Goal: Task Accomplishment & Management: Manage account settings

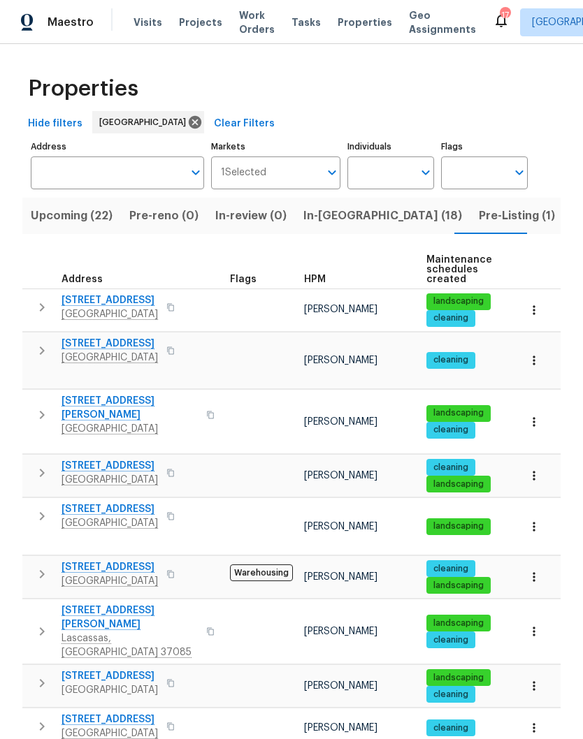
scroll to position [32, 0]
click at [391, 157] on input "Individuals" at bounding box center [380, 173] width 66 height 33
type input "Cynthia upshaw"
click at [373, 203] on input "checkbox" at bounding box center [372, 217] width 29 height 29
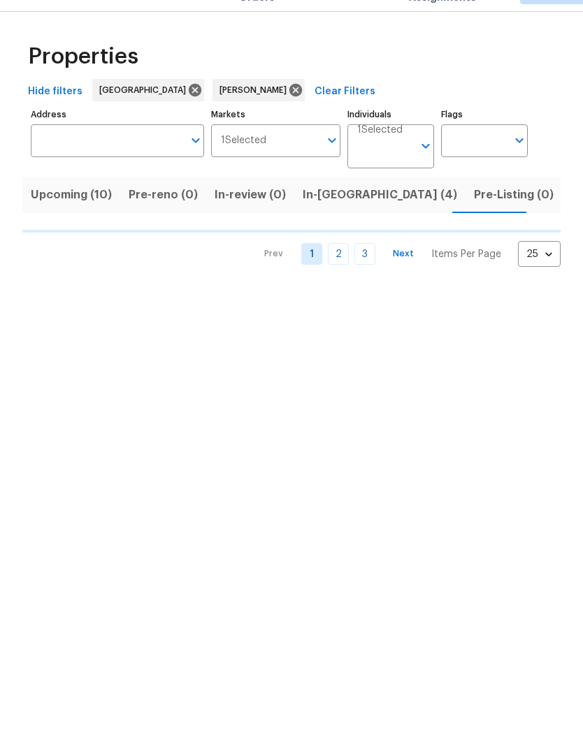
click at [328, 217] on span "In-reno (4)" at bounding box center [380, 227] width 154 height 20
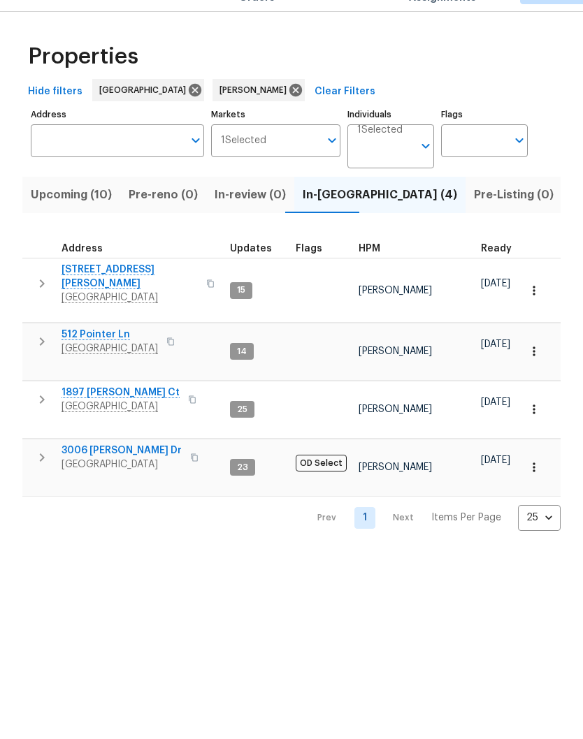
click at [116, 295] on span "[STREET_ADDRESS][PERSON_NAME]" at bounding box center [129, 309] width 136 height 28
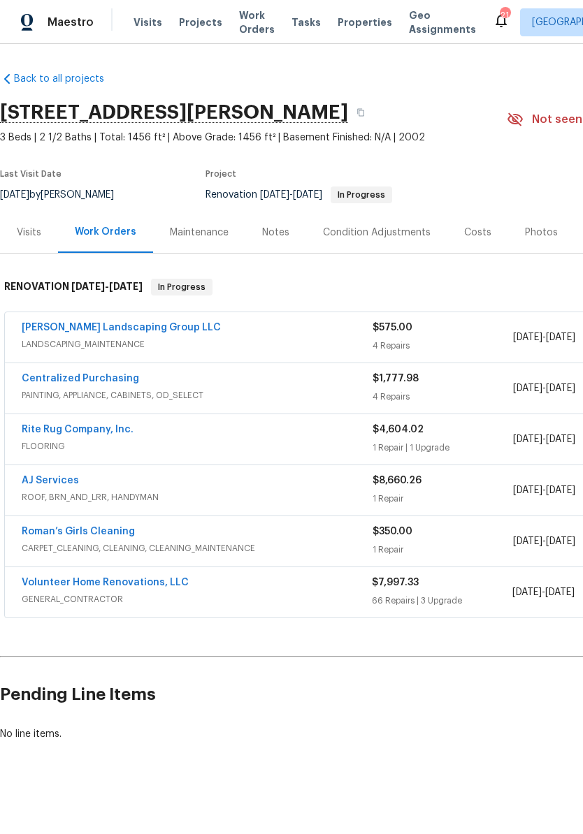
click at [134, 581] on link "Volunteer Home Renovations, LLC" at bounding box center [105, 583] width 167 height 10
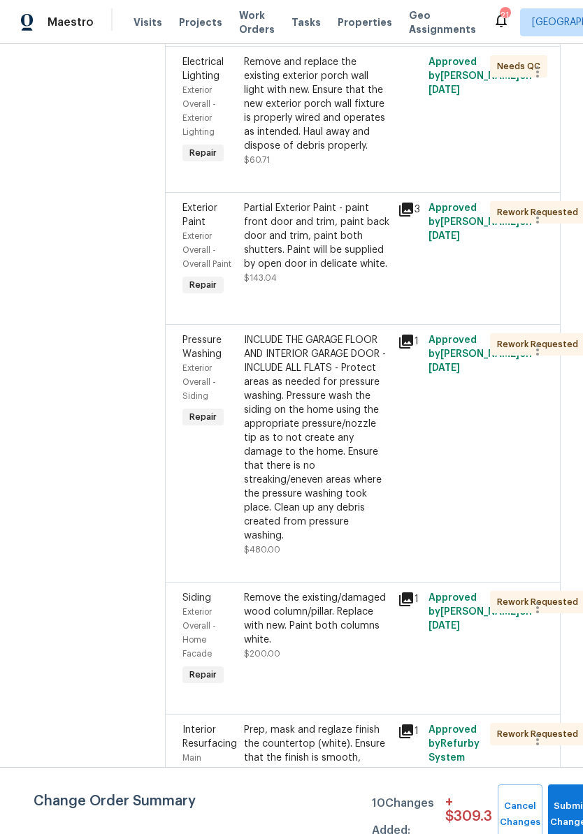
scroll to position [2770, 0]
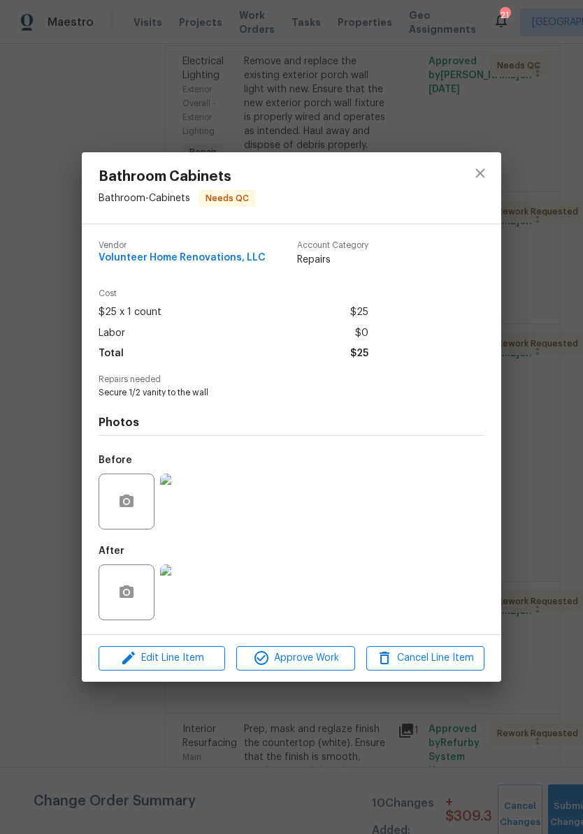
click at [191, 597] on img at bounding box center [188, 593] width 56 height 56
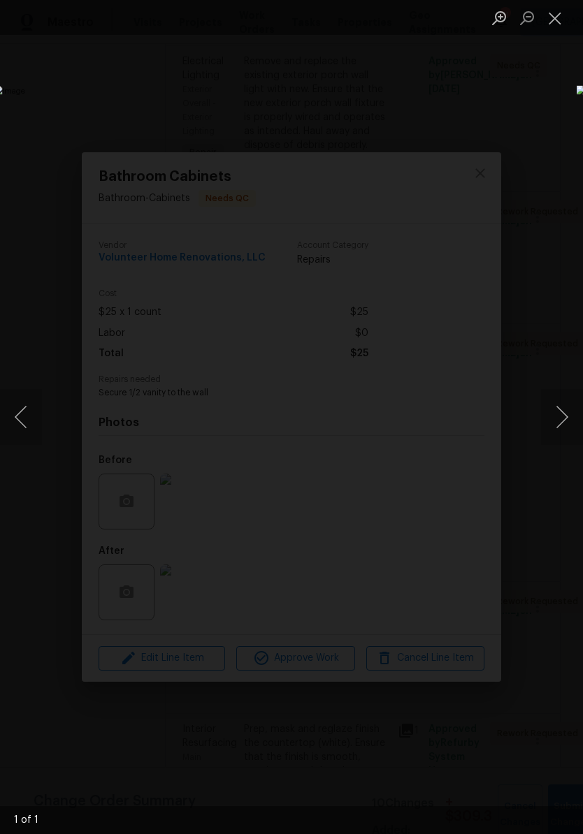
click at [559, 25] on button "Close lightbox" at bounding box center [555, 18] width 28 height 24
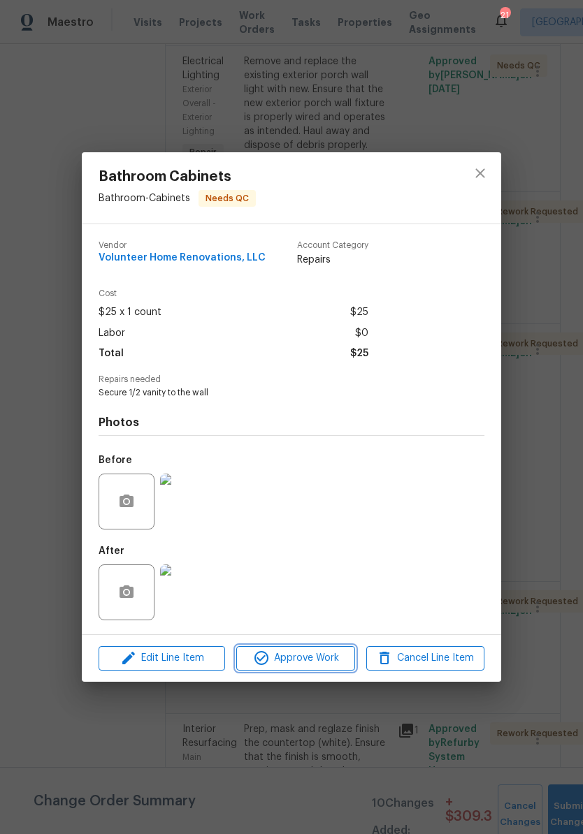
click at [324, 662] on span "Approve Work" at bounding box center [295, 658] width 110 height 17
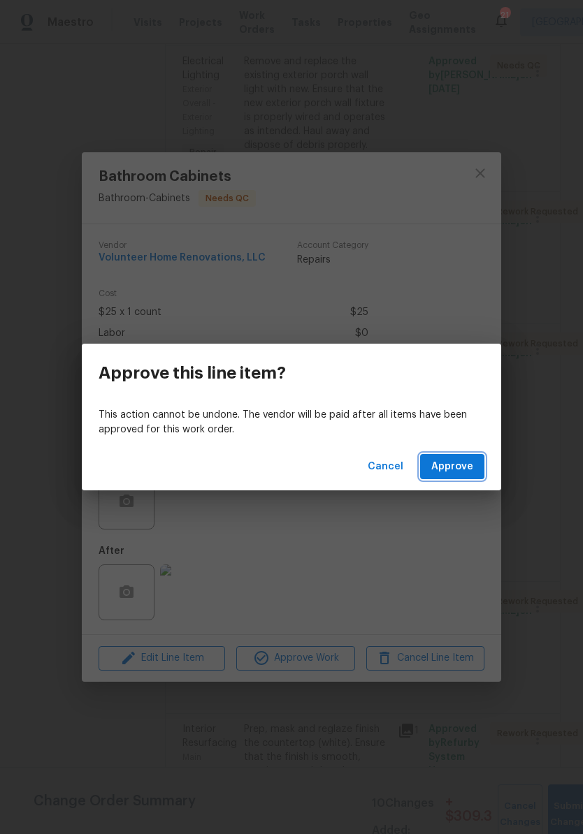
click at [463, 465] on span "Approve" at bounding box center [452, 466] width 42 height 17
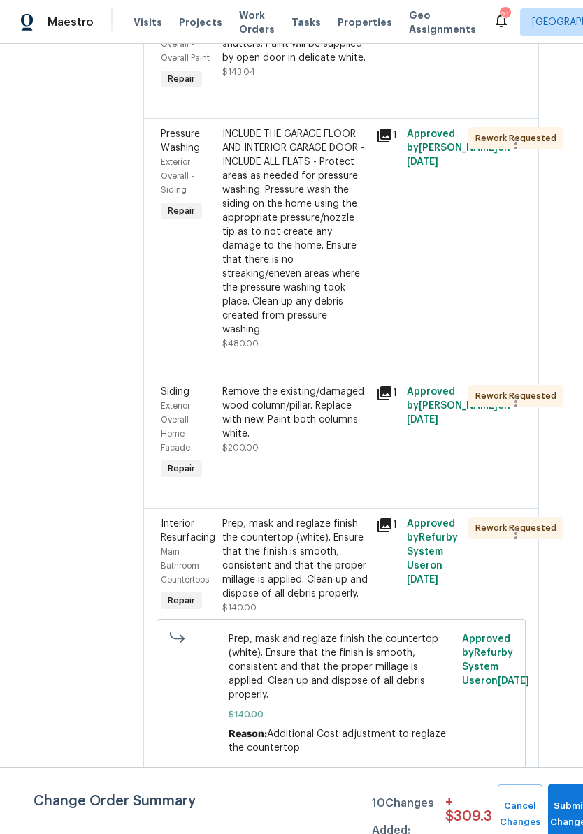
scroll to position [2859, 22]
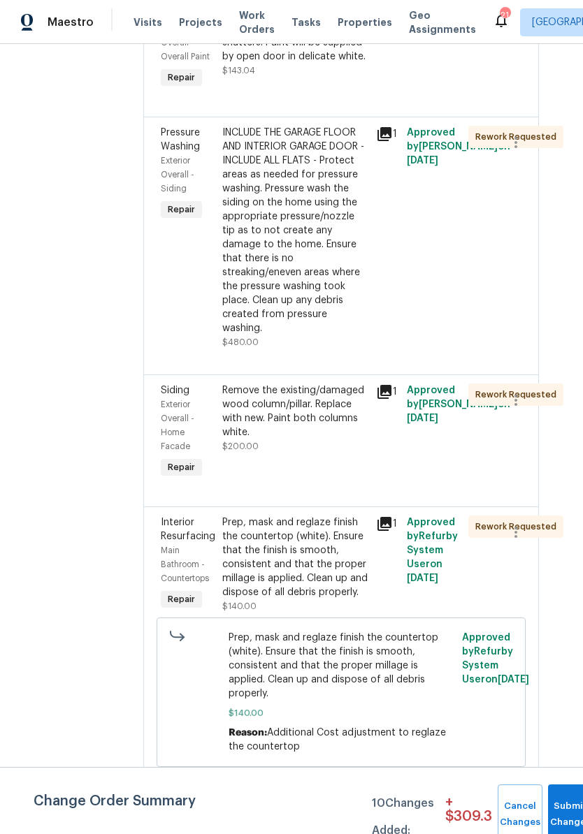
click at [326, 335] on div "INCLUDE THE GARAGE FLOOR AND INTERIOR GARAGE DOOR - INCLUDE ALL FLATS - Protect…" at bounding box center [294, 231] width 145 height 210
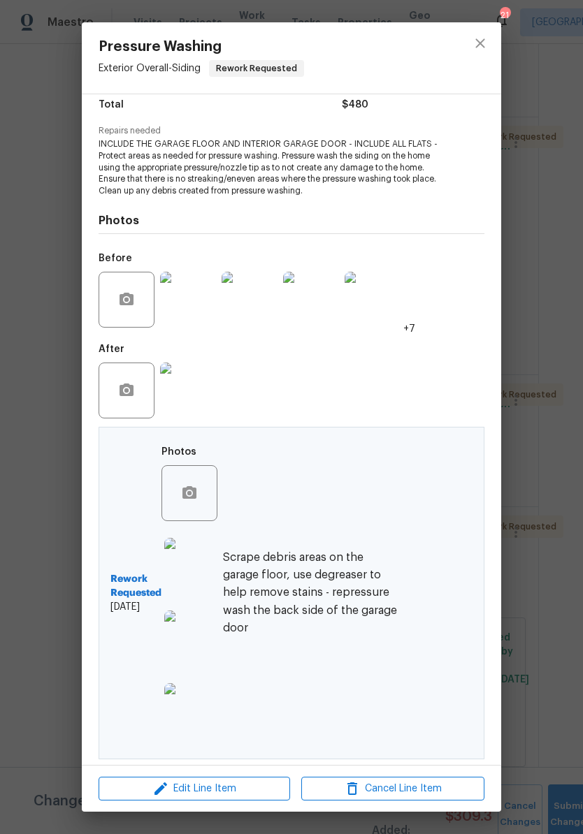
scroll to position [120, 0]
click at [201, 491] on button "button" at bounding box center [190, 494] width 34 height 34
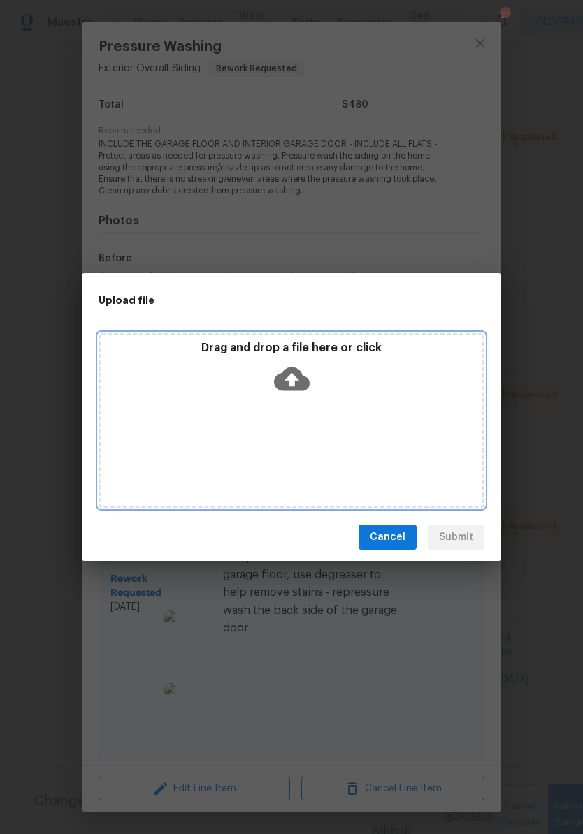
click at [372, 380] on div "Drag and drop a file here or click" at bounding box center [292, 371] width 382 height 60
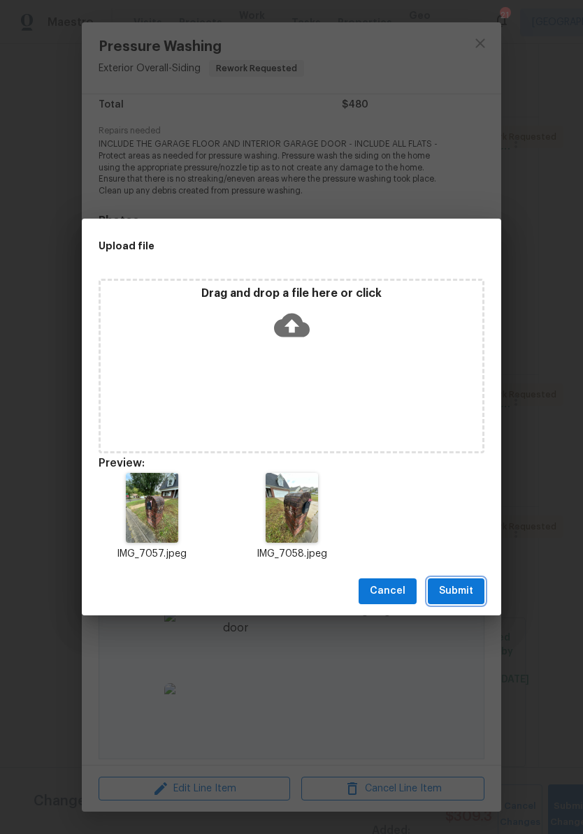
click at [465, 593] on span "Submit" at bounding box center [456, 591] width 34 height 17
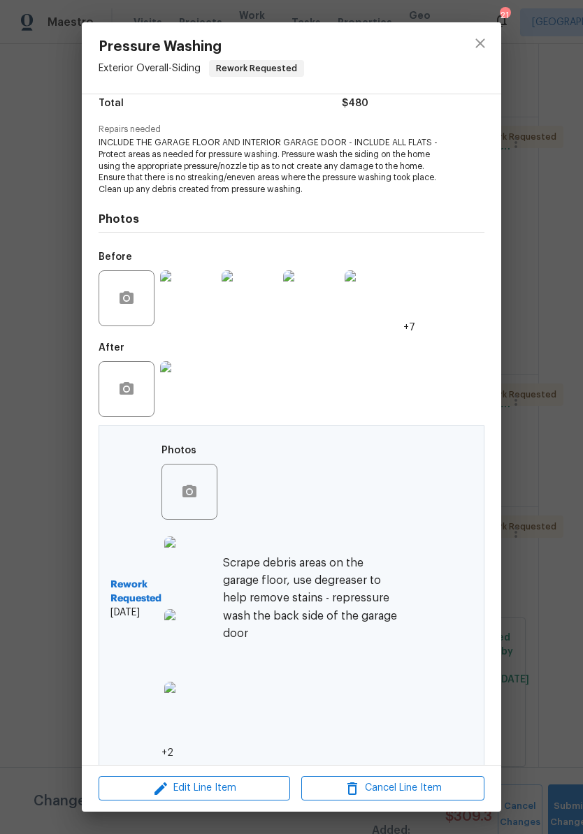
click at [346, 598] on h6 "Scrape debris areas on the garage floor, use degreaser to help remove stains - …" at bounding box center [311, 599] width 177 height 88
click at [487, 48] on icon "close" at bounding box center [480, 43] width 17 height 17
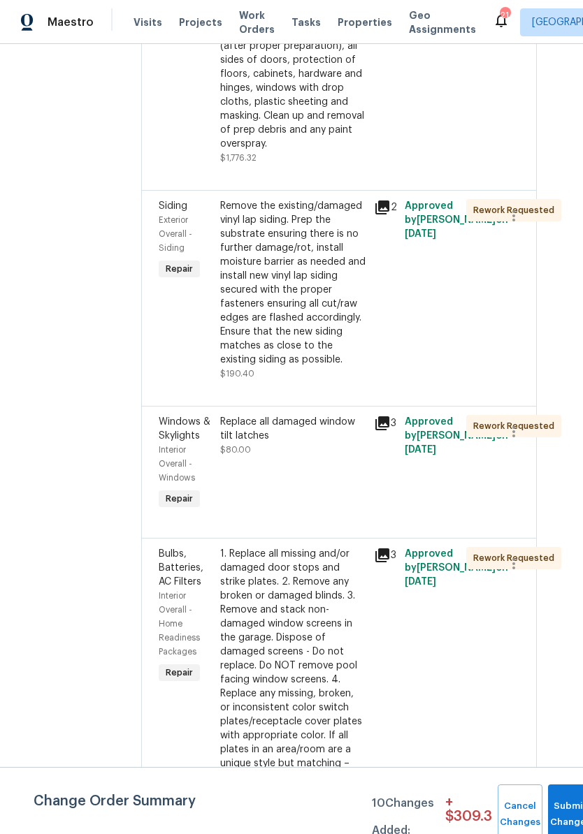
scroll to position [3833, 28]
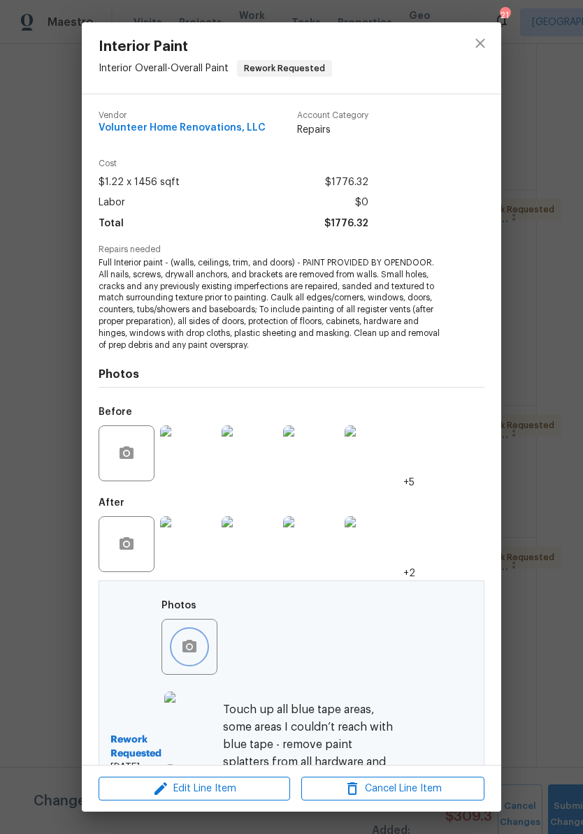
click at [204, 646] on button "button" at bounding box center [190, 647] width 34 height 34
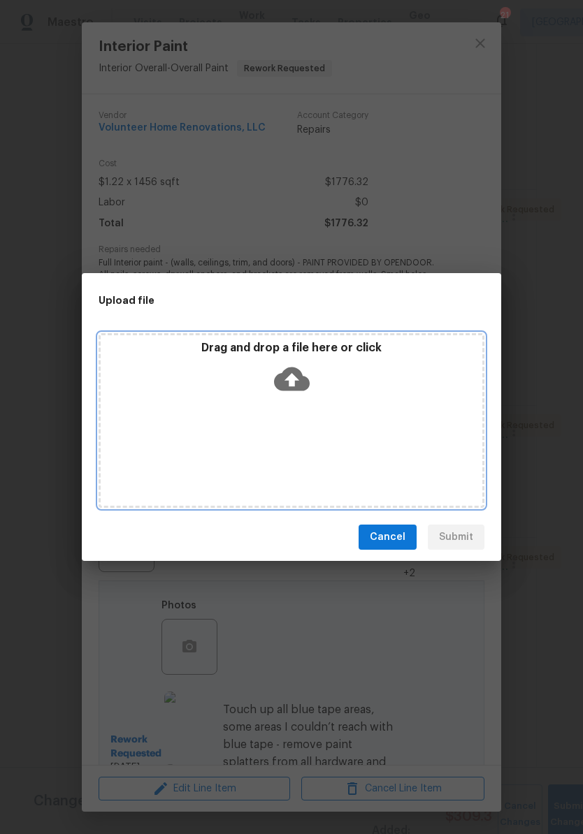
click at [340, 397] on div "Drag and drop a file here or click" at bounding box center [292, 371] width 382 height 60
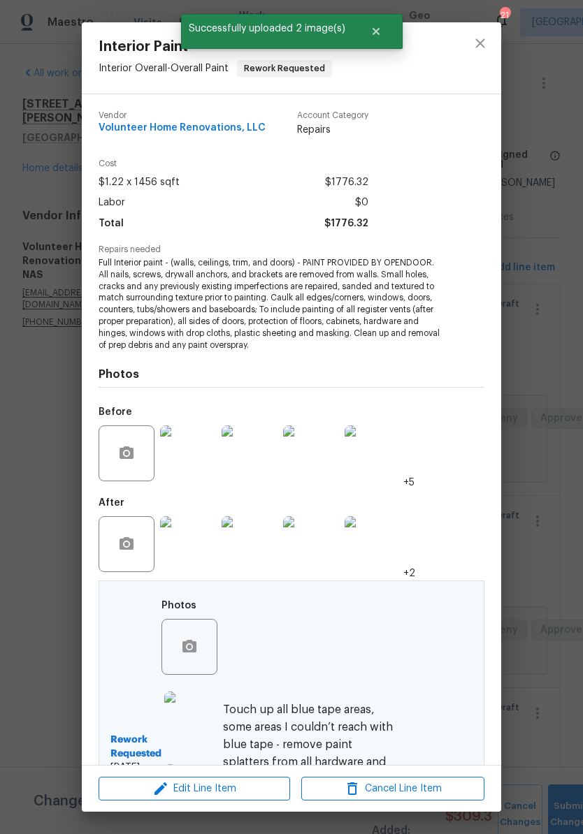
scroll to position [3833, 28]
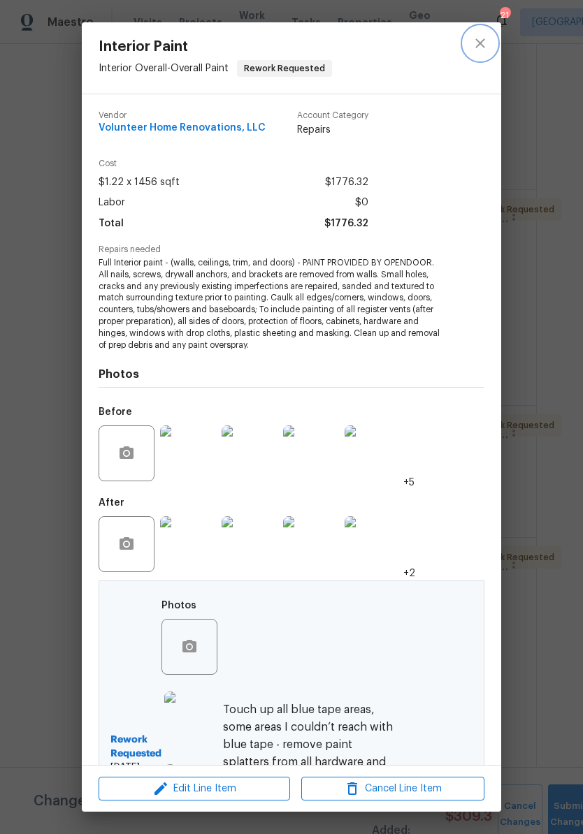
click at [482, 46] on icon "close" at bounding box center [479, 42] width 9 height 9
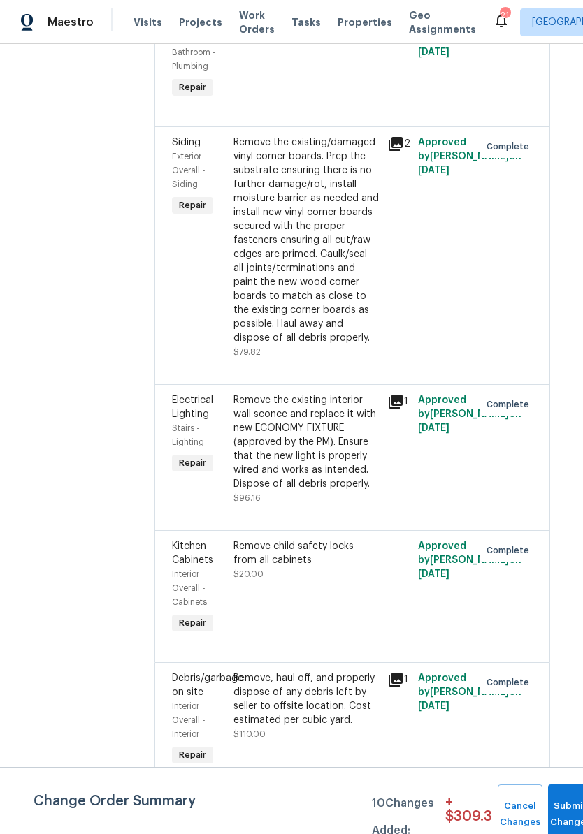
scroll to position [12432, 10]
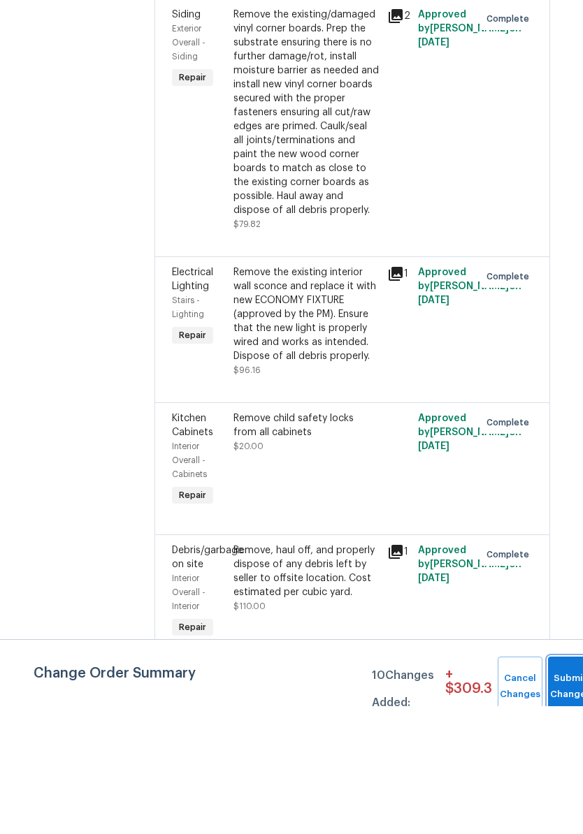
click at [559, 785] on button "Submit Changes" at bounding box center [570, 815] width 45 height 60
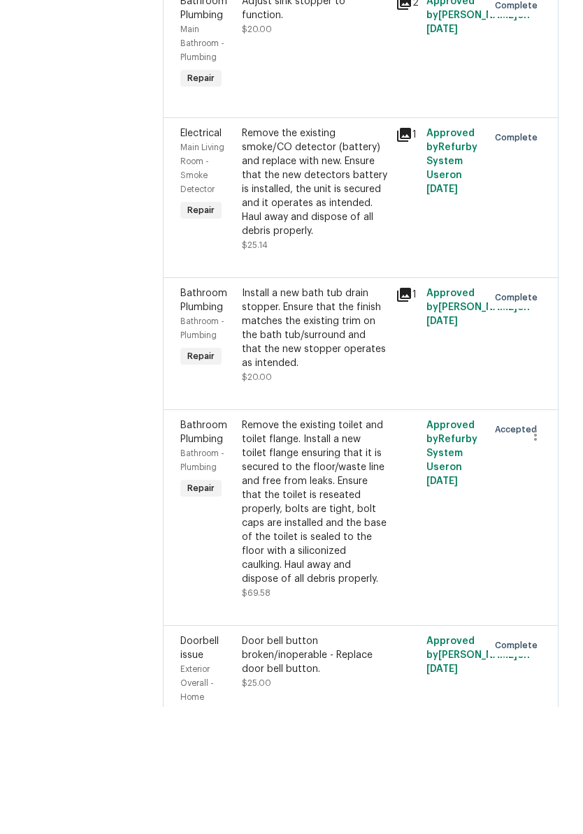
scroll to position [5866, 3]
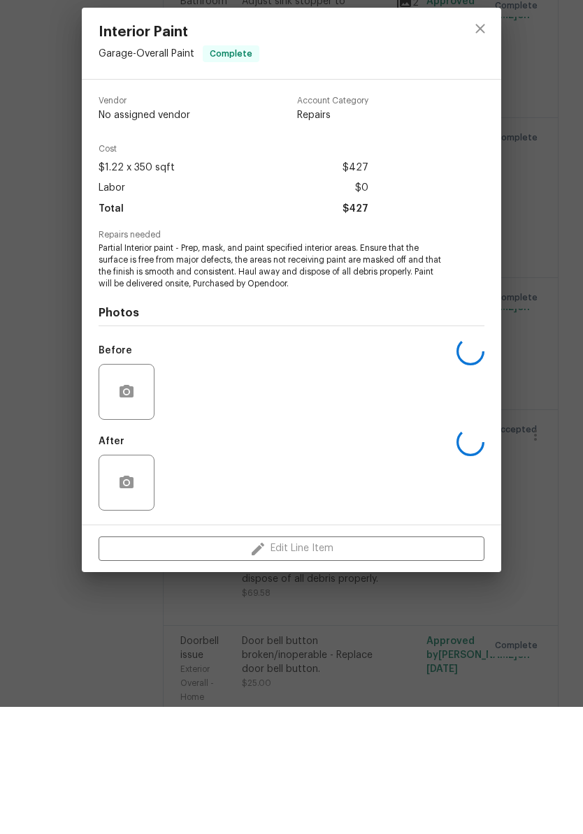
scroll to position [0, 0]
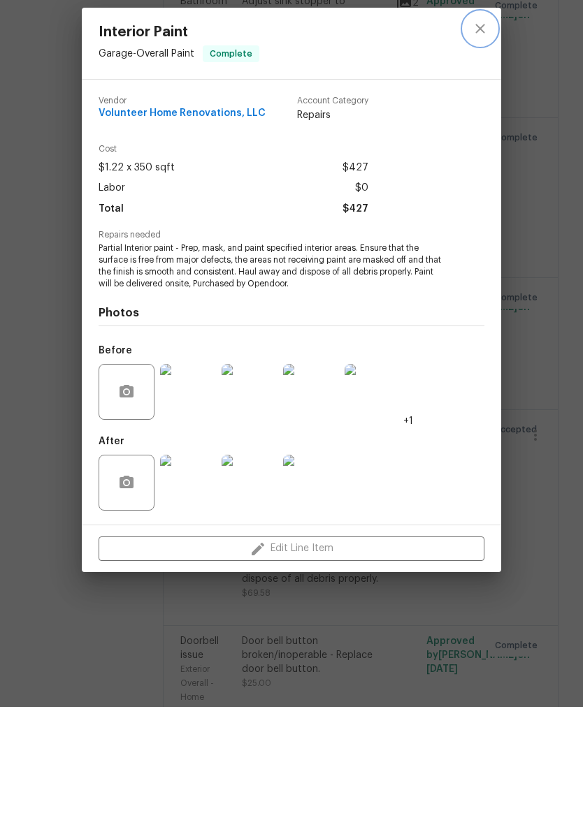
click at [484, 147] on icon "close" at bounding box center [480, 155] width 17 height 17
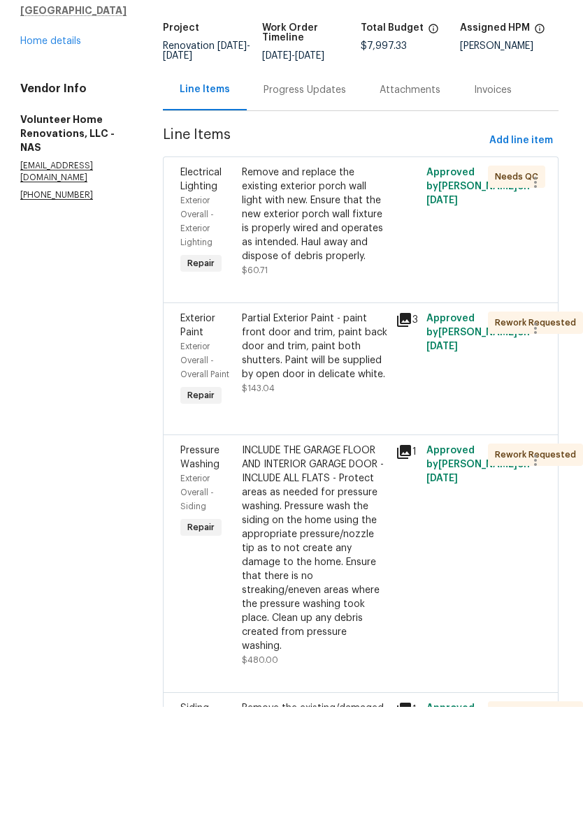
scroll to position [0, 3]
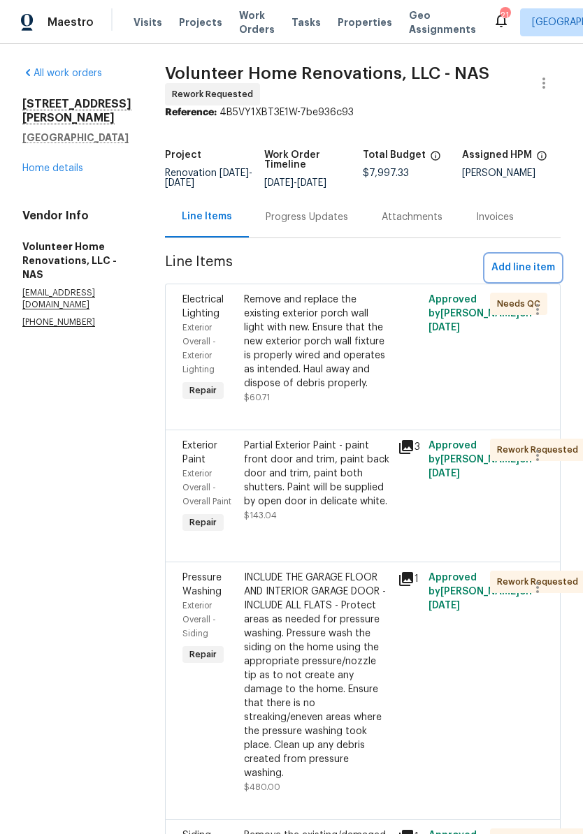
click at [534, 277] on span "Add line item" at bounding box center [523, 267] width 64 height 17
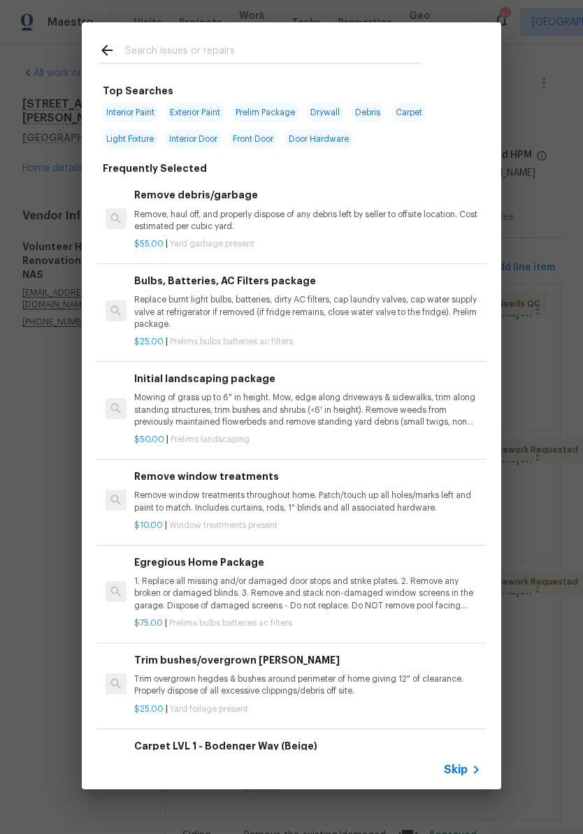
click at [239, 52] on input "text" at bounding box center [273, 52] width 296 height 21
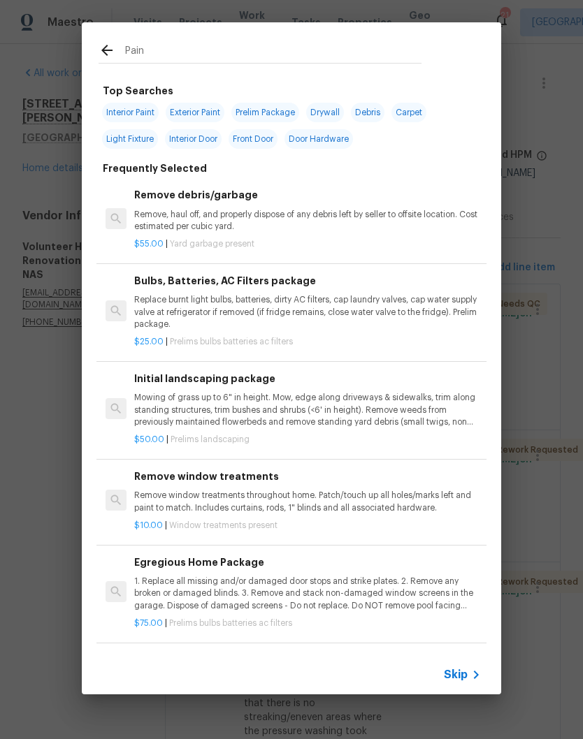
type input "Paint"
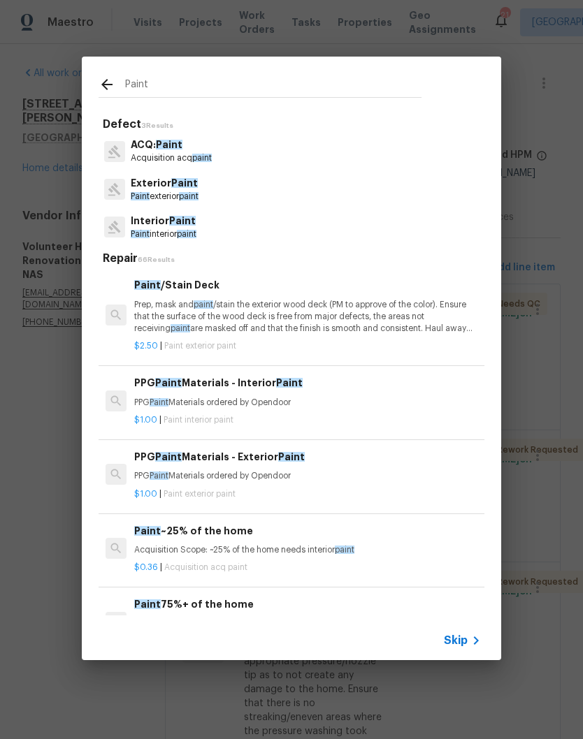
click at [187, 190] on p "Exterior Paint" at bounding box center [165, 183] width 68 height 15
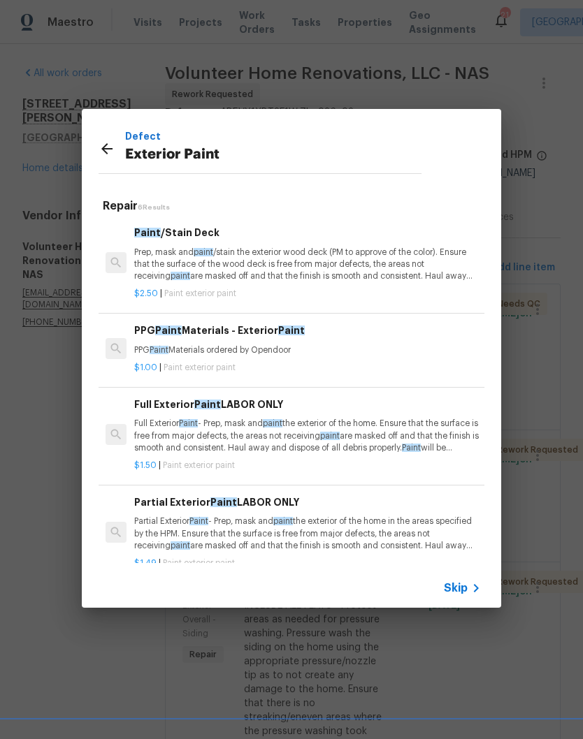
click at [261, 533] on p "Partial Exterior Paint - Prep, mask and paint the exterior of the home in the a…" at bounding box center [307, 534] width 347 height 36
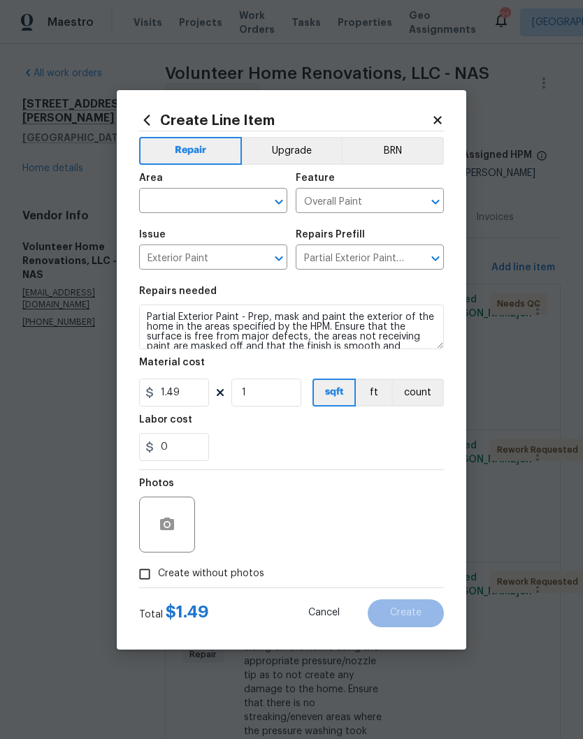
click at [235, 200] on input "text" at bounding box center [193, 202] width 109 height 22
click at [181, 235] on li "Garage" at bounding box center [213, 233] width 148 height 23
type input "Garage"
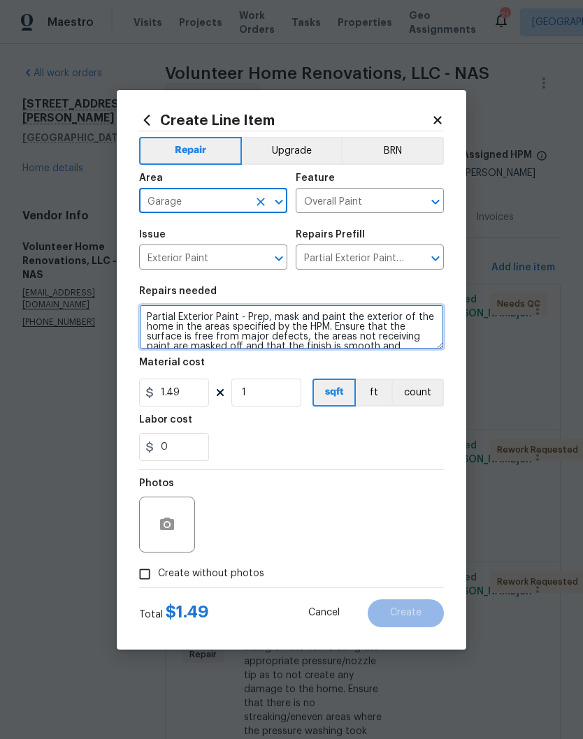
click at [152, 318] on textarea "Partial Exterior Paint - Prep, mask and paint the exterior of the home in the a…" at bounding box center [291, 327] width 305 height 45
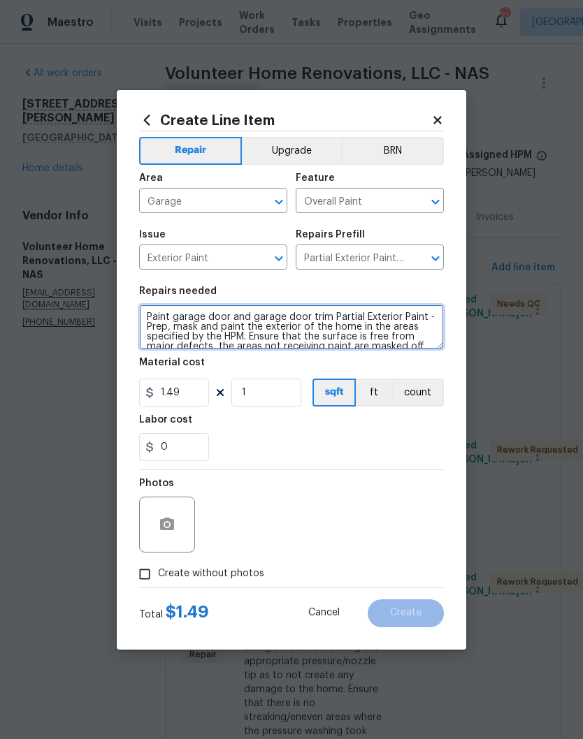
click at [340, 324] on textarea "Paint garage door and garage door trim Partial Exterior Paint - Prep, mask and …" at bounding box center [291, 327] width 305 height 45
click at [340, 318] on textarea "Paint garage door and garage door trim Partial Exterior Paint - Prep, mask and …" at bounding box center [291, 327] width 305 height 45
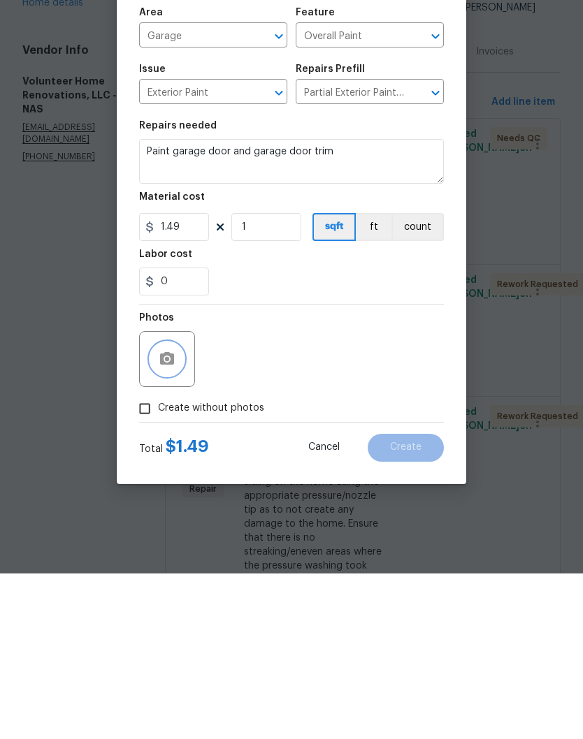
click at [176, 508] on button "button" at bounding box center [167, 525] width 34 height 34
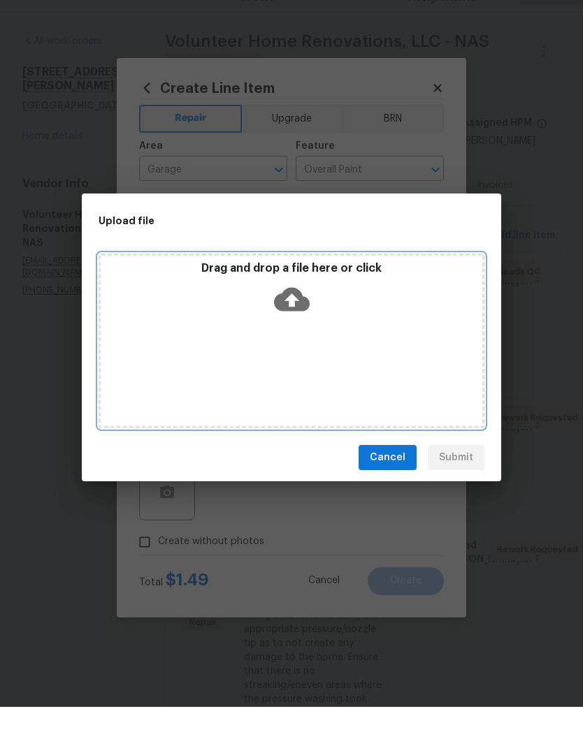
click at [349, 329] on div "Drag and drop a file here or click" at bounding box center [292, 373] width 386 height 175
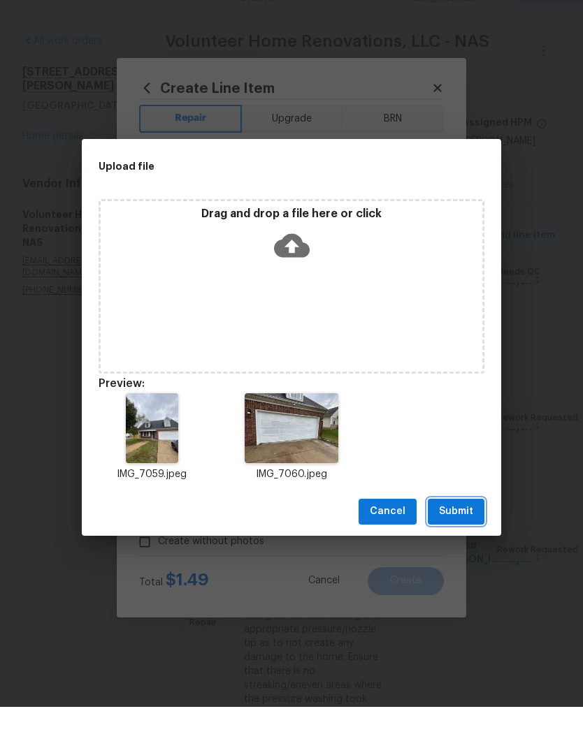
click at [458, 535] on span "Submit" at bounding box center [456, 543] width 34 height 17
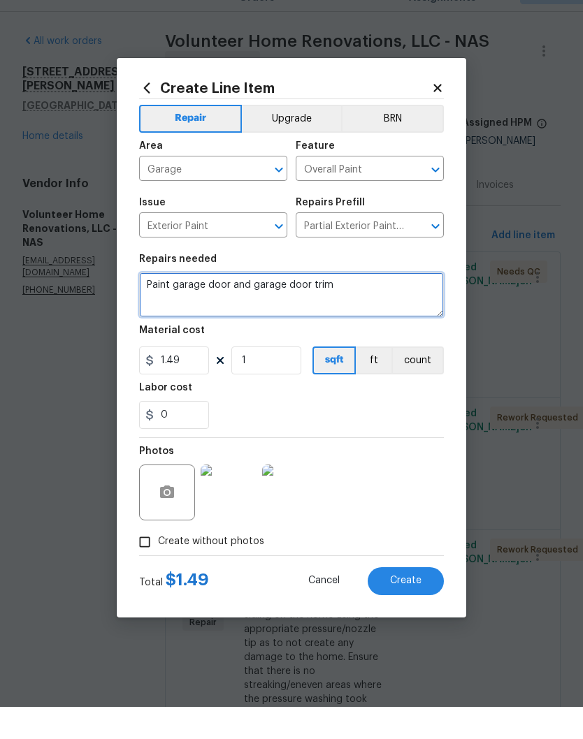
click at [366, 305] on textarea "Paint garage door and garage door trim" at bounding box center [291, 327] width 305 height 45
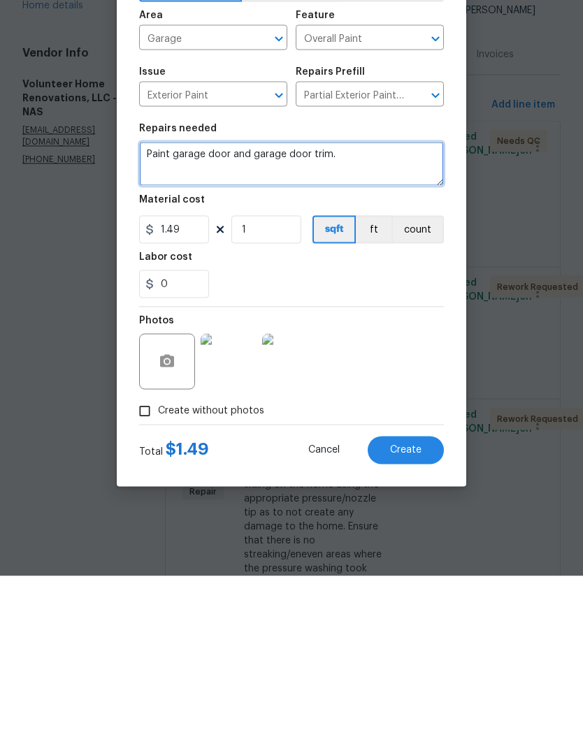
type textarea "Paint garage door and garage door trim."
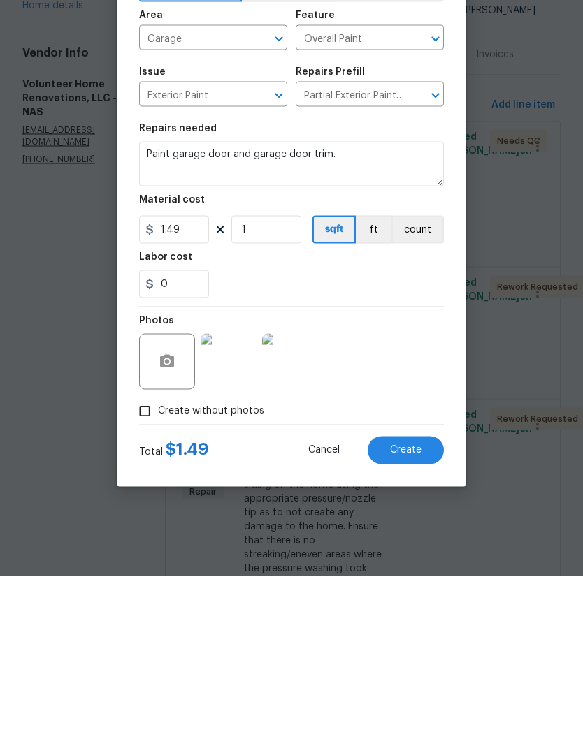
click at [235, 497] on img at bounding box center [229, 525] width 56 height 56
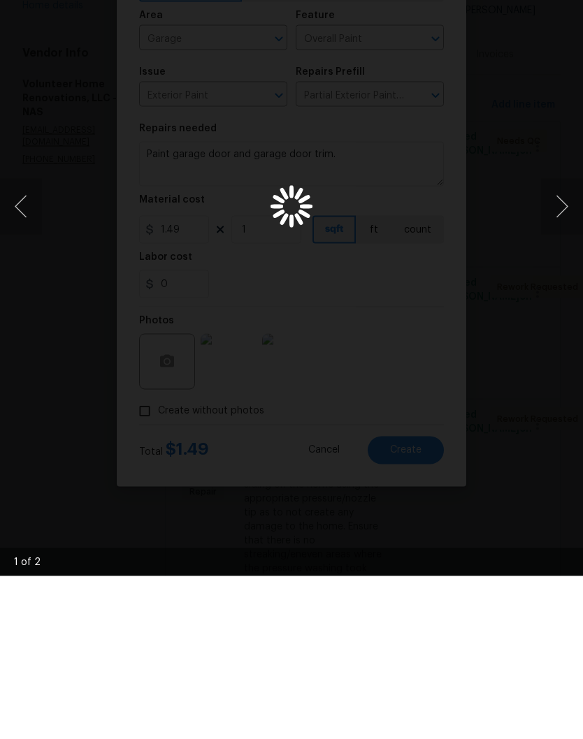
scroll to position [58, 0]
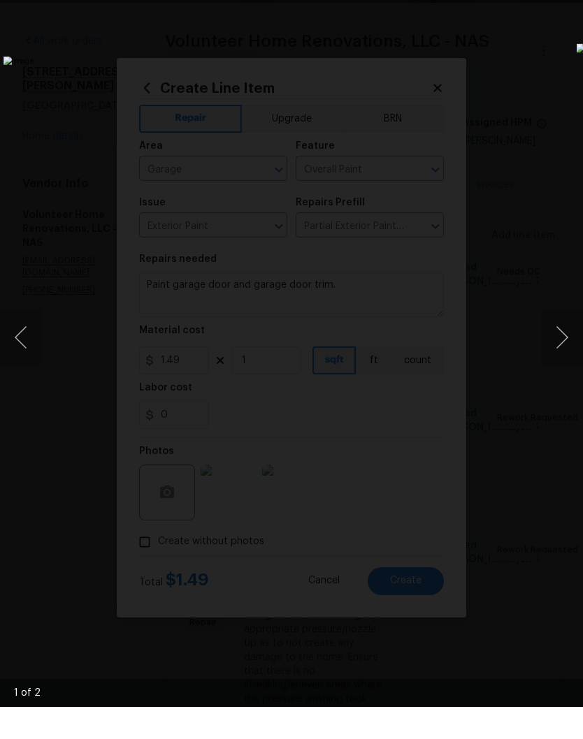
click at [563, 347] on button "Next image" at bounding box center [562, 370] width 42 height 56
click at [551, 49] on div "Lightbox" at bounding box center [291, 369] width 583 height 739
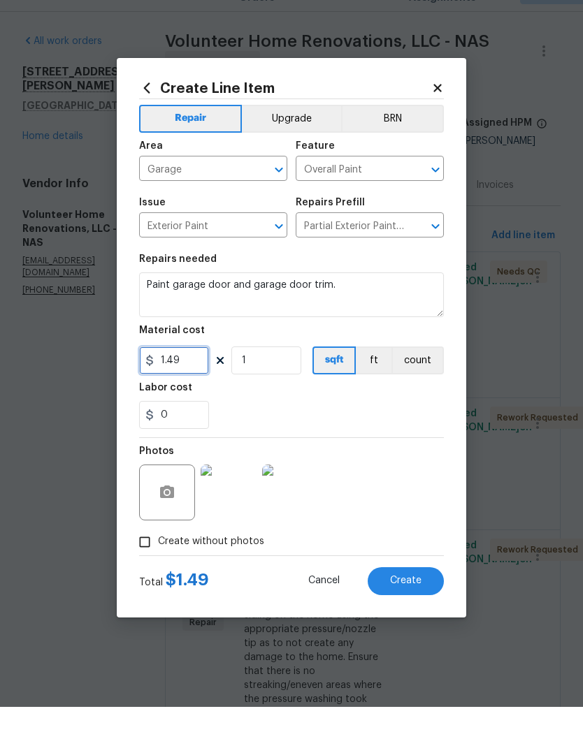
click at [194, 379] on input "1.49" at bounding box center [174, 393] width 70 height 28
click at [272, 379] on input "1" at bounding box center [266, 393] width 70 height 28
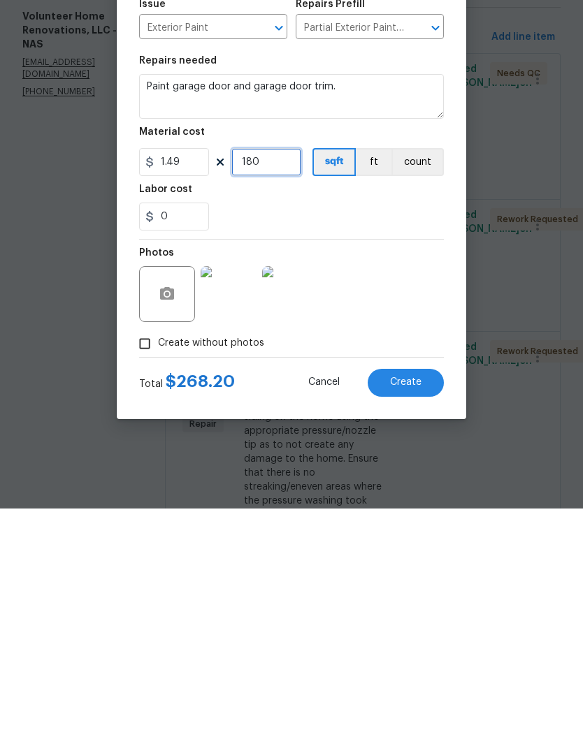
type input "180"
click at [418, 608] on span "Create" at bounding box center [405, 613] width 31 height 10
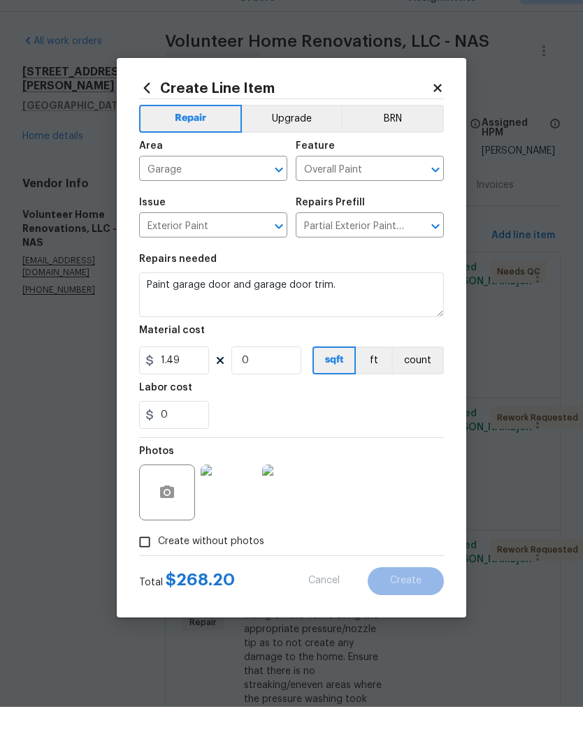
scroll to position [0, 0]
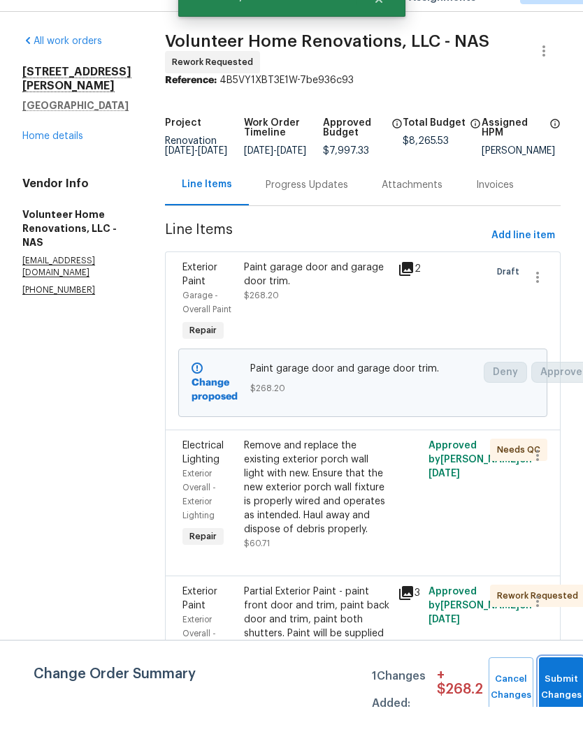
click at [555, 704] on span "Submit Changes" at bounding box center [561, 720] width 31 height 32
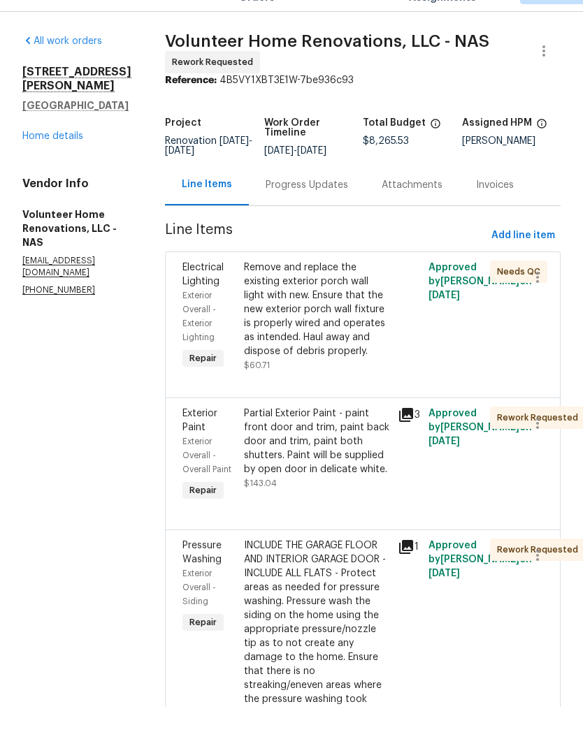
click at [65, 164] on link "Home details" at bounding box center [52, 169] width 61 height 10
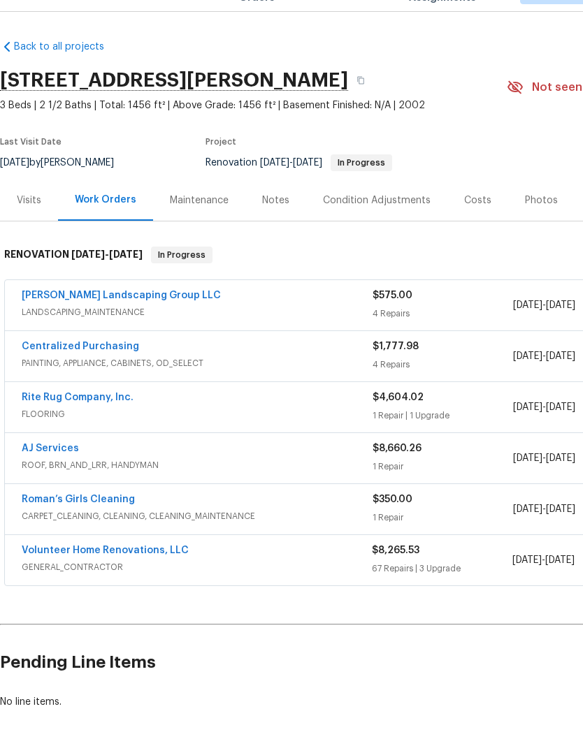
click at [275, 226] on div "Notes" at bounding box center [275, 233] width 27 height 14
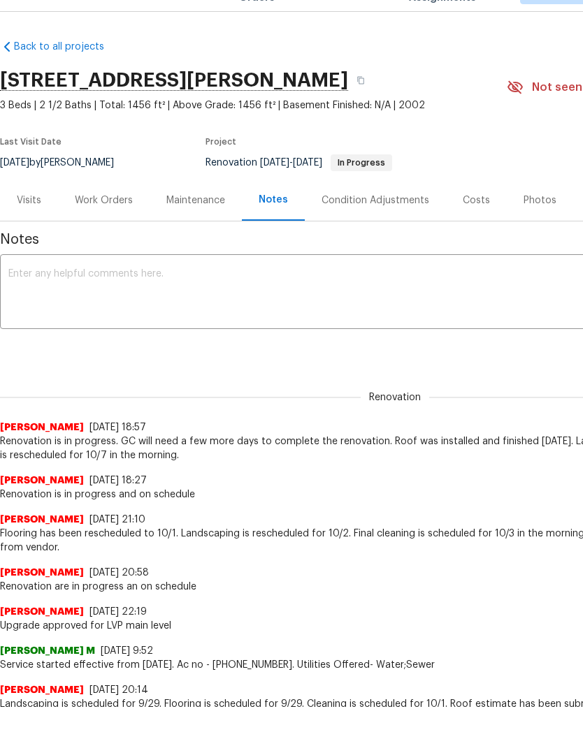
click at [235, 301] on textarea at bounding box center [394, 325] width 773 height 49
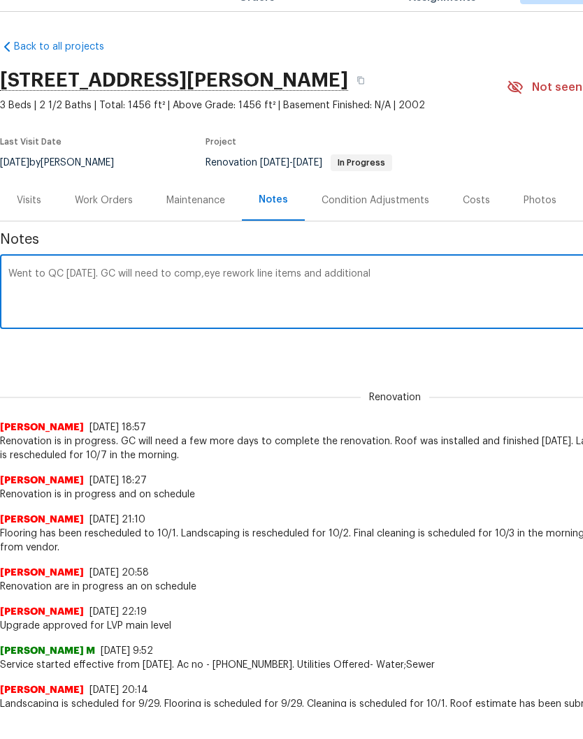
click at [191, 301] on textarea "Went to QC today. GC will need to comp,eye rework line items and additional" at bounding box center [394, 325] width 773 height 49
click at [206, 301] on textarea "Went to QC today. GC will need to comp,eye rework line items and additional" at bounding box center [394, 325] width 773 height 49
click at [378, 301] on textarea "Went to QC today. GC will need to complete rework line items and additional" at bounding box center [394, 325] width 773 height 49
click at [92, 301] on textarea "Went to QC today. GC will need to complete rework line items and additional mis…" at bounding box center [394, 325] width 773 height 49
click at [321, 301] on textarea "Went to QC today. HVAC was not cooling upstairs and will need inspected. GC wil…" at bounding box center [394, 325] width 773 height 49
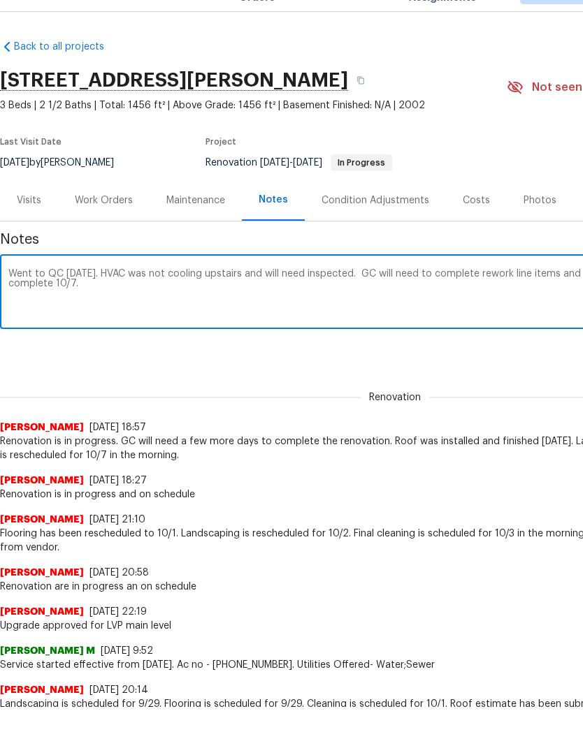
click at [356, 301] on textarea "Went to QC today. HVAC was not cooling upstairs and will need inspected. GC wil…" at bounding box center [394, 325] width 773 height 49
click at [379, 302] on textarea "Went to QC today. HVAC was not cooling upstairs and will need inspected. GC wil…" at bounding box center [394, 325] width 773 height 49
click at [356, 301] on textarea "Went to QC today. HVAC was not cooling upstairs and will need inspected. GC wil…" at bounding box center [394, 325] width 773 height 49
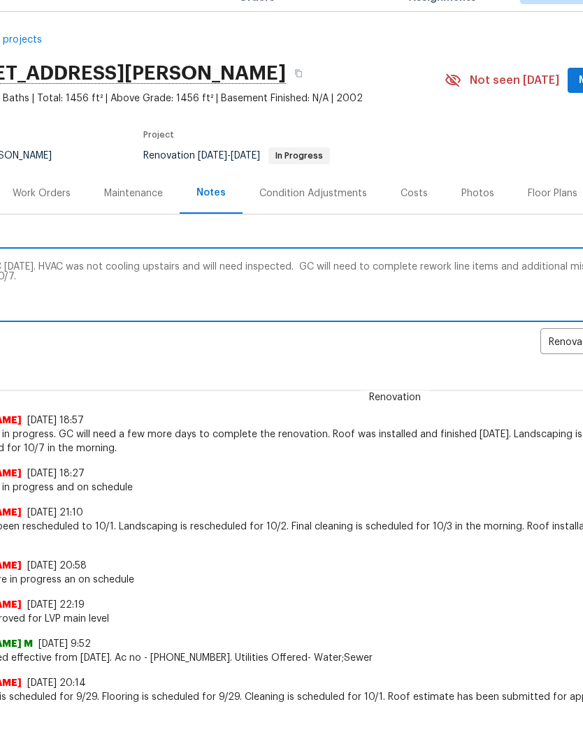
scroll to position [8, 63]
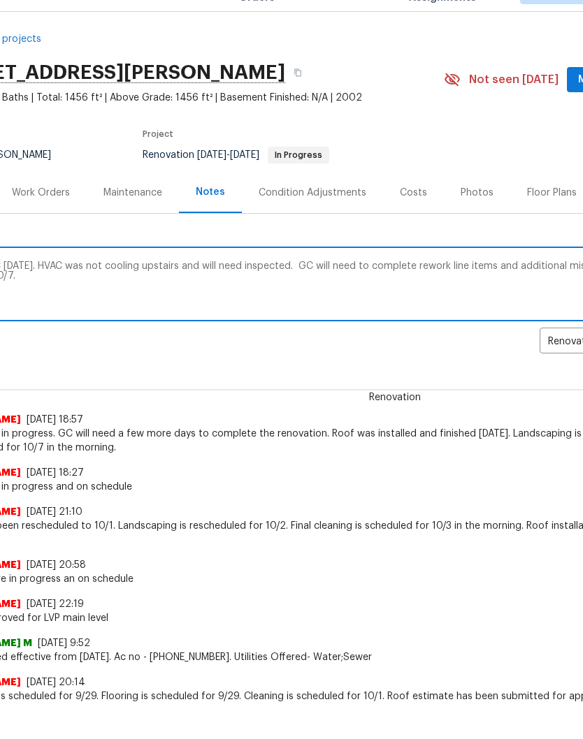
click at [330, 293] on textarea "Went to QC today. HVAC was not cooling upstairs and will need inspected. GC wil…" at bounding box center [331, 317] width 773 height 49
click at [316, 293] on textarea "Went to QC today. HVAC was not cooling upstairs and will need inspected. GC wil…" at bounding box center [331, 317] width 773 height 49
click at [449, 293] on textarea "Went to QC today. HVAC was not cooling upstairs and will need inspected. GC wil…" at bounding box center [331, 317] width 773 height 49
click at [389, 293] on textarea "Went to QC today. HVAC was not cooling upstairs and will need inspected. GC wil…" at bounding box center [331, 317] width 773 height 49
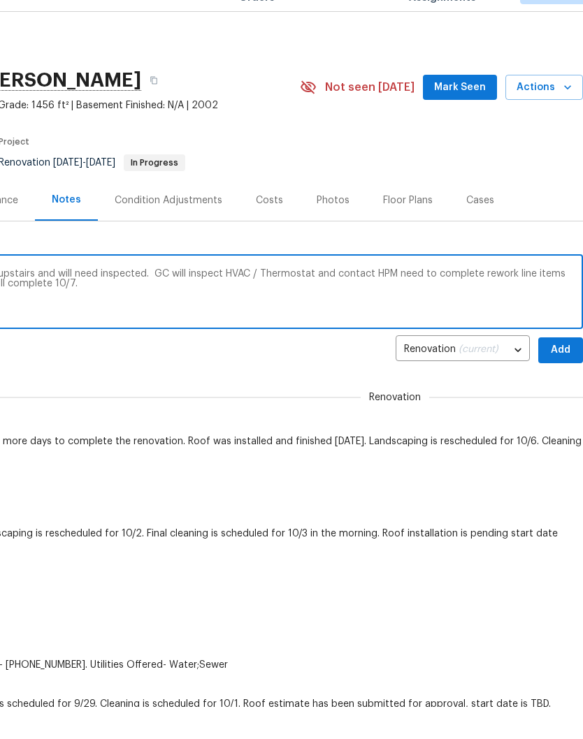
scroll to position [0, 207]
click at [390, 301] on textarea "Went to QC today. HVAC was not cooling upstairs and will need inspected. GC wil…" at bounding box center [188, 325] width 773 height 49
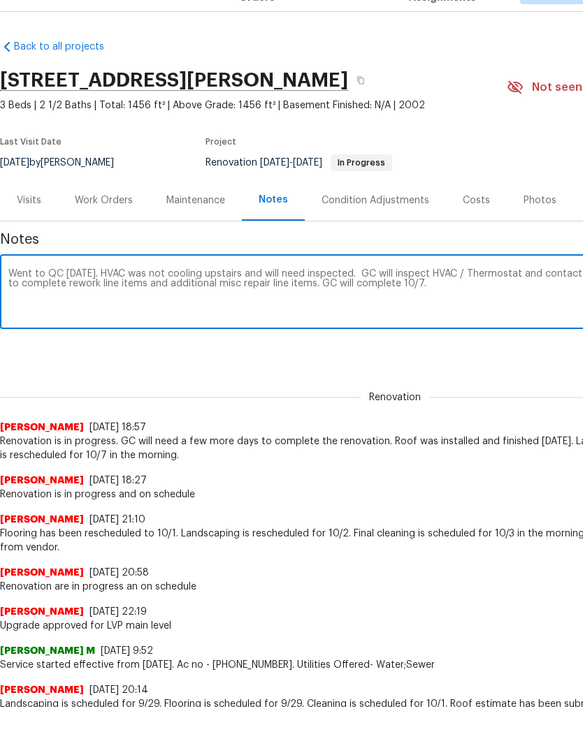
scroll to position [0, 0]
click at [430, 301] on textarea "Went to QC today. HVAC was not cooling upstairs and will need inspected. GC wil…" at bounding box center [394, 325] width 773 height 49
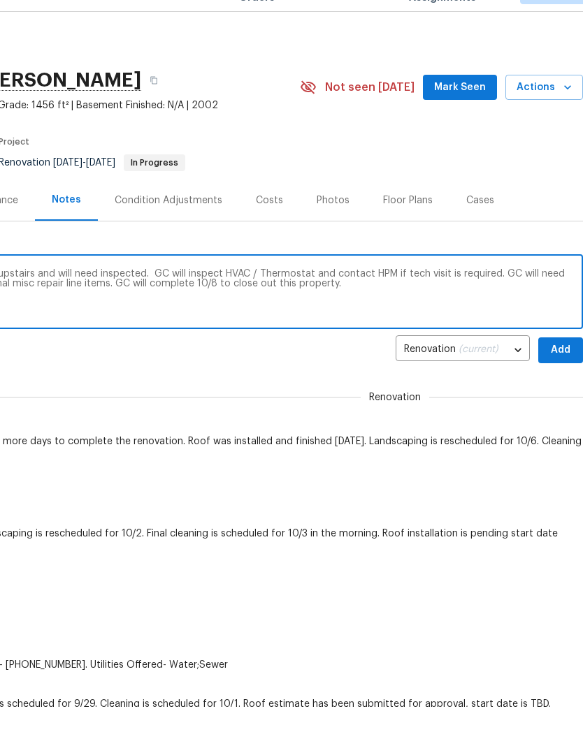
scroll to position [0, 207]
type textarea "Went to QC today. HVAC was not cooling upstairs and will need inspected. GC wil…"
click at [559, 374] on span "Add" at bounding box center [560, 382] width 22 height 17
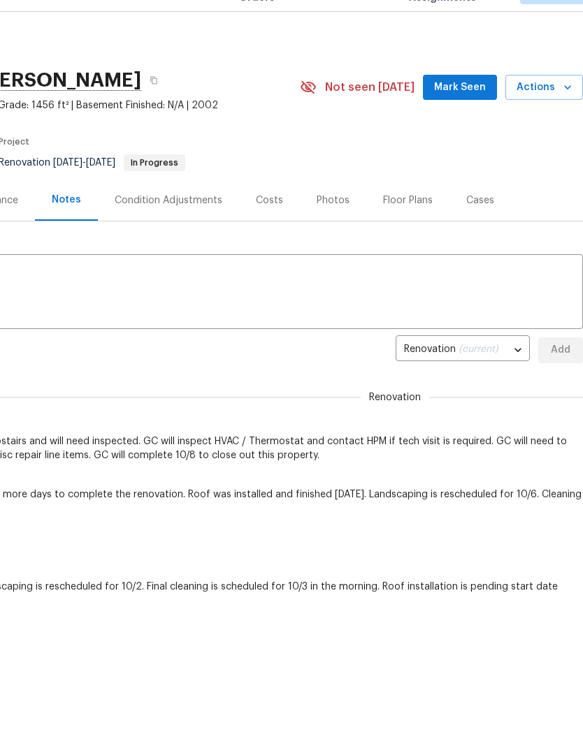
click at [469, 111] on span "Mark Seen" at bounding box center [460, 119] width 52 height 17
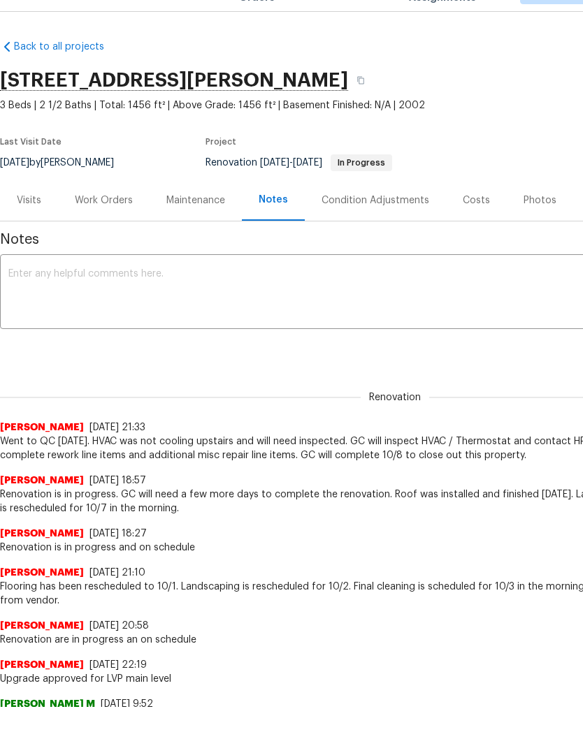
scroll to position [0, 0]
click at [109, 226] on div "Work Orders" at bounding box center [104, 233] width 58 height 14
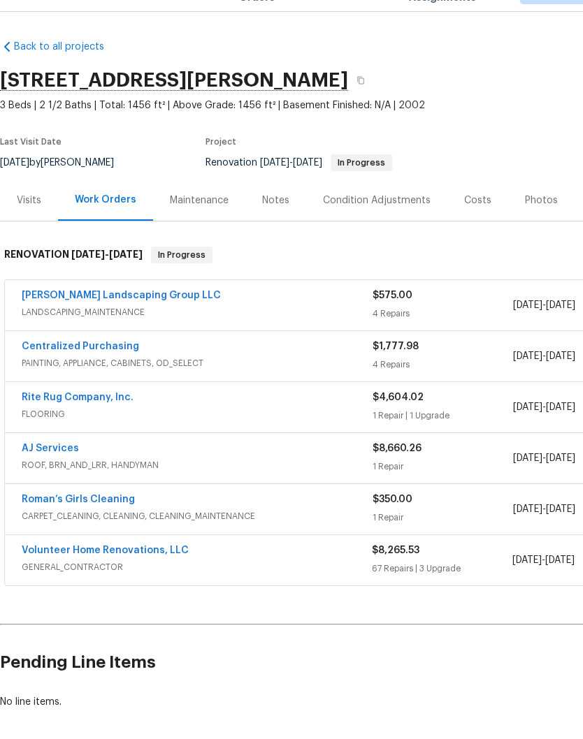
click at [134, 578] on link "Volunteer Home Renovations, LLC" at bounding box center [105, 583] width 167 height 10
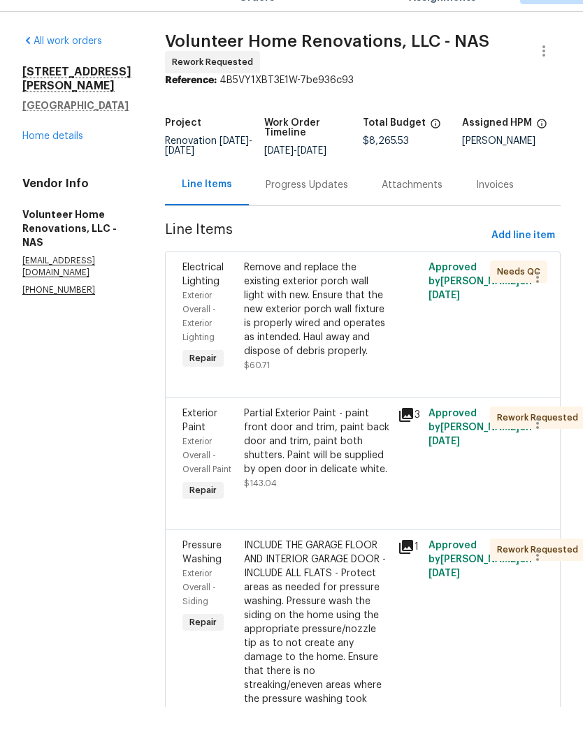
click at [342, 210] on div "Progress Updates" at bounding box center [307, 217] width 82 height 14
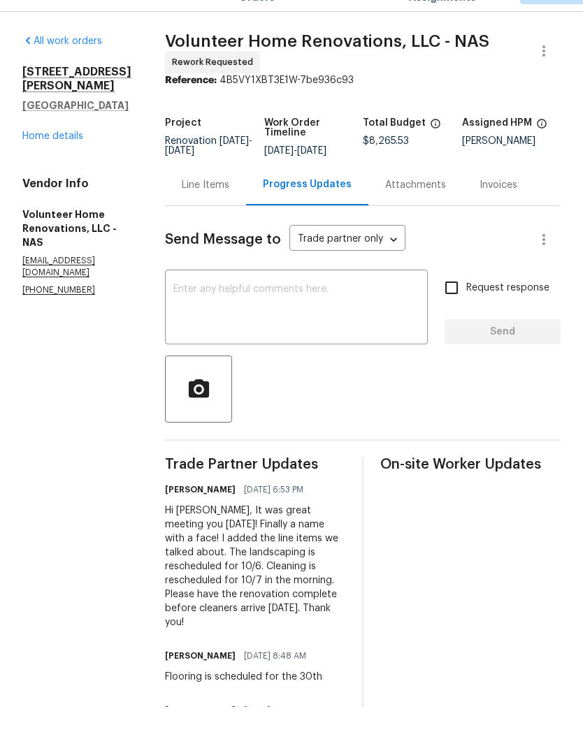
click at [297, 317] on textarea at bounding box center [296, 341] width 246 height 49
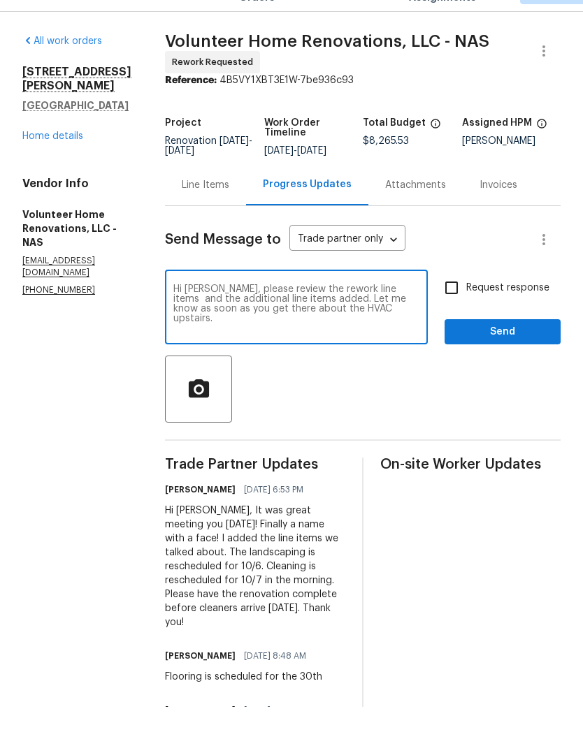
click at [246, 333] on textarea "Hi Sean, please review the rework line items and the additional line items adde…" at bounding box center [296, 341] width 246 height 49
click at [371, 338] on textarea "Hi Sean, please review the rework line items and the additional line items adde…" at bounding box center [296, 341] width 246 height 49
type textarea "Hi Sean, please review the rework line items and the additional line items adde…"
click at [507, 356] on span "Send" at bounding box center [503, 364] width 94 height 17
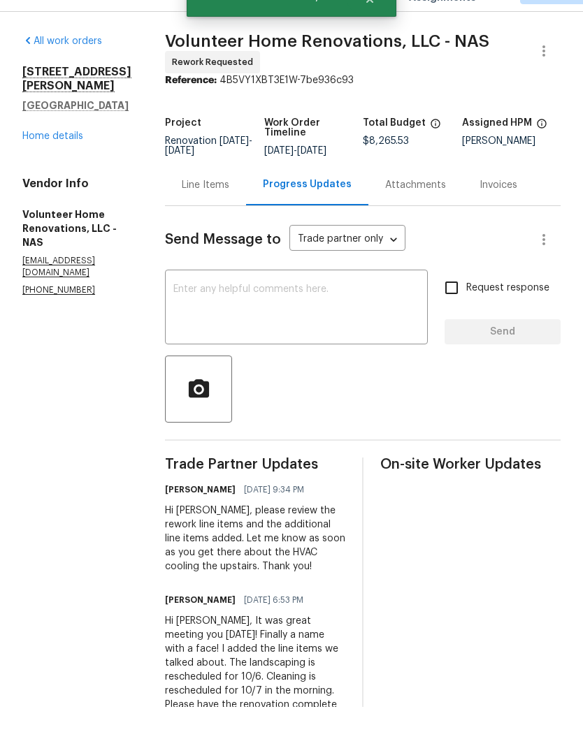
click at [70, 164] on link "Home details" at bounding box center [52, 169] width 61 height 10
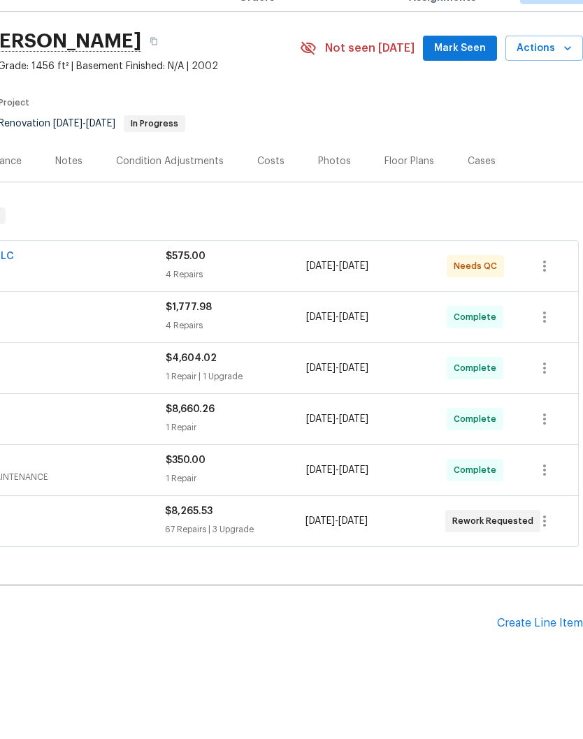
scroll to position [39, 207]
click at [537, 649] on div "Create Line Item" at bounding box center [540, 655] width 86 height 13
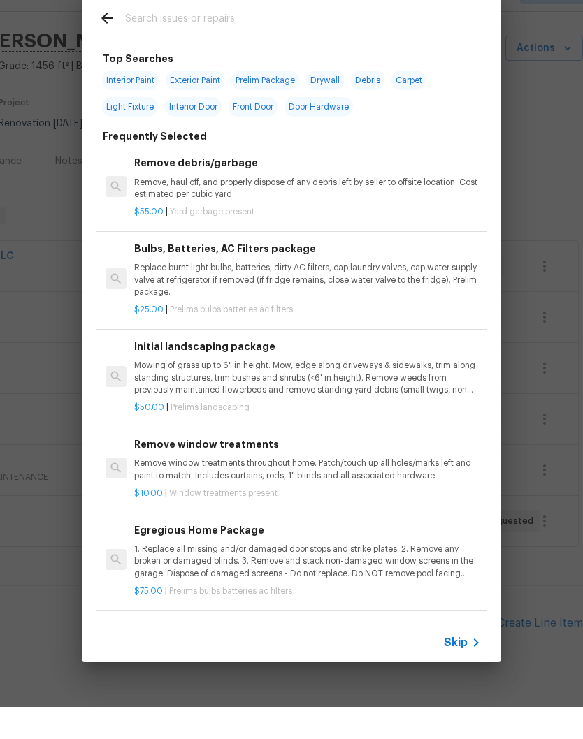
click at [293, 42] on input "text" at bounding box center [273, 52] width 296 height 21
type input "Stump"
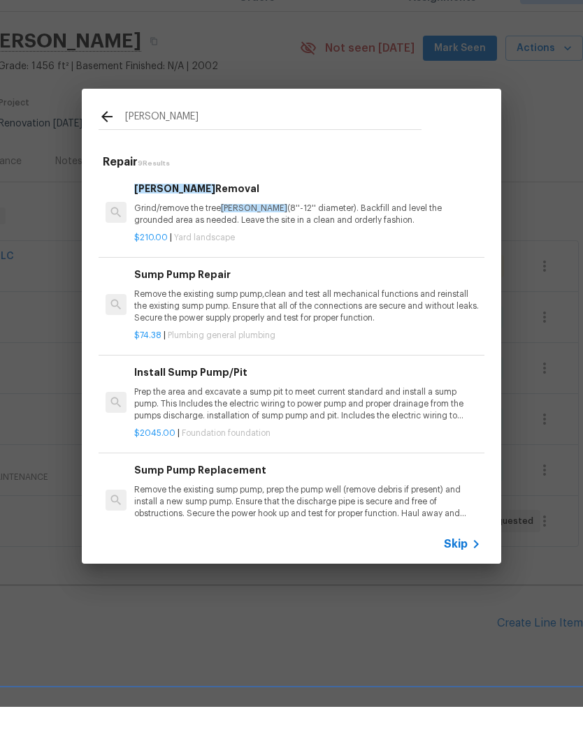
click at [203, 235] on p "Grind/remove the tree stump (8''-12'' diameter). Backfill and level the grounde…" at bounding box center [307, 247] width 347 height 24
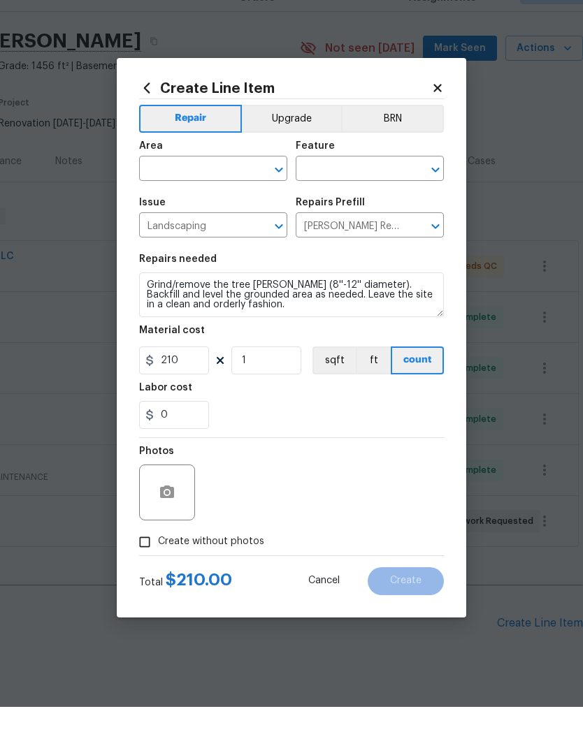
click at [232, 191] on input "text" at bounding box center [193, 202] width 109 height 22
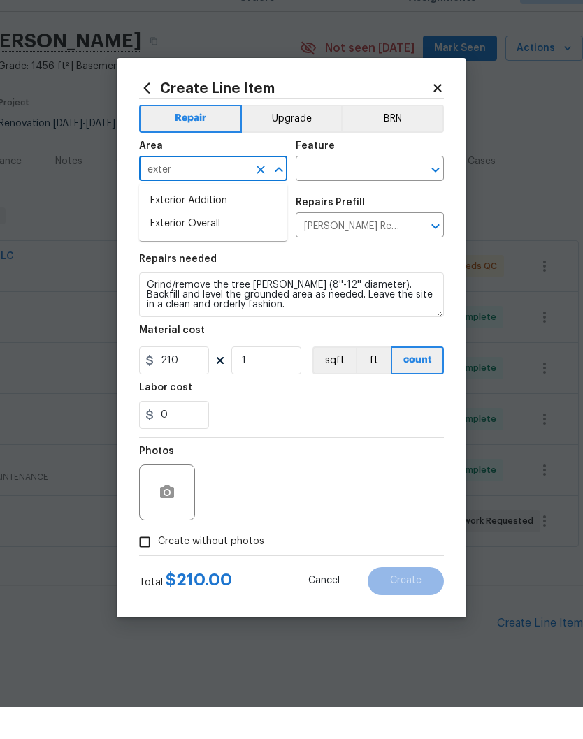
click at [212, 245] on li "Exterior Overall" at bounding box center [213, 256] width 148 height 23
type input "Exterior Overall"
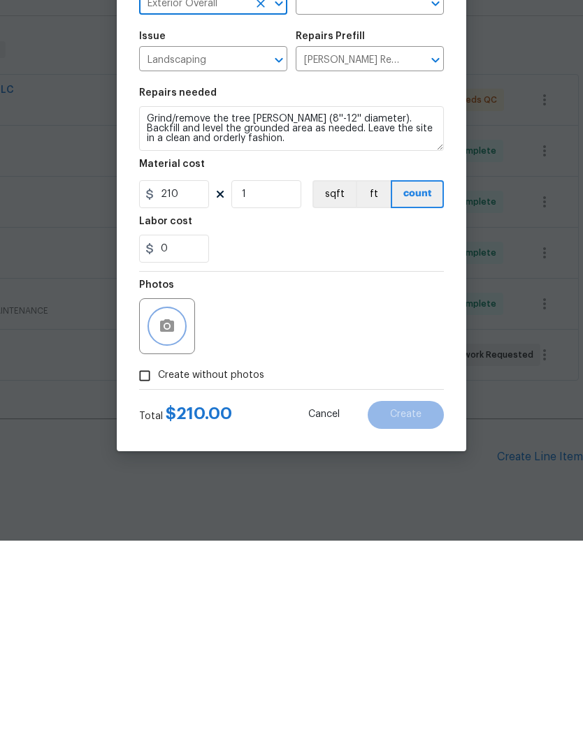
click at [166, 516] on icon "button" at bounding box center [167, 524] width 17 height 17
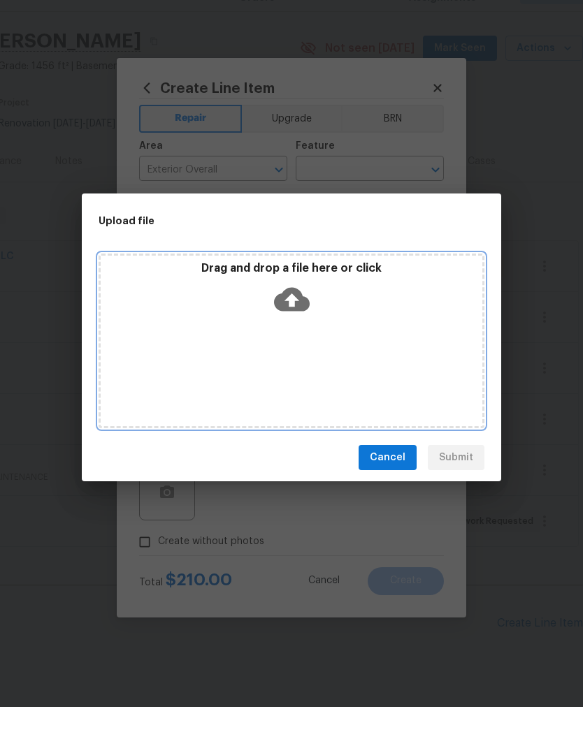
click at [347, 319] on div "Drag and drop a file here or click" at bounding box center [292, 323] width 382 height 60
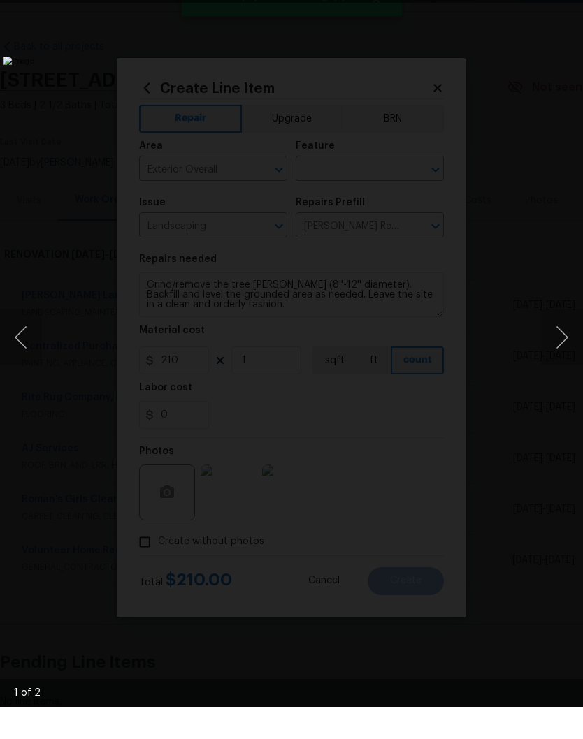
scroll to position [39, 207]
click at [565, 342] on button "Next image" at bounding box center [562, 370] width 42 height 56
click at [447, 89] on img "Lightbox" at bounding box center [224, 370] width 443 height 563
click at [566, 2] on li "Lightbox" at bounding box center [555, 17] width 28 height 35
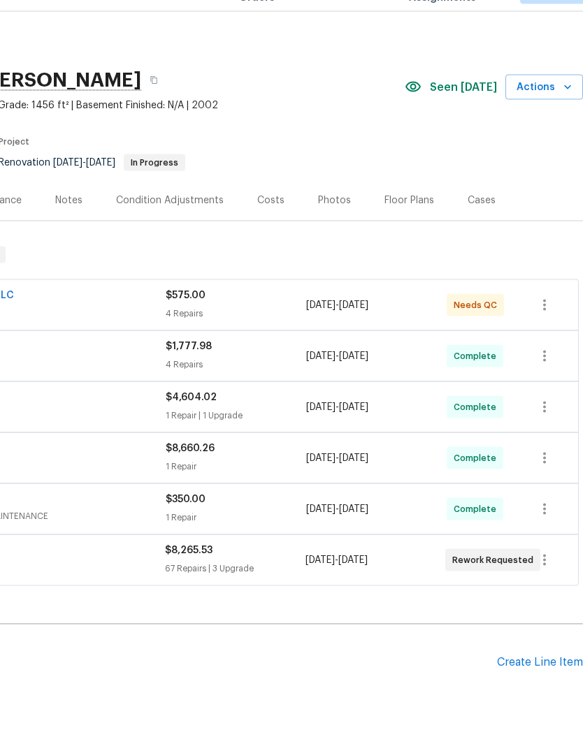
scroll to position [0, 207]
click at [541, 688] on div "Create Line Item" at bounding box center [540, 694] width 86 height 13
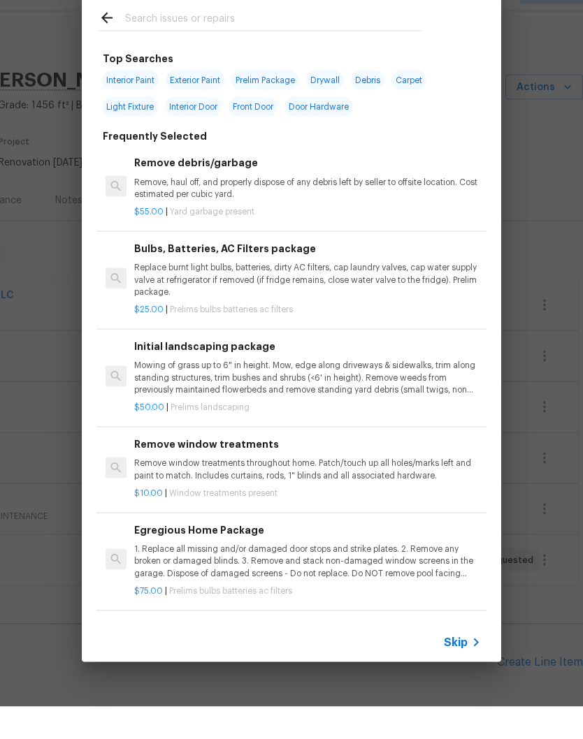
click at [238, 42] on input "text" at bounding box center [273, 52] width 296 height 21
type input "[PERSON_NAME]"
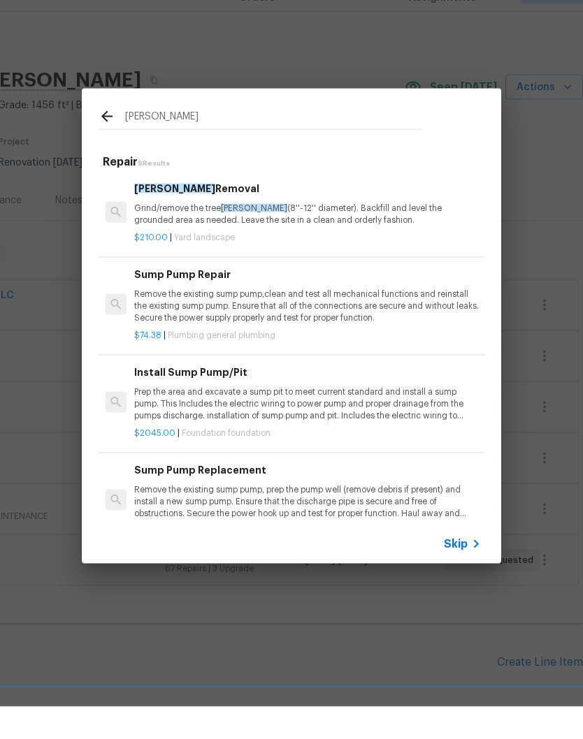
click at [196, 235] on p "Grind/remove the tree [PERSON_NAME] (8''-12'' diameter). Backfill and level the…" at bounding box center [307, 247] width 347 height 24
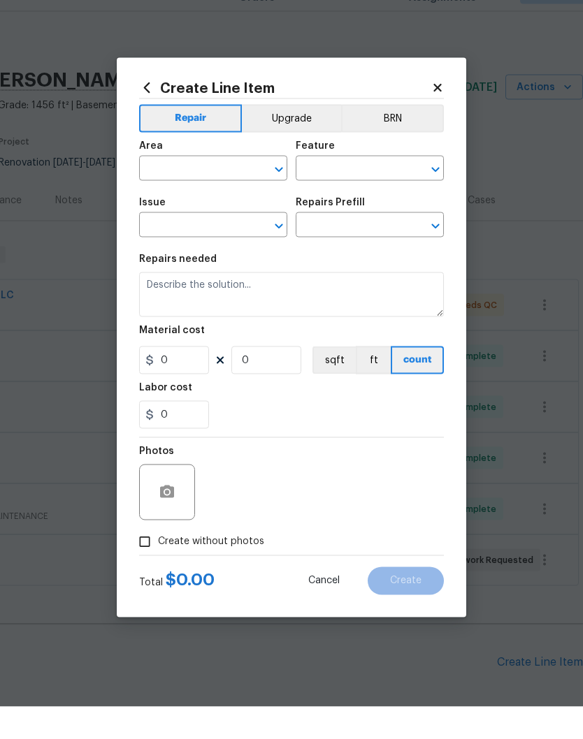
type input "Landscaping"
type input "[PERSON_NAME] Removal $210.00"
type textarea "Grind/remove the tree [PERSON_NAME] (8''-12'' diameter). Backfill and level the…"
type input "210"
type input "1"
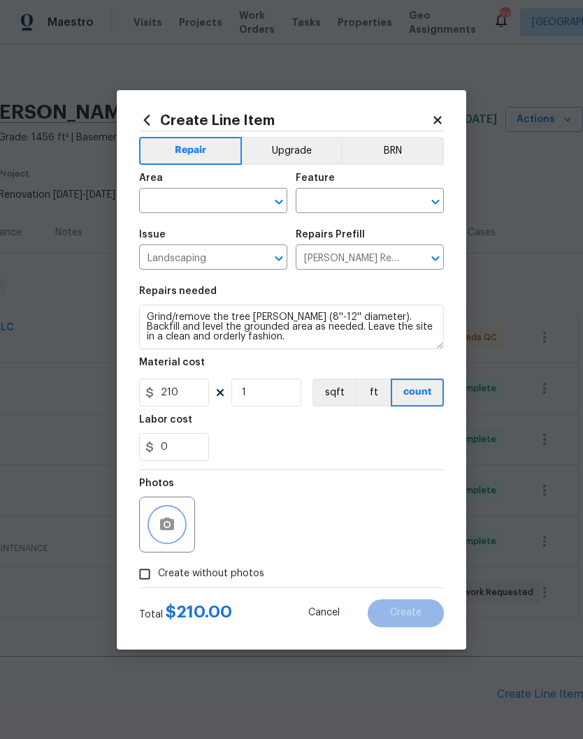
click at [176, 527] on button "button" at bounding box center [167, 525] width 34 height 34
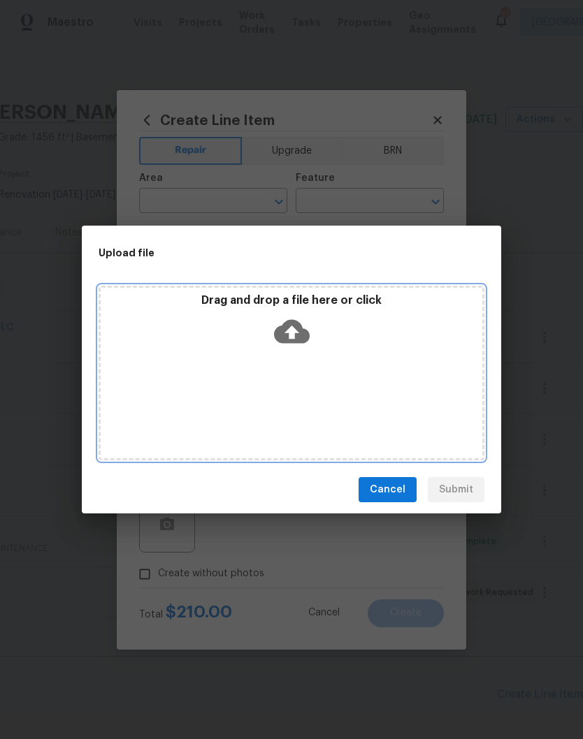
click at [354, 338] on div "Drag and drop a file here or click" at bounding box center [292, 323] width 382 height 60
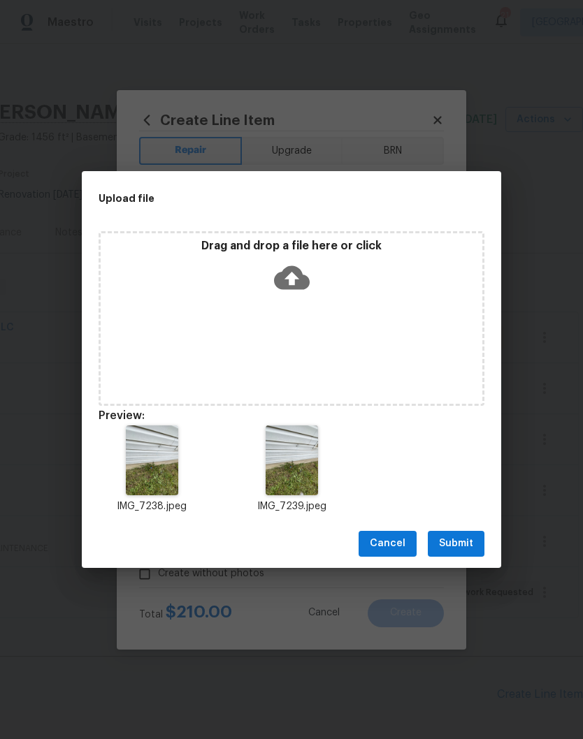
click at [463, 543] on span "Submit" at bounding box center [456, 543] width 34 height 17
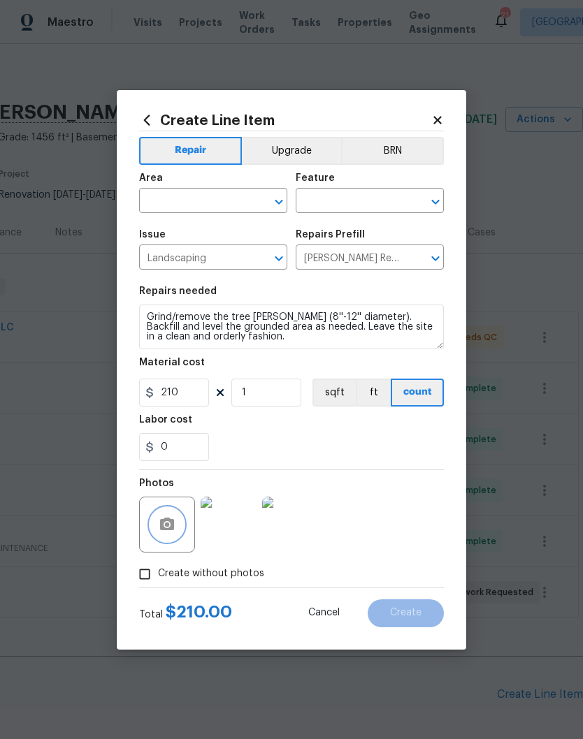
click at [255, 200] on icon "Clear" at bounding box center [261, 202] width 14 height 14
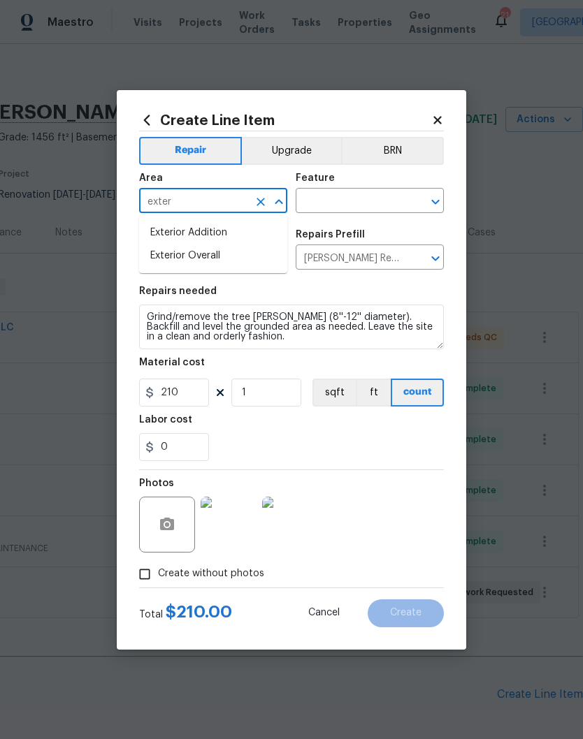
click at [217, 255] on li "Exterior Overall" at bounding box center [213, 256] width 148 height 23
type input "Exterior Overall"
click at [367, 203] on input "text" at bounding box center [350, 202] width 109 height 22
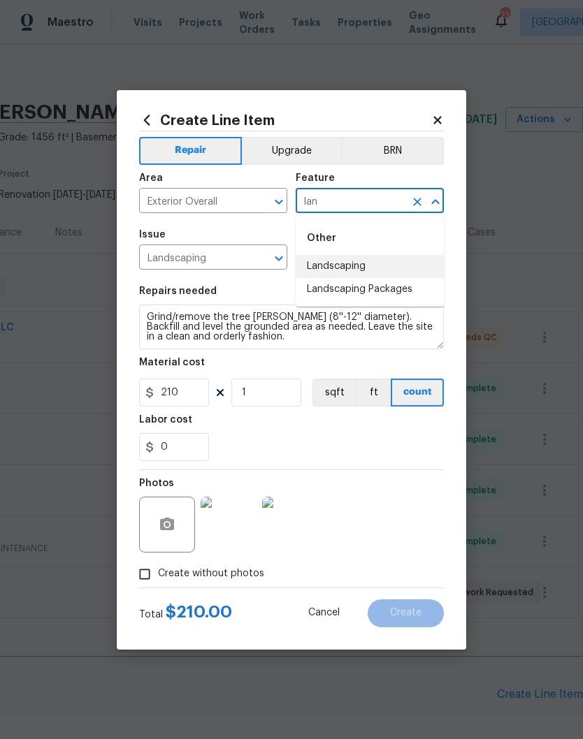
click at [361, 266] on li "Landscaping" at bounding box center [370, 266] width 148 height 23
type input "Landscaping"
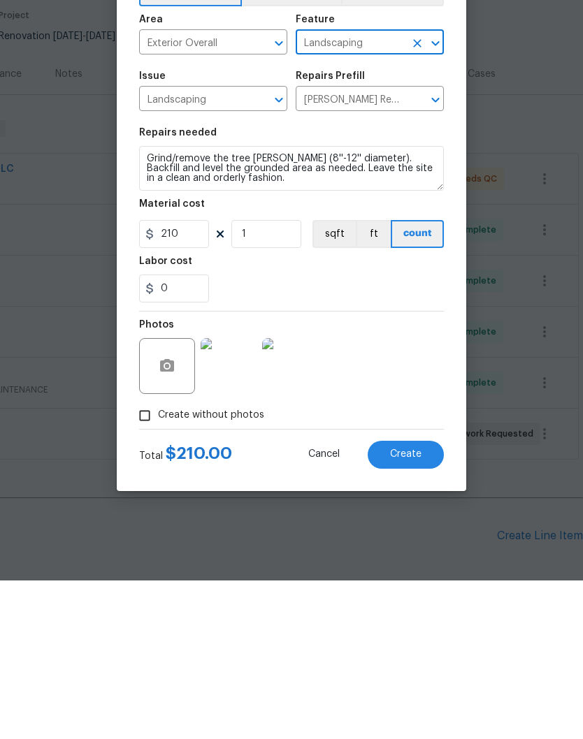
click at [415, 608] on span "Create" at bounding box center [405, 613] width 31 height 10
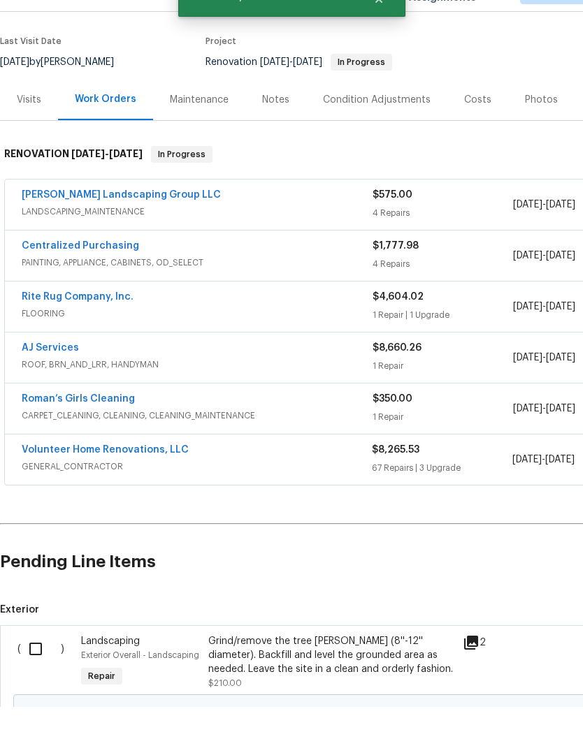
scroll to position [104, 0]
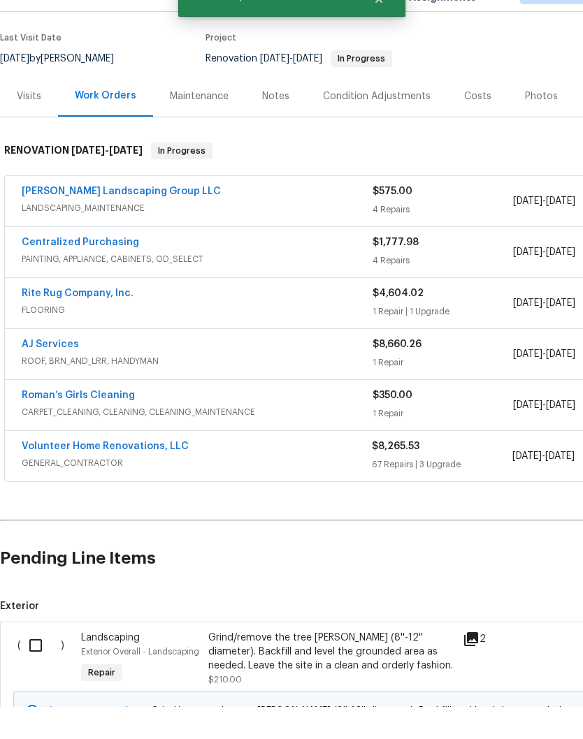
click at [41, 663] on input "checkbox" at bounding box center [41, 677] width 40 height 29
checkbox input "true"
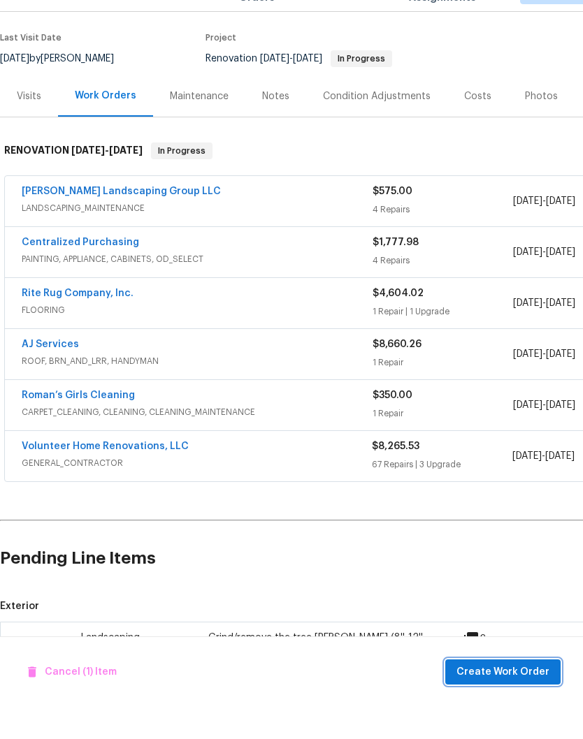
click at [516, 696] on span "Create Work Order" at bounding box center [502, 704] width 93 height 17
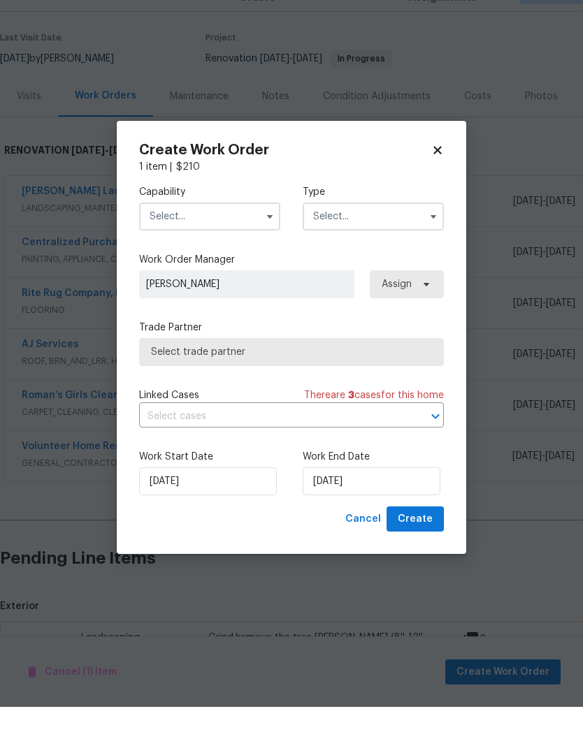
click at [259, 235] on input "text" at bounding box center [209, 249] width 141 height 28
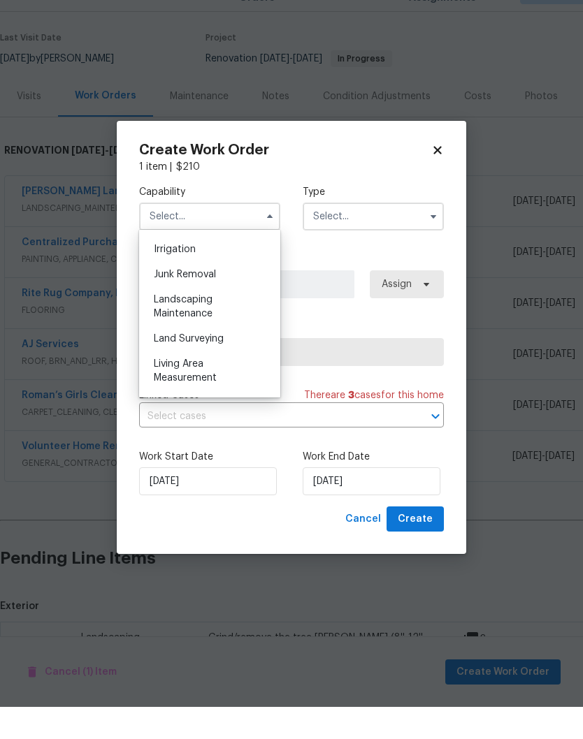
scroll to position [867, 0]
click at [204, 319] on div "Landscaping Maintenance" at bounding box center [210, 338] width 134 height 39
type input "Landscaping Maintenance"
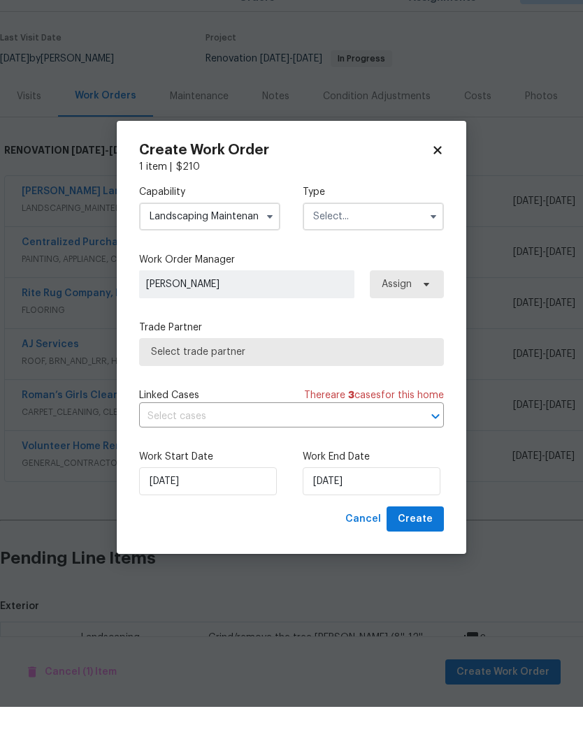
click at [382, 235] on input "text" at bounding box center [373, 249] width 141 height 28
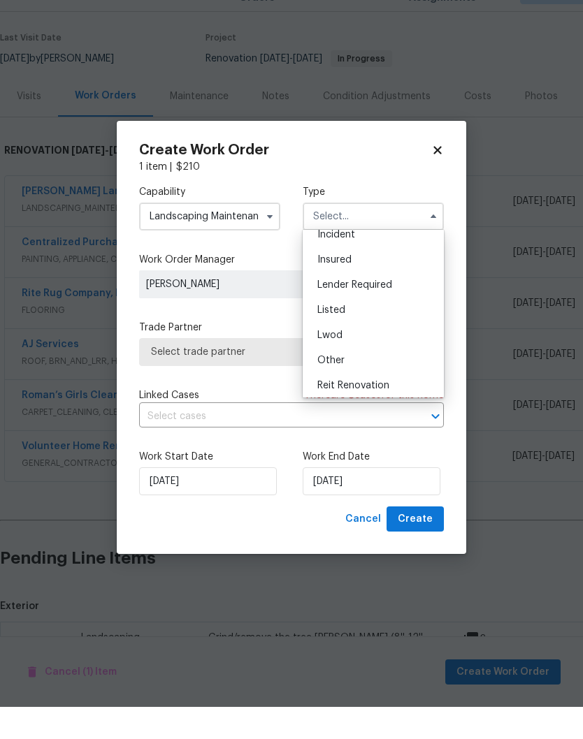
scroll to position [124, 0]
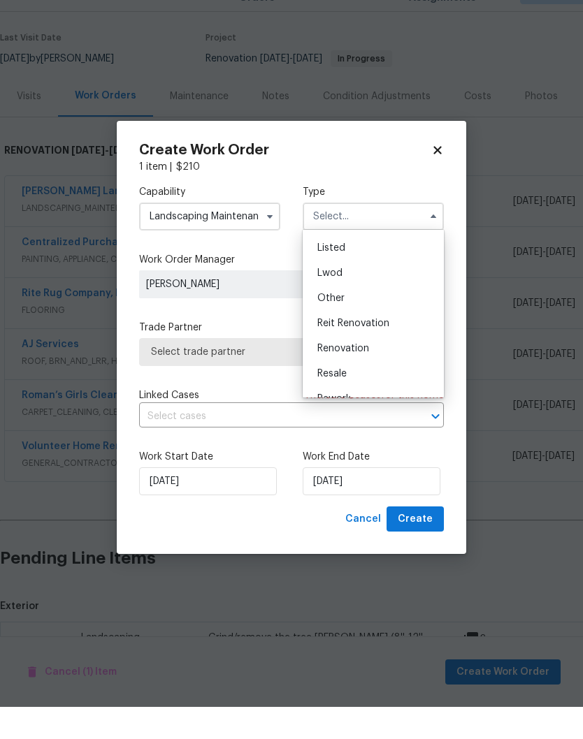
click at [370, 368] on div "Renovation" at bounding box center [373, 380] width 134 height 25
type input "Renovation"
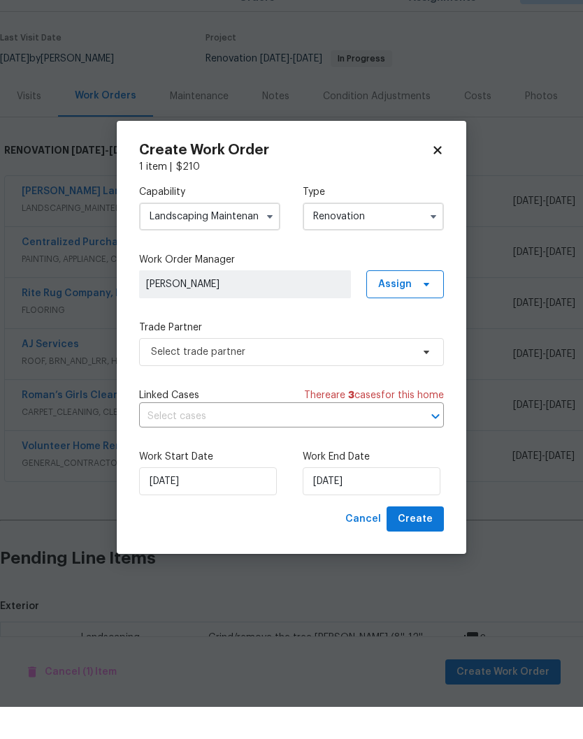
scroll to position [0, 0]
click at [425, 379] on icon at bounding box center [426, 384] width 11 height 11
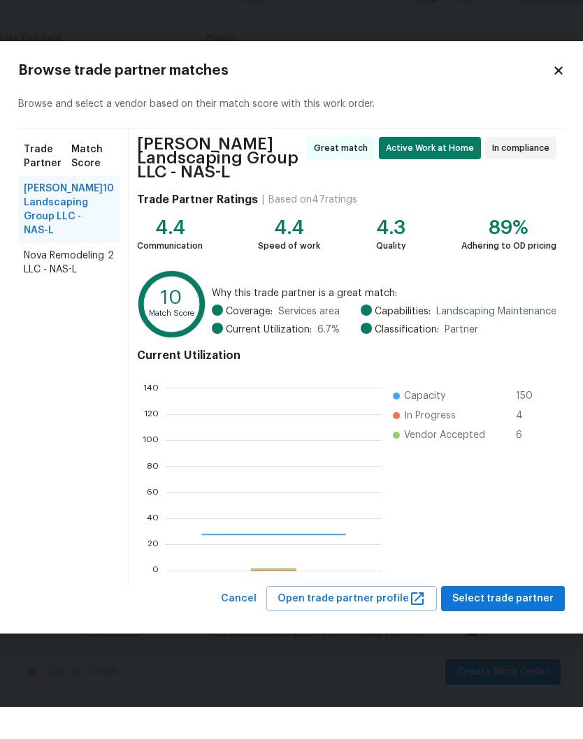
scroll to position [196, 216]
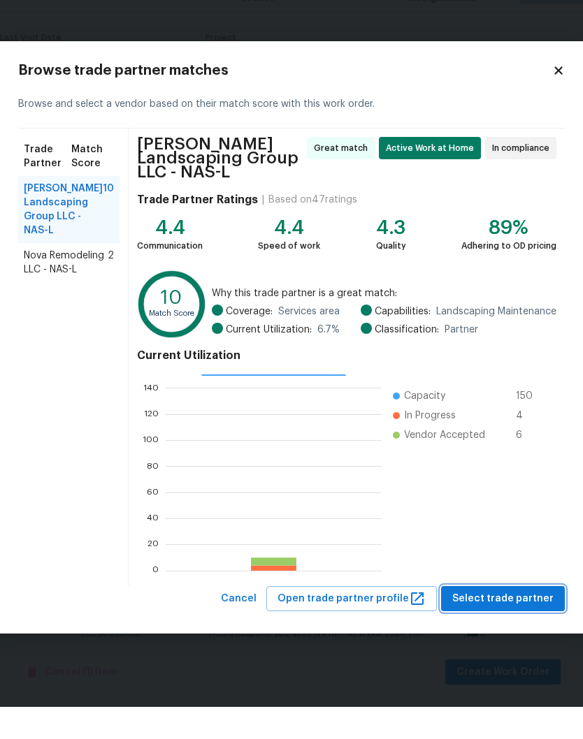
click at [521, 623] on span "Select trade partner" at bounding box center [502, 631] width 101 height 17
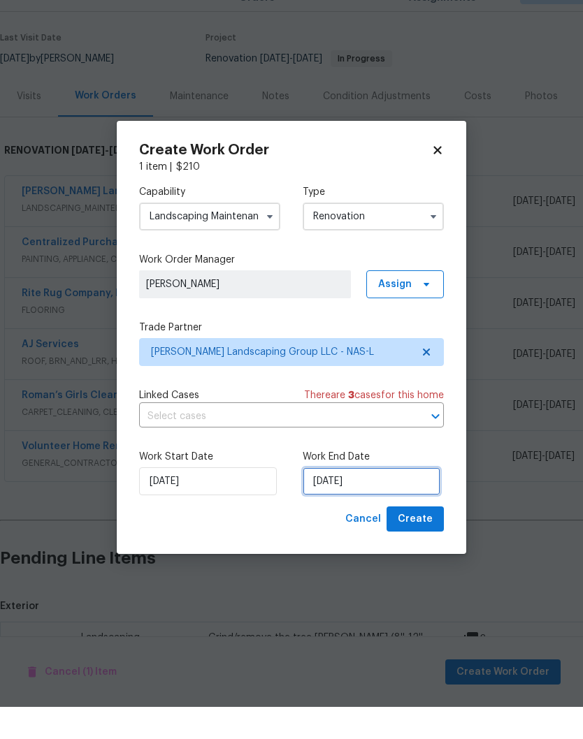
click at [379, 500] on input "[DATE]" at bounding box center [372, 514] width 138 height 28
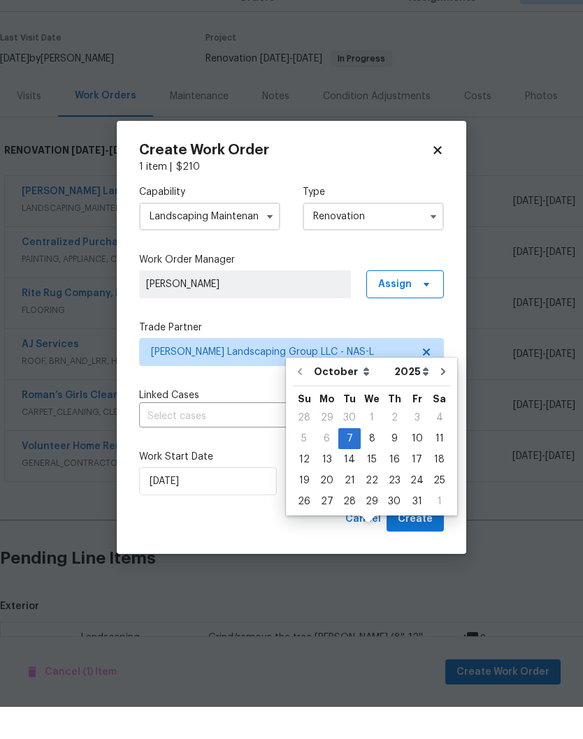
scroll to position [58, 0]
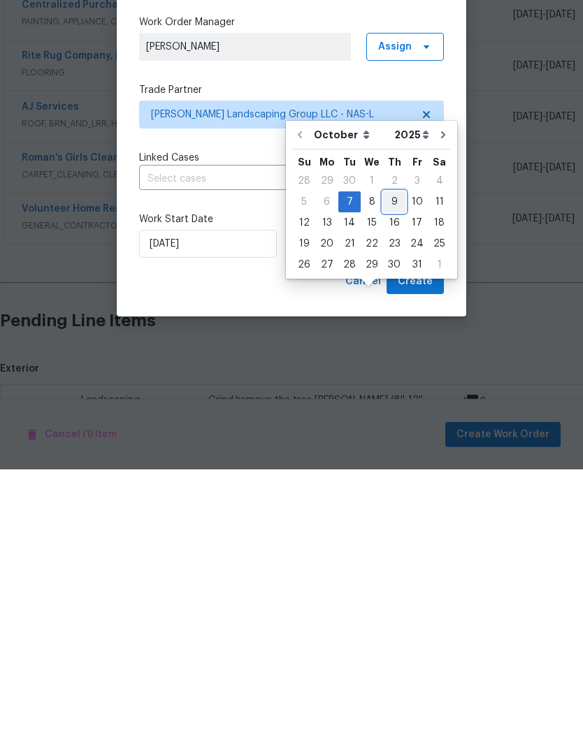
click at [393, 462] on div "9" at bounding box center [394, 472] width 22 height 20
type input "10/9/2025"
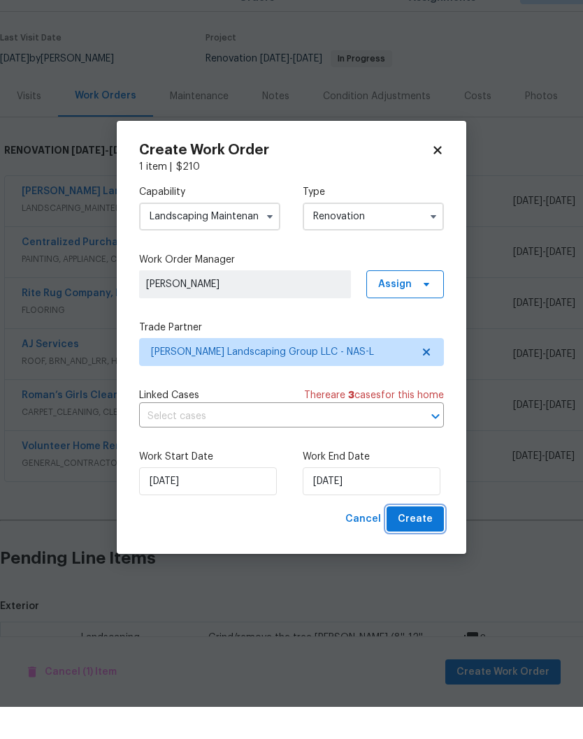
click at [422, 543] on span "Create" at bounding box center [415, 551] width 35 height 17
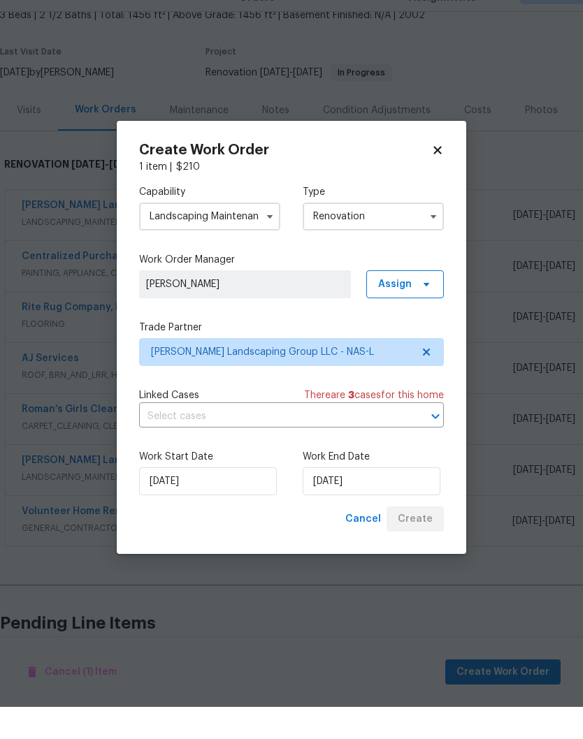
scroll to position [57, 0]
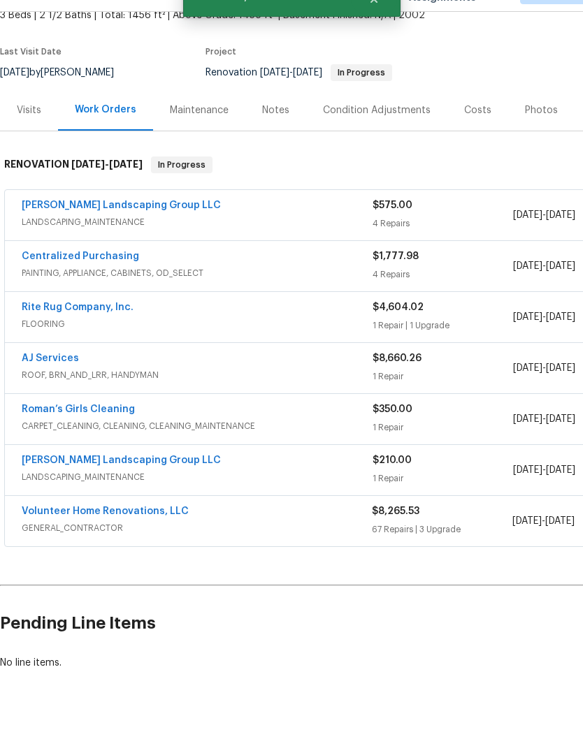
click at [126, 539] on link "Volunteer Home Renovations, LLC" at bounding box center [105, 544] width 167 height 10
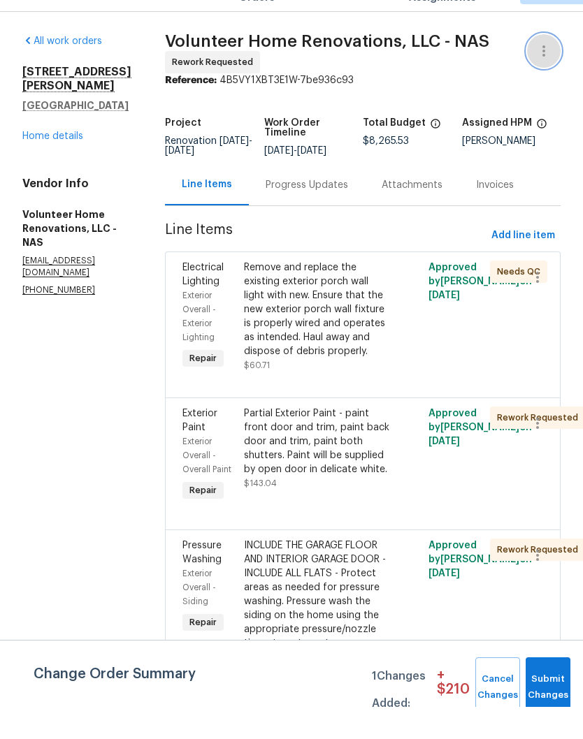
click at [544, 78] on icon "button" at bounding box center [543, 83] width 3 height 11
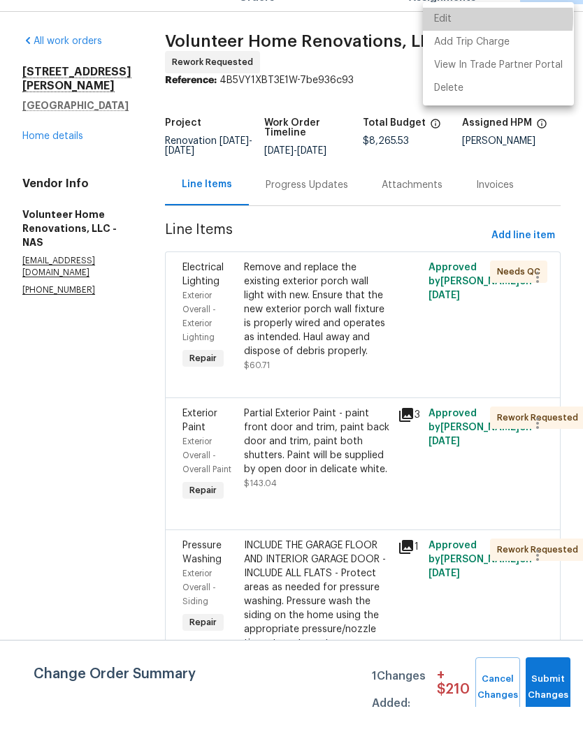
click at [460, 40] on li "Edit" at bounding box center [498, 51] width 151 height 23
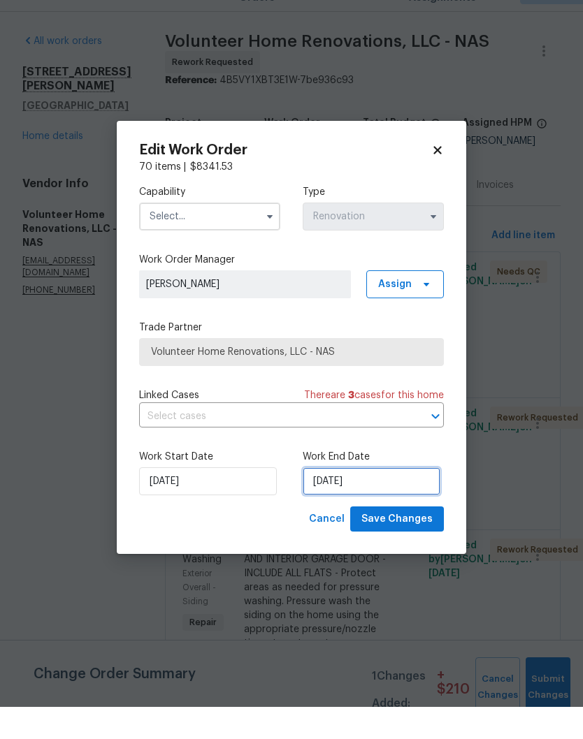
click at [379, 500] on input "[DATE]" at bounding box center [372, 514] width 138 height 28
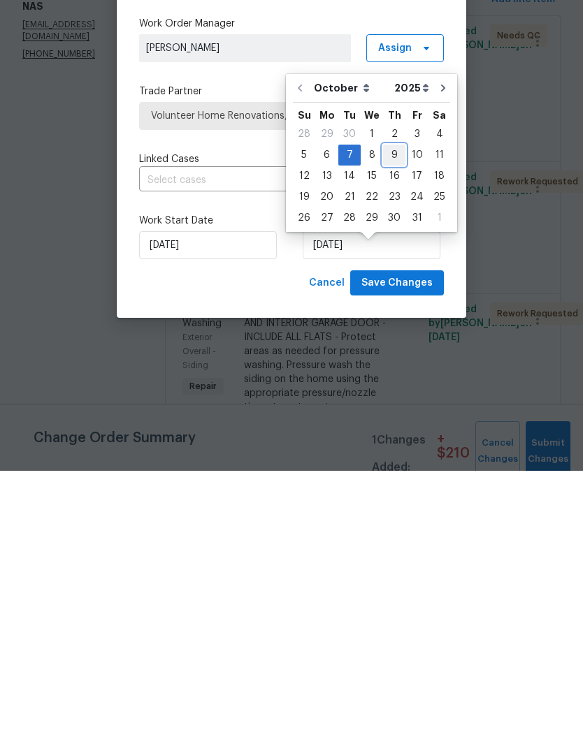
click at [393, 414] on div "9" at bounding box center [394, 424] width 22 height 20
type input "10/9/2025"
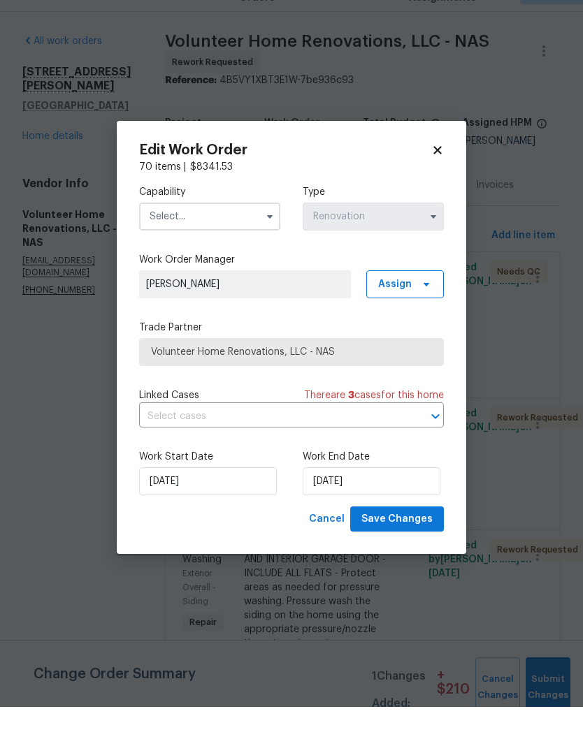
click at [241, 235] on input "text" at bounding box center [209, 249] width 141 height 28
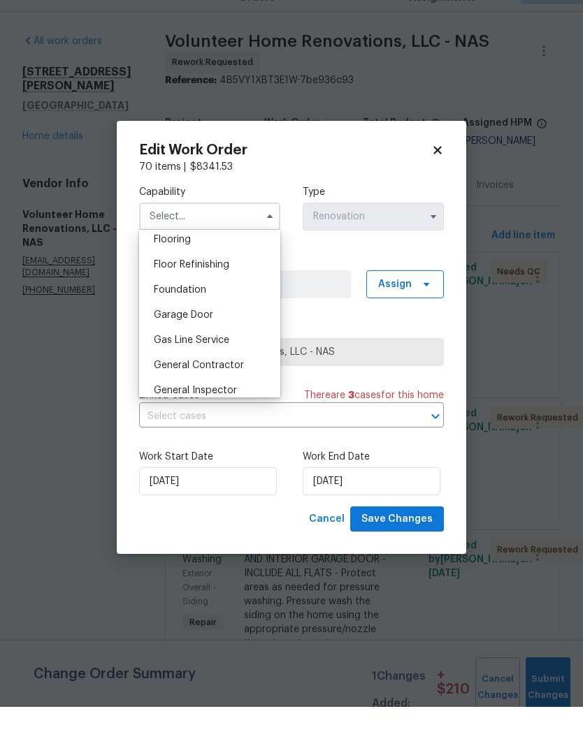
scroll to position [560, 0]
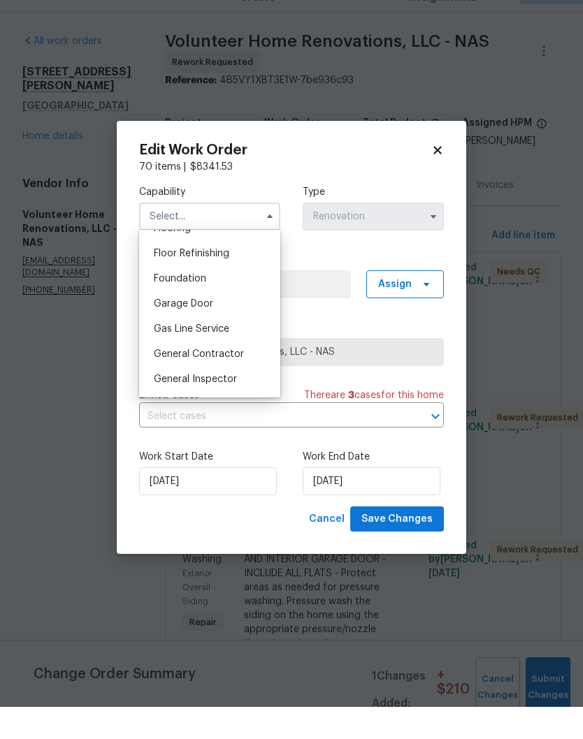
click at [235, 382] on span "General Contractor" at bounding box center [199, 387] width 90 height 10
type input "General Contractor"
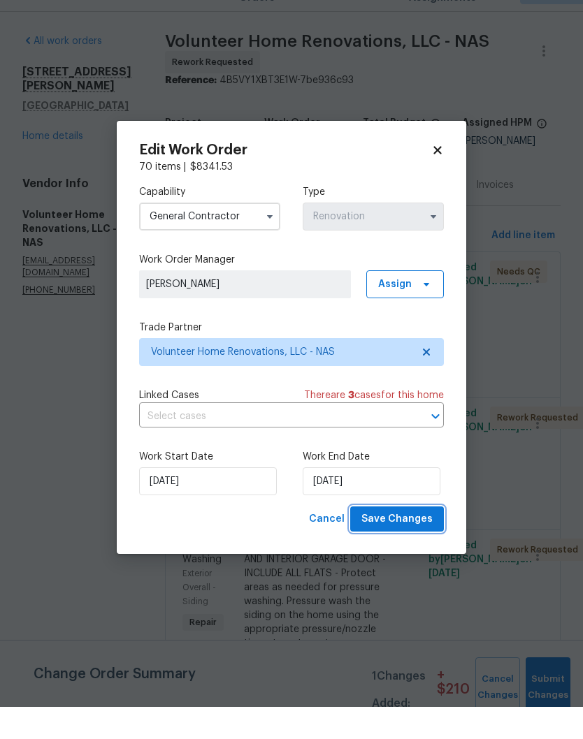
click at [412, 543] on span "Save Changes" at bounding box center [396, 551] width 71 height 17
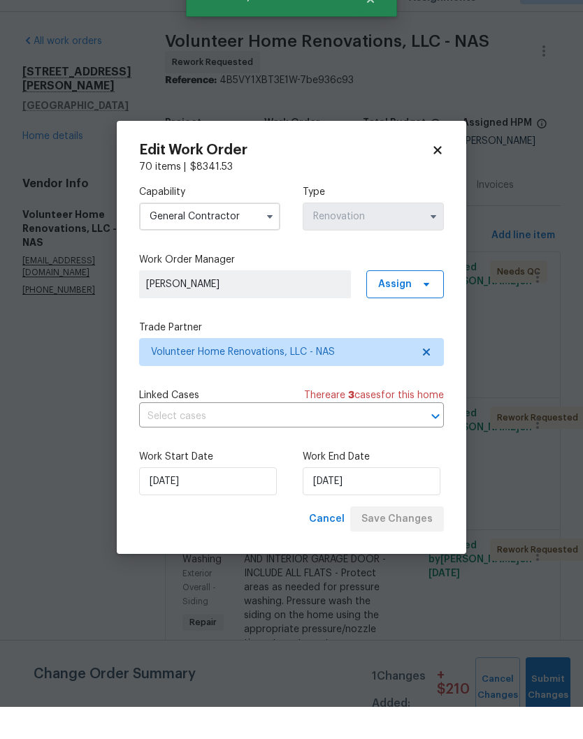
scroll to position [57, 0]
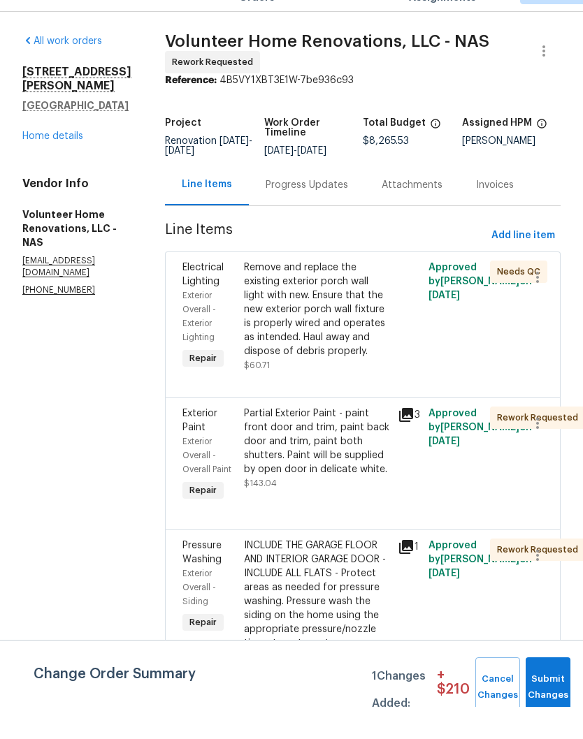
click at [73, 164] on link "Home details" at bounding box center [52, 169] width 61 height 10
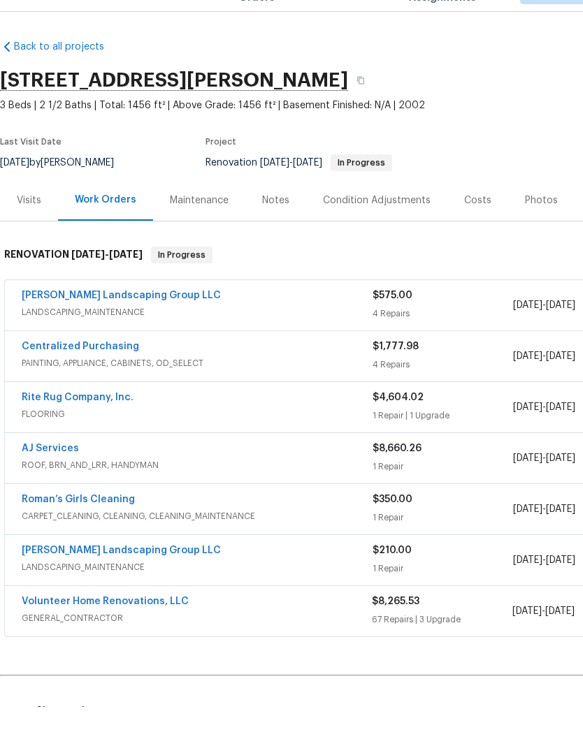
click at [136, 323] on link "[PERSON_NAME] Landscaping Group LLC" at bounding box center [121, 328] width 199 height 10
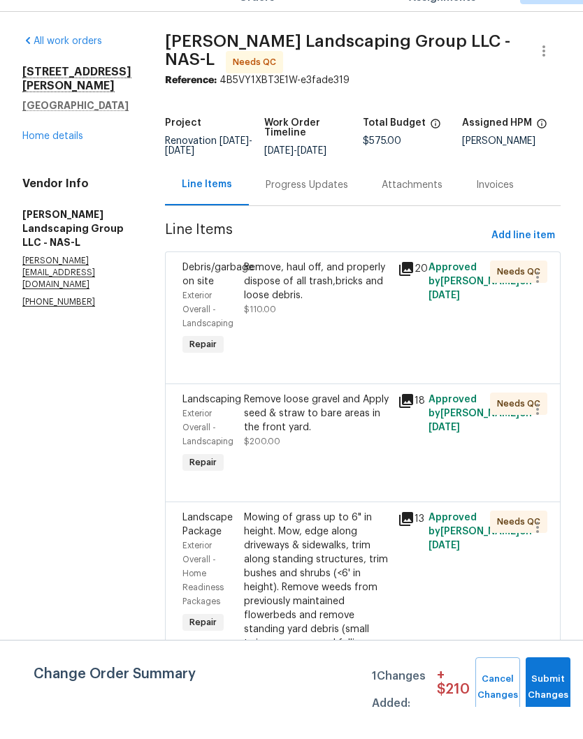
click at [365, 293] on div "Remove, haul off, and properly dispose of all trash,bricks and loose debris." at bounding box center [316, 314] width 145 height 42
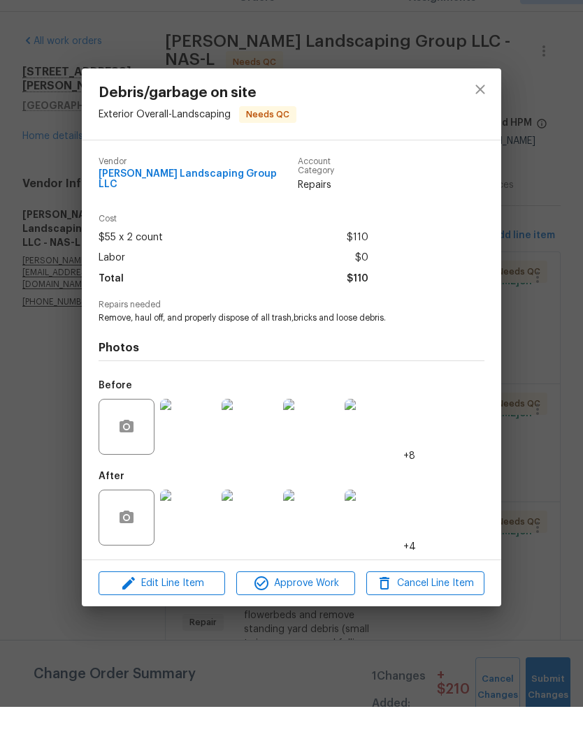
click at [201, 435] on img at bounding box center [188, 459] width 56 height 56
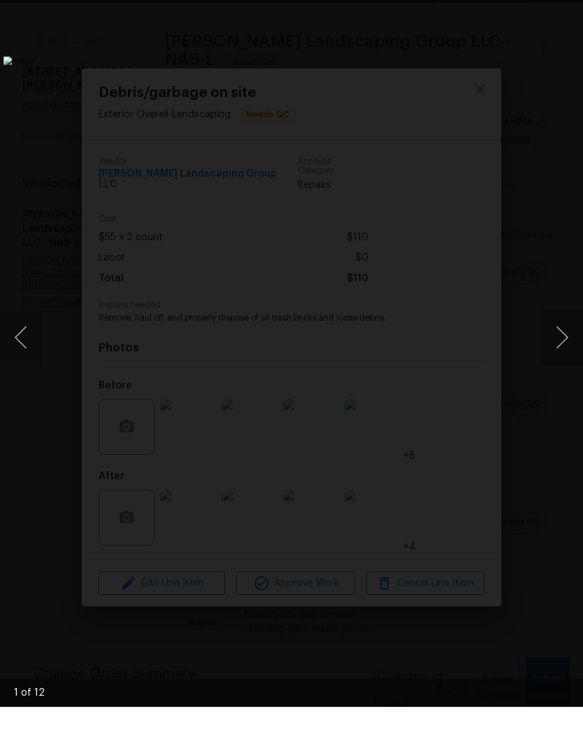
click at [565, 351] on button "Next image" at bounding box center [562, 370] width 42 height 56
click at [562, 347] on button "Next image" at bounding box center [562, 370] width 42 height 56
click at [560, 342] on button "Next image" at bounding box center [562, 370] width 42 height 56
click at [559, 345] on button "Next image" at bounding box center [562, 370] width 42 height 56
click at [556, 345] on button "Next image" at bounding box center [562, 370] width 42 height 56
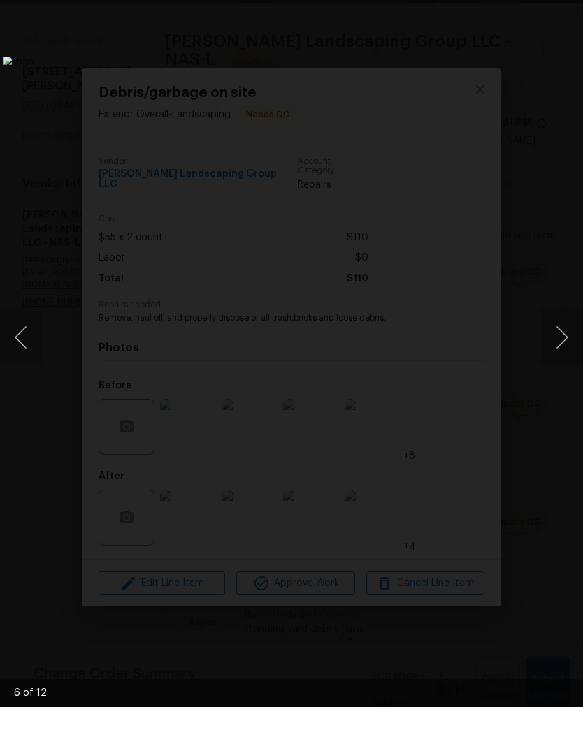
click at [564, 6] on div "Lightbox" at bounding box center [291, 369] width 583 height 739
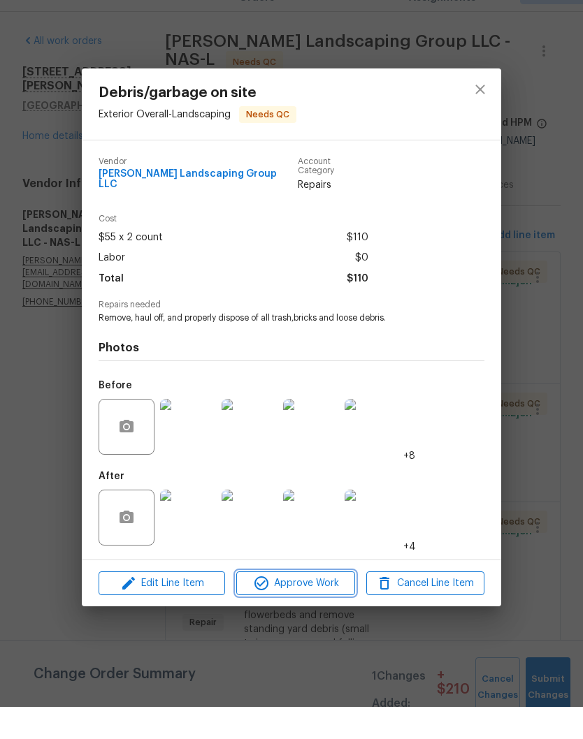
click at [319, 607] on span "Approve Work" at bounding box center [295, 615] width 110 height 17
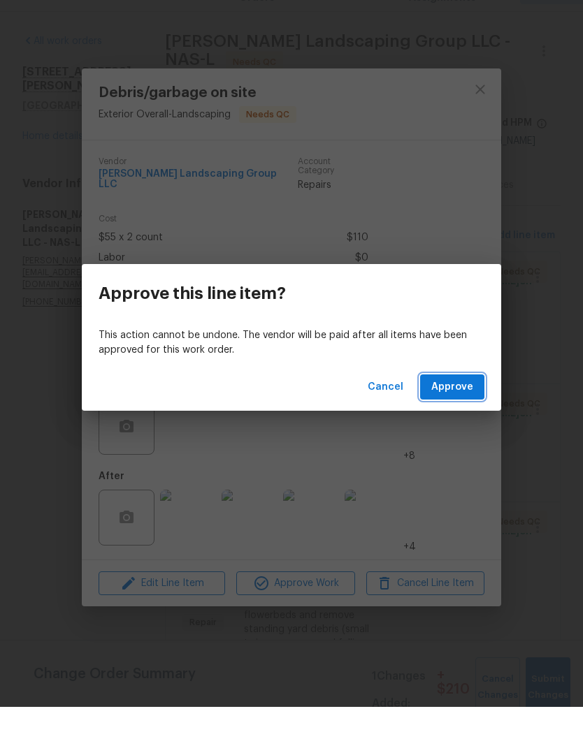
click at [448, 411] on span "Approve" at bounding box center [452, 419] width 42 height 17
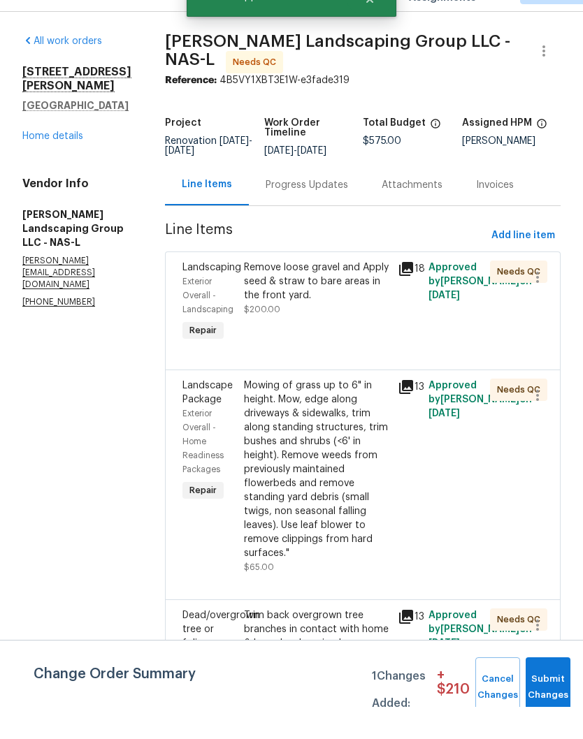
click at [373, 293] on div "Remove loose gravel and Apply seed & straw to bare areas in the front yard." at bounding box center [316, 314] width 145 height 42
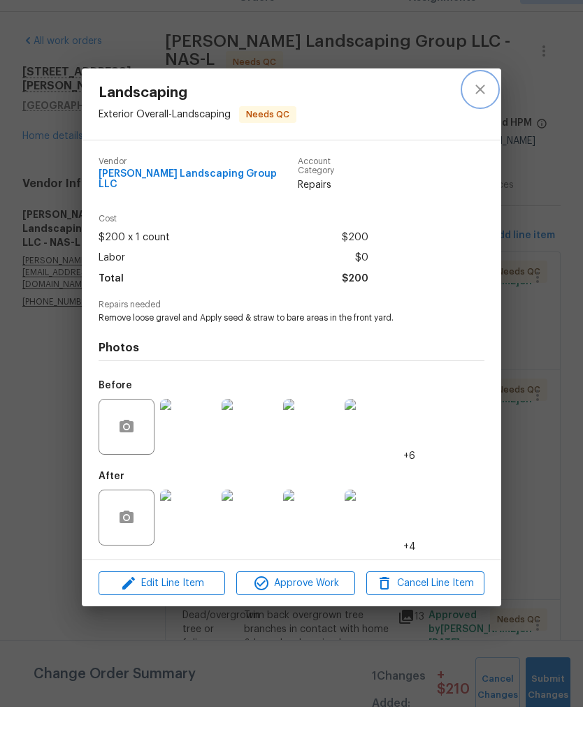
click at [482, 113] on icon "close" at bounding box center [480, 121] width 17 height 17
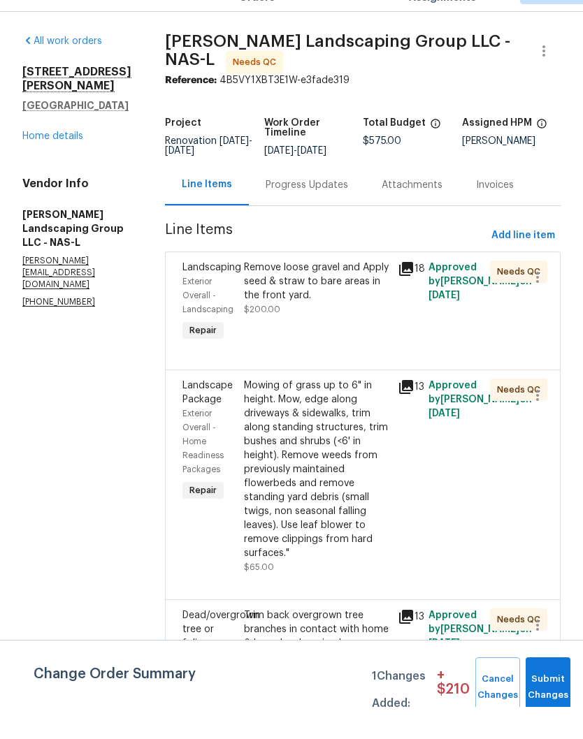
click at [358, 411] on div "Mowing of grass up to 6" in height. Mow, edge along driveways & sidewalks, trim…" at bounding box center [316, 502] width 145 height 182
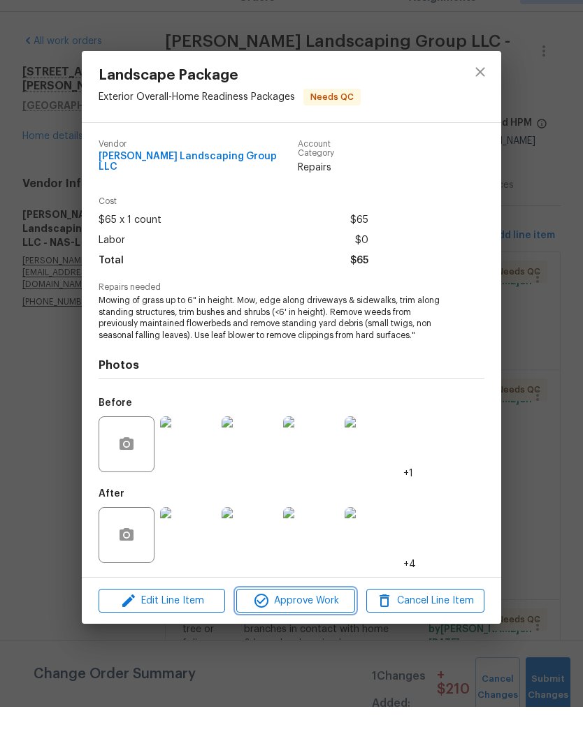
click at [316, 625] on span "Approve Work" at bounding box center [295, 633] width 110 height 17
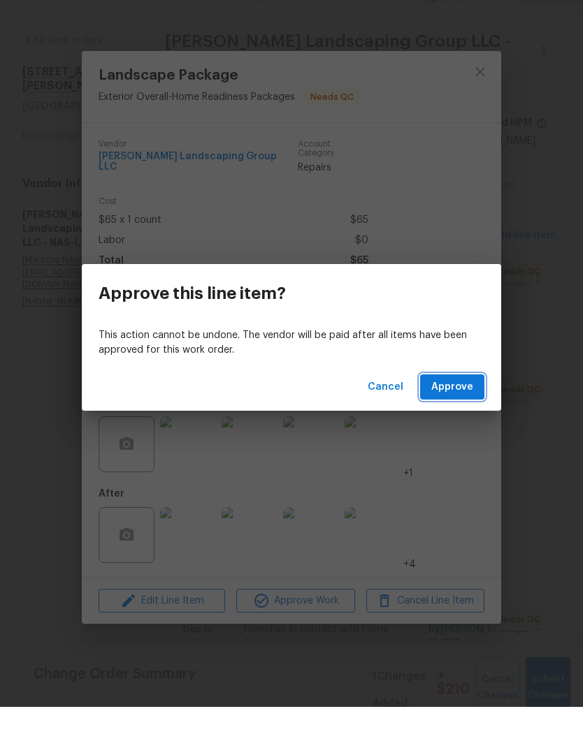
click at [452, 411] on span "Approve" at bounding box center [452, 419] width 42 height 17
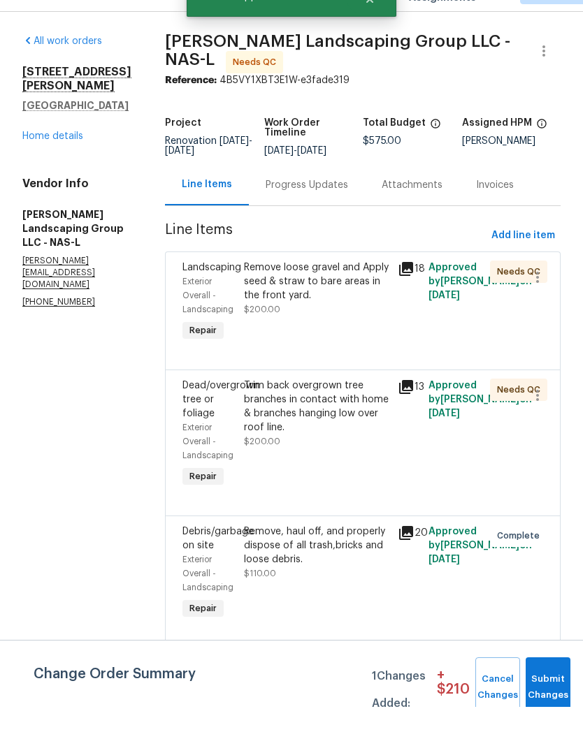
click at [377, 411] on div "Trim back overgrown tree branches in contact with home & branches hanging low o…" at bounding box center [316, 439] width 145 height 56
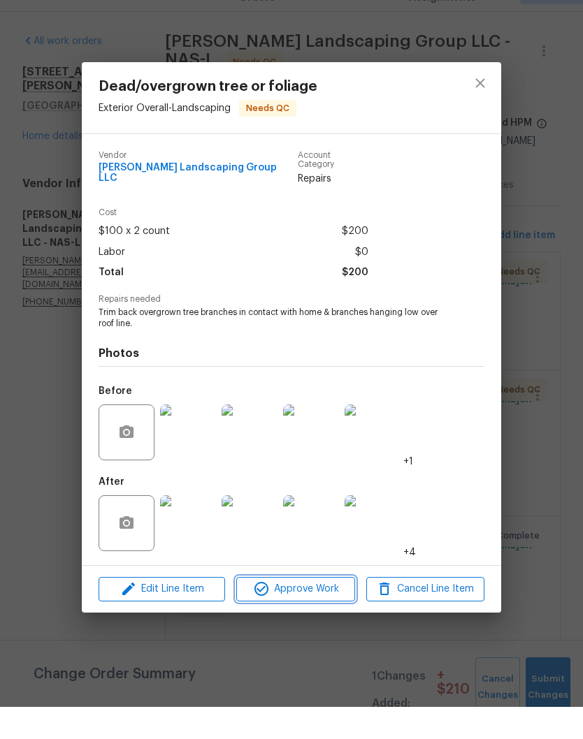
click at [321, 613] on span "Approve Work" at bounding box center [295, 621] width 110 height 17
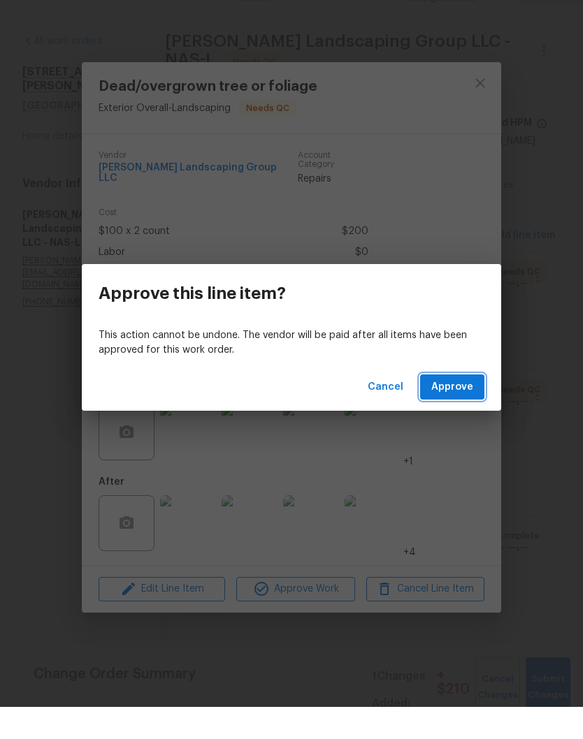
click at [459, 411] on span "Approve" at bounding box center [452, 419] width 42 height 17
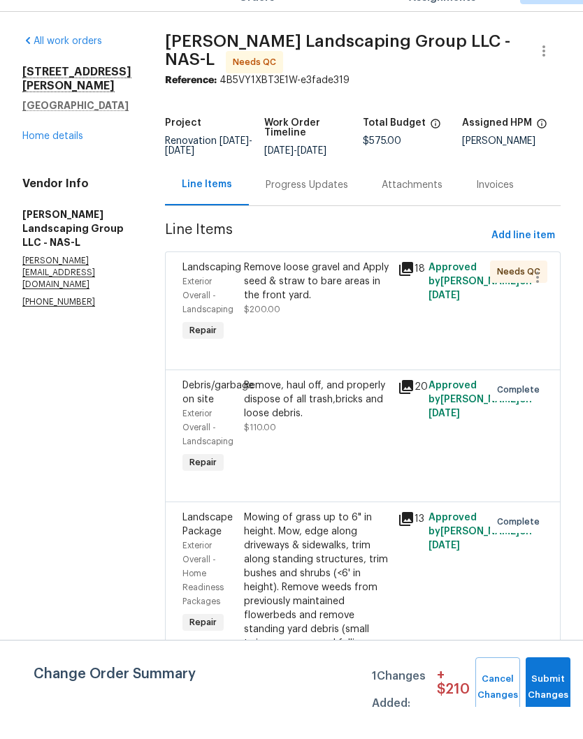
click at [59, 164] on link "Home details" at bounding box center [52, 169] width 61 height 10
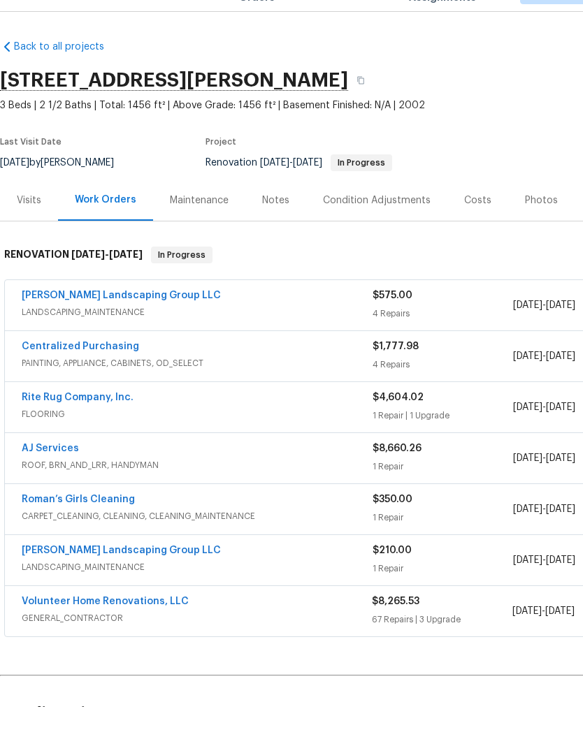
click at [161, 578] on link "[PERSON_NAME] Landscaping Group LLC" at bounding box center [121, 583] width 199 height 10
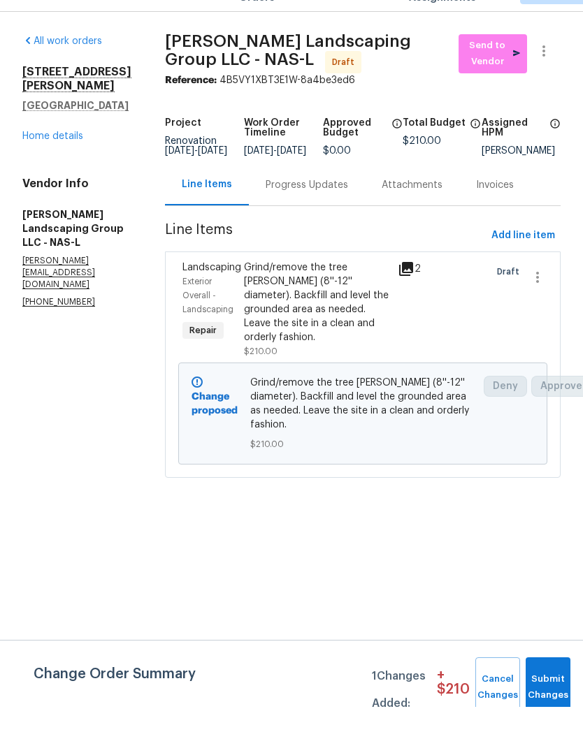
click at [343, 293] on div "Grind/remove the tree stump (8''-12'' diameter). Backfill and level the grounde…" at bounding box center [316, 335] width 145 height 84
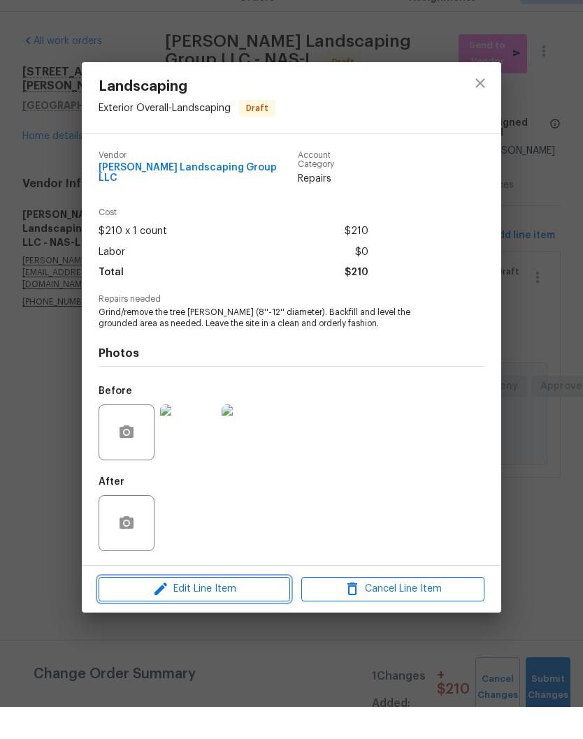
click at [243, 613] on span "Edit Line Item" at bounding box center [194, 621] width 183 height 17
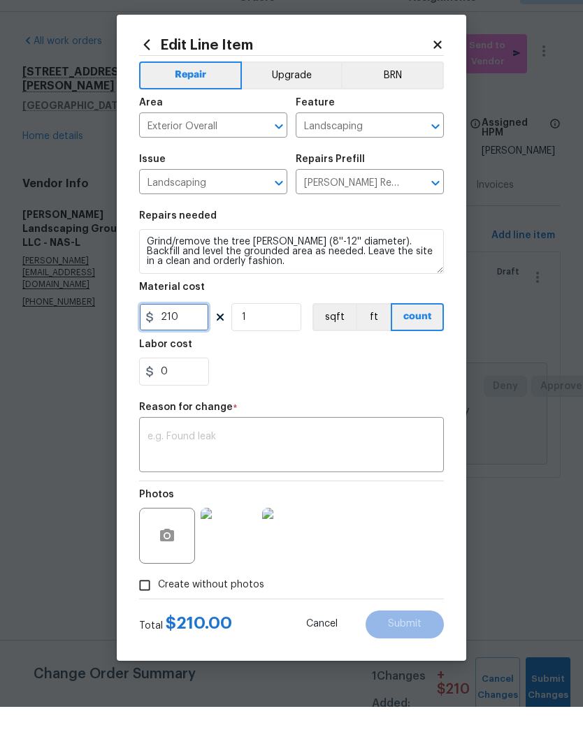
click at [201, 335] on input "210" at bounding box center [174, 349] width 70 height 28
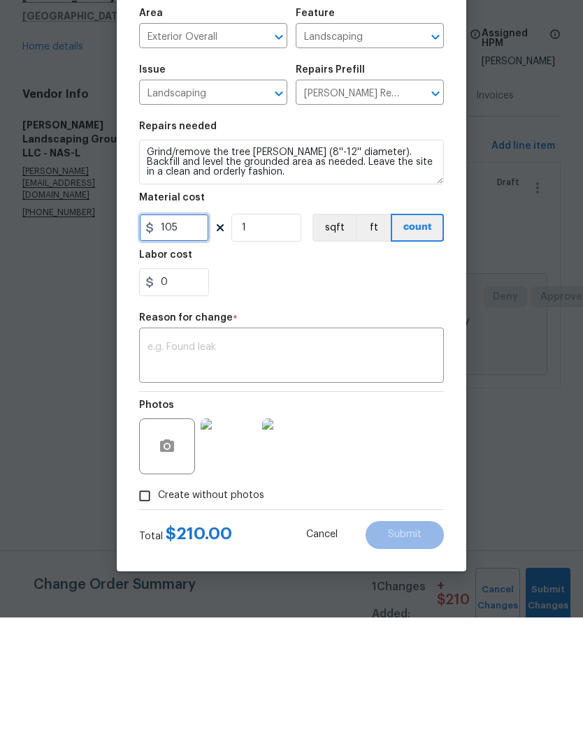
type input "105"
click at [300, 464] on textarea at bounding box center [291, 478] width 288 height 29
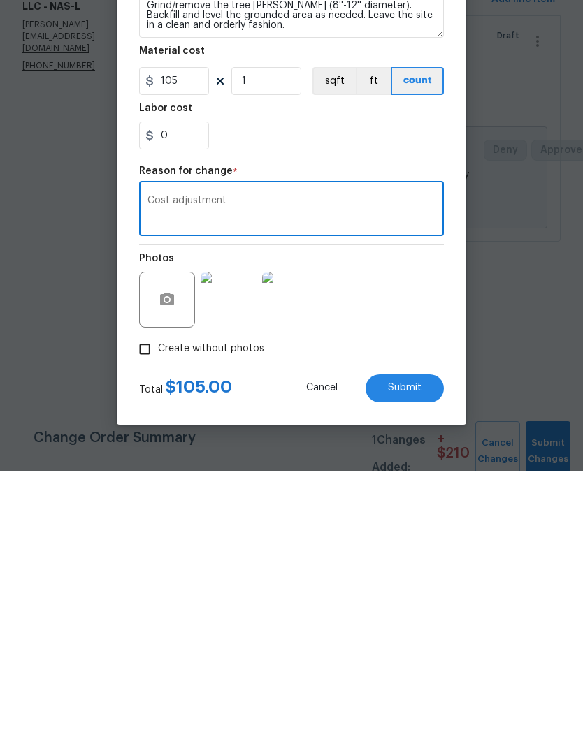
type textarea "Cost adjustment"
click at [421, 651] on span "Submit" at bounding box center [405, 656] width 34 height 10
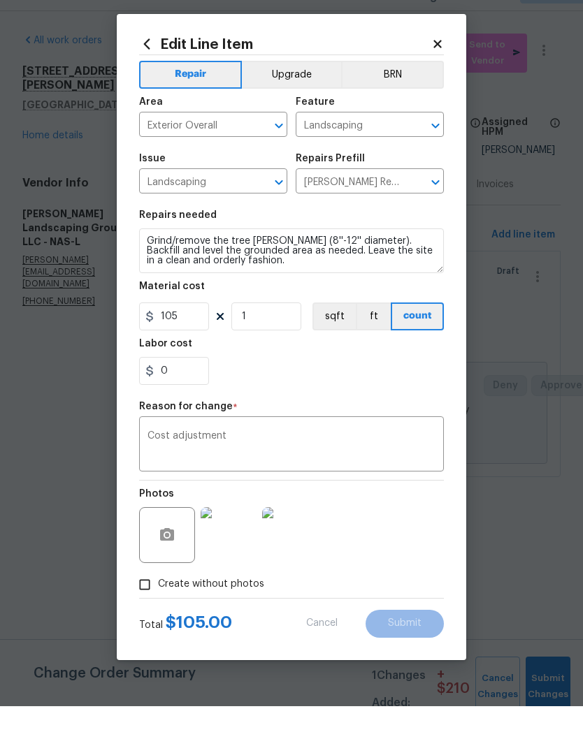
scroll to position [1, 0]
type input "210"
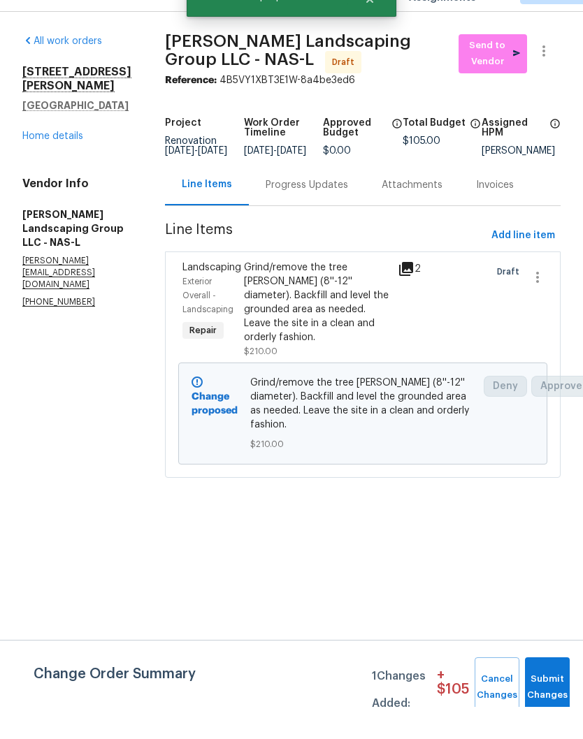
scroll to position [0, 0]
click at [533, 259] on span "Add line item" at bounding box center [523, 267] width 64 height 17
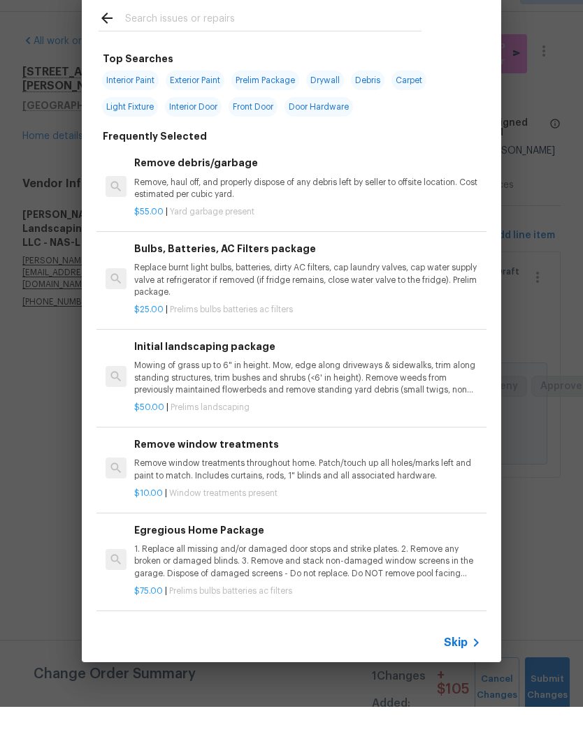
click at [255, 42] on input "text" at bounding box center [273, 52] width 296 height 21
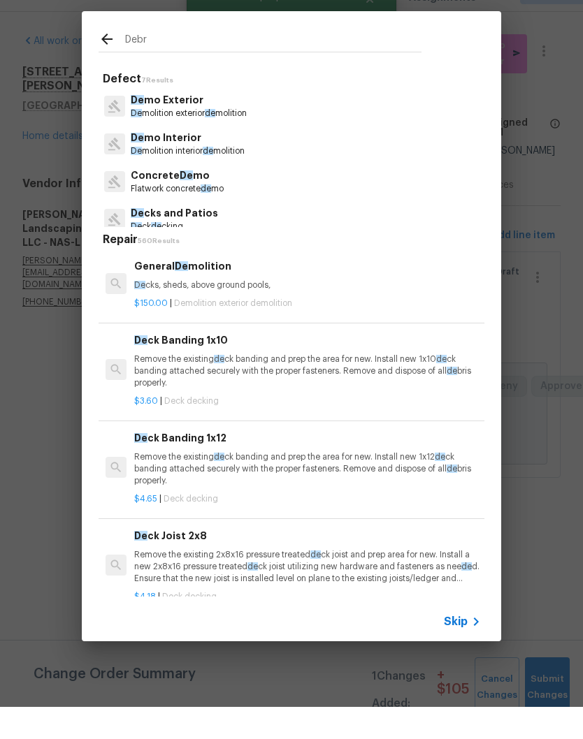
type input "Debri"
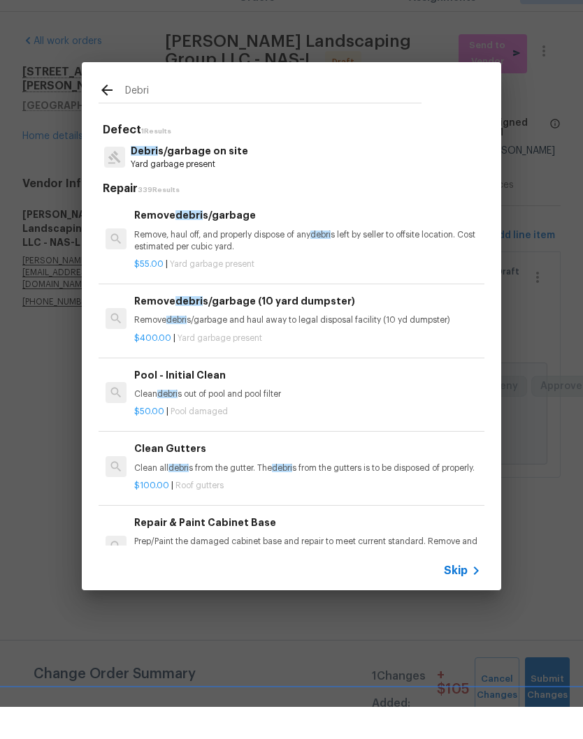
click at [237, 240] on div "Remove debri s/garbage Remove, haul off, and properly dispose of any debri s le…" at bounding box center [307, 262] width 347 height 45
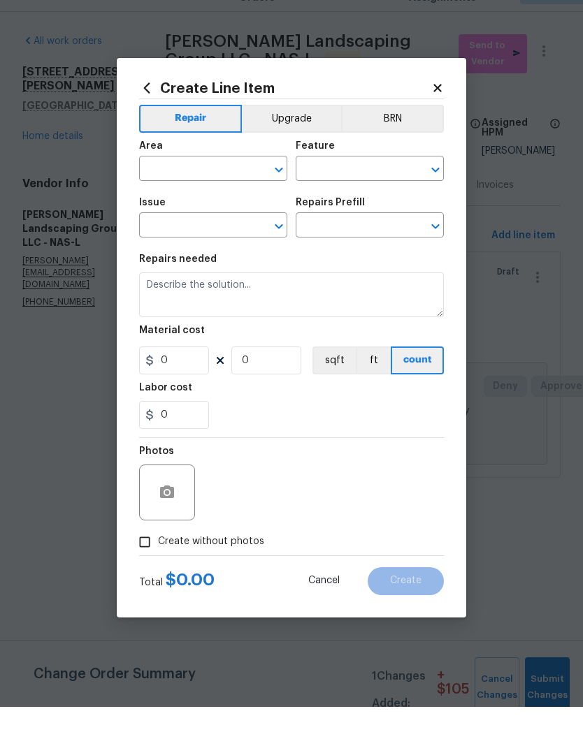
type input "Debris/garbage on site"
type textarea "Remove, haul off, and properly dispose of any debris left by seller to offsite …"
type input "1"
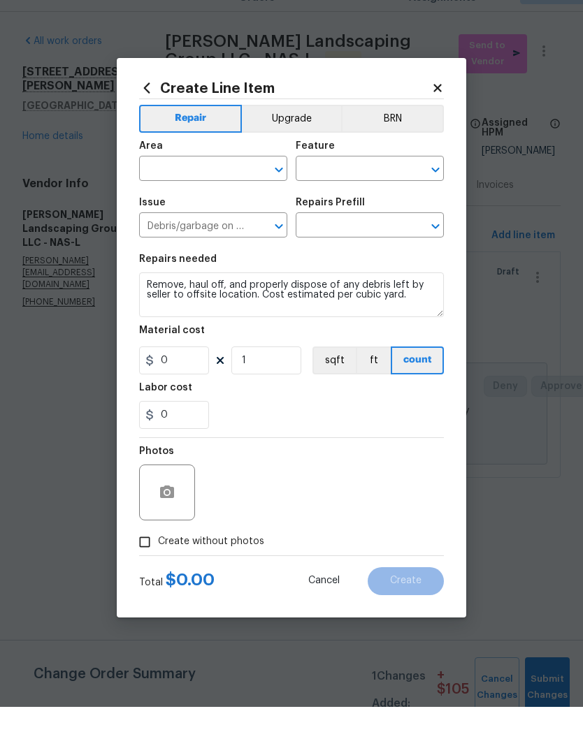
type input "Remove debris/garbage $55.00"
type input "55"
click at [249, 191] on div "​" at bounding box center [213, 202] width 148 height 22
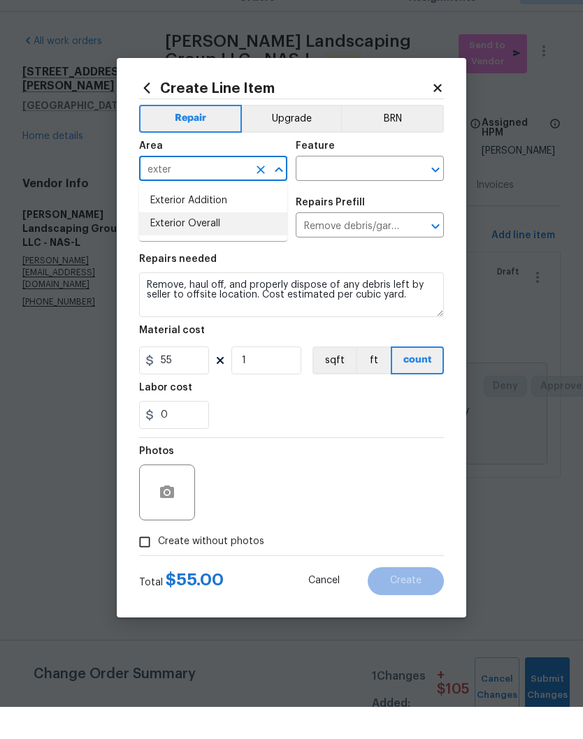
click at [222, 245] on li "Exterior Overall" at bounding box center [213, 256] width 148 height 23
type input "Exterior Overall"
click at [358, 191] on input "text" at bounding box center [350, 202] width 109 height 22
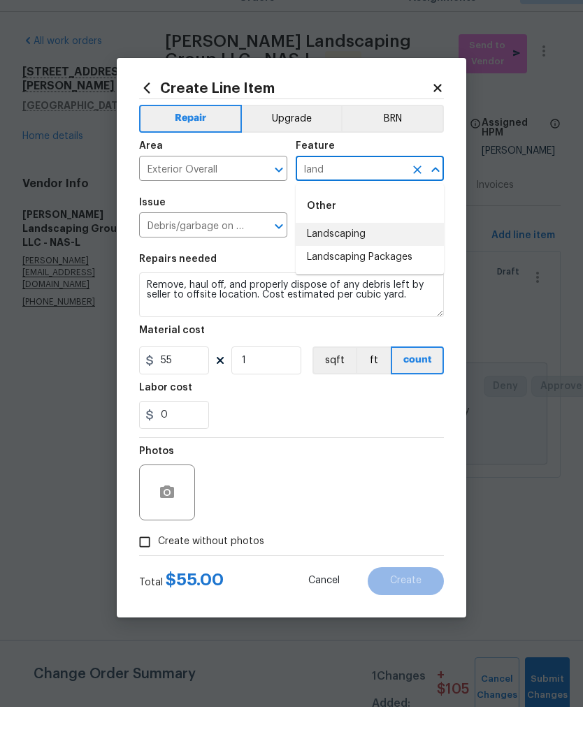
click at [356, 255] on li "Landscaping" at bounding box center [370, 266] width 148 height 23
type input "Landscaping"
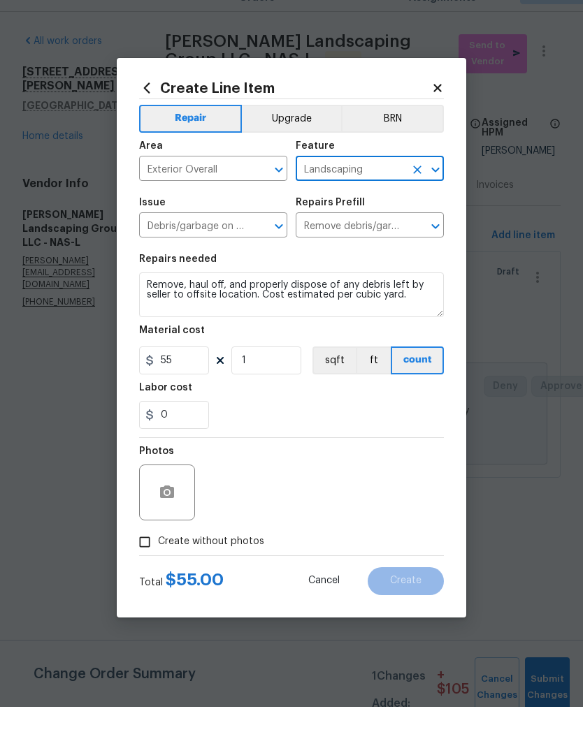
click at [154, 305] on textarea "Remove, haul off, and properly dispose of any debris left by seller to offsite …" at bounding box center [291, 327] width 305 height 45
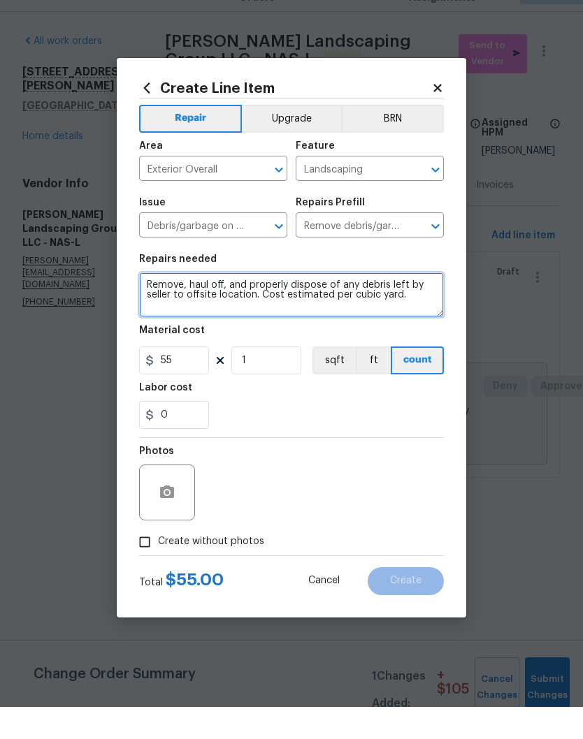
click at [154, 305] on textarea "Remove, haul off, and properly dispose of any debris left by seller to offsite …" at bounding box center [291, 327] width 305 height 45
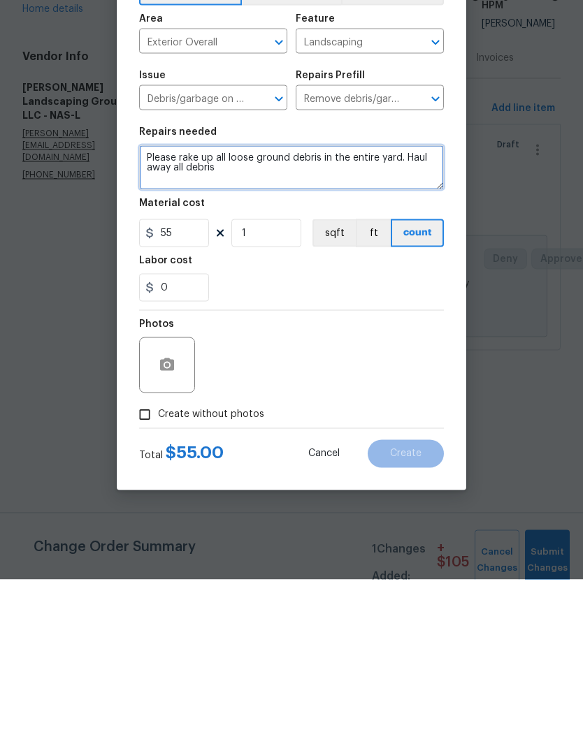
type textarea "Please rake up all loose ground debris in the entire yard. Haul away all debris"
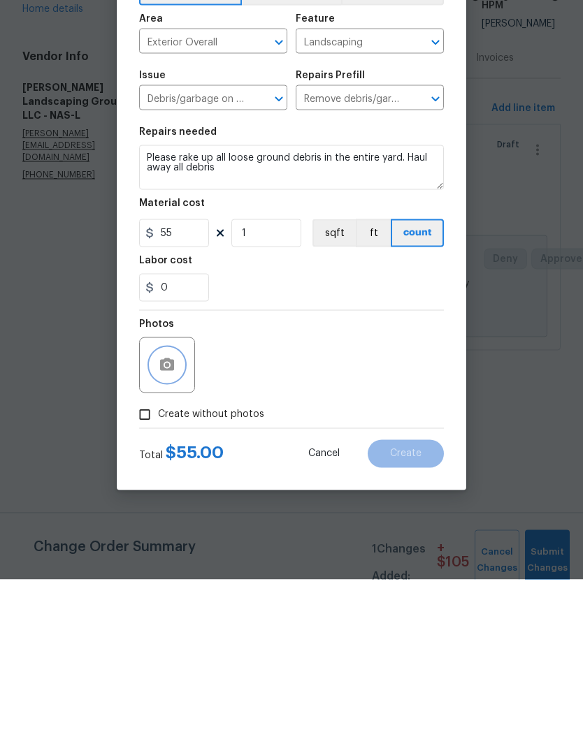
click at [171, 518] on icon "button" at bounding box center [167, 524] width 14 height 13
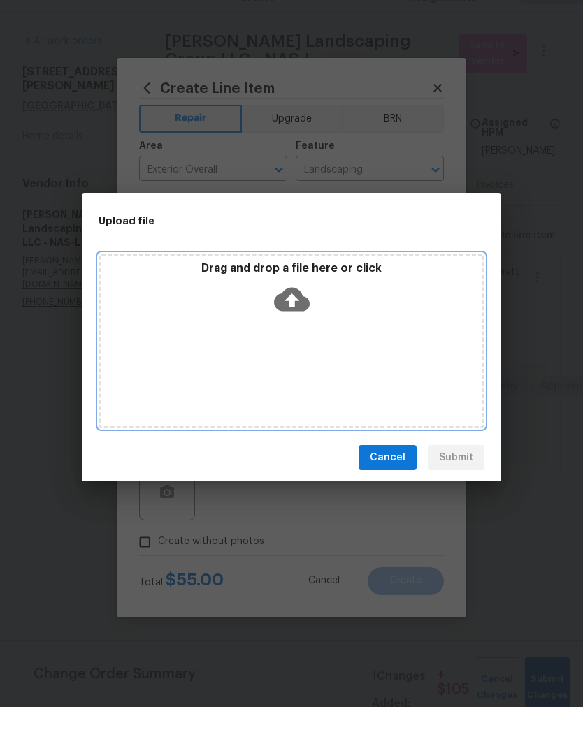
click at [368, 305] on div "Drag and drop a file here or click" at bounding box center [292, 323] width 382 height 60
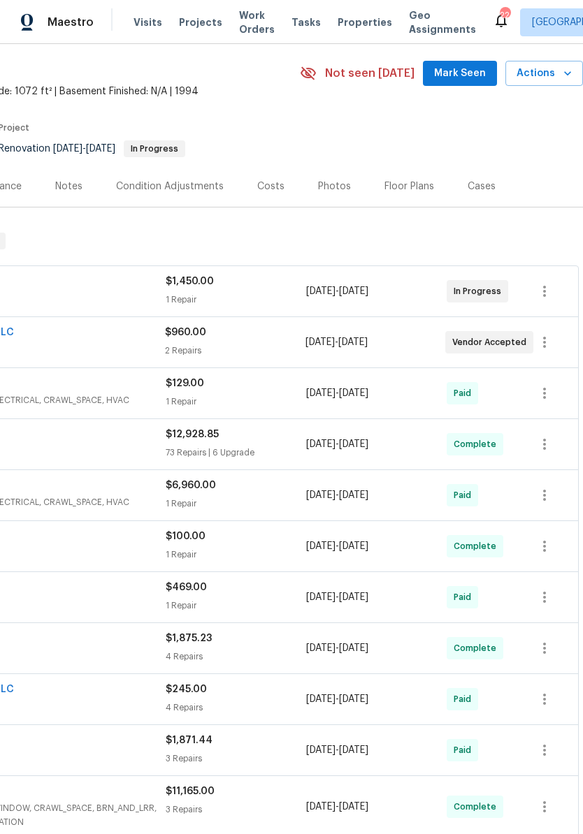
scroll to position [47, 207]
click at [472, 70] on span "Mark Seen" at bounding box center [460, 72] width 52 height 17
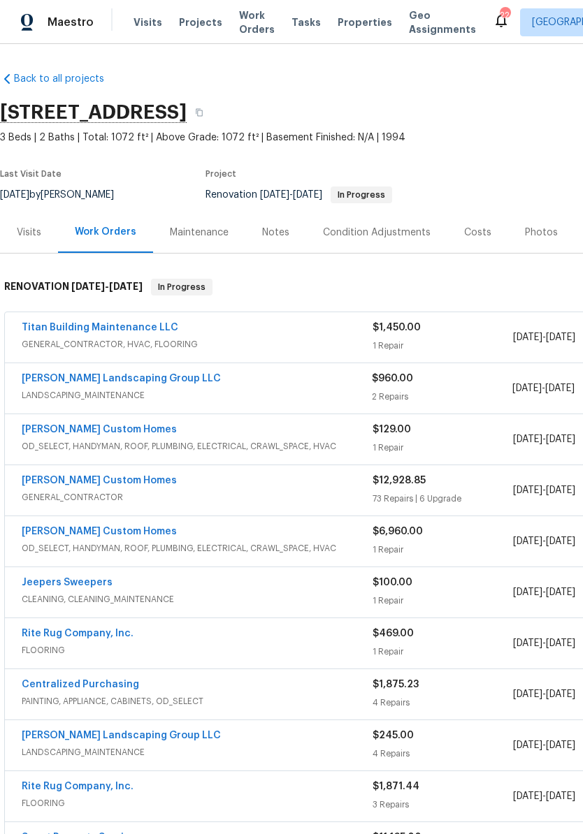
scroll to position [0, 0]
click at [277, 233] on div "Notes" at bounding box center [275, 233] width 27 height 14
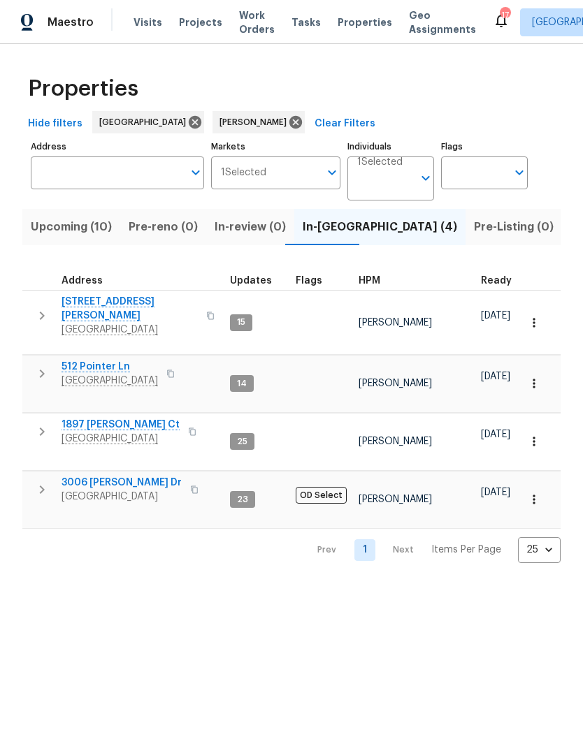
scroll to position [32, 0]
click at [110, 360] on span "512 Pointer Ln" at bounding box center [109, 367] width 96 height 14
click at [110, 423] on span "1897 [PERSON_NAME] Ct" at bounding box center [120, 425] width 118 height 14
click at [106, 305] on span "[STREET_ADDRESS][PERSON_NAME]" at bounding box center [129, 309] width 136 height 28
click at [419, 178] on icon "Open" at bounding box center [425, 178] width 17 height 17
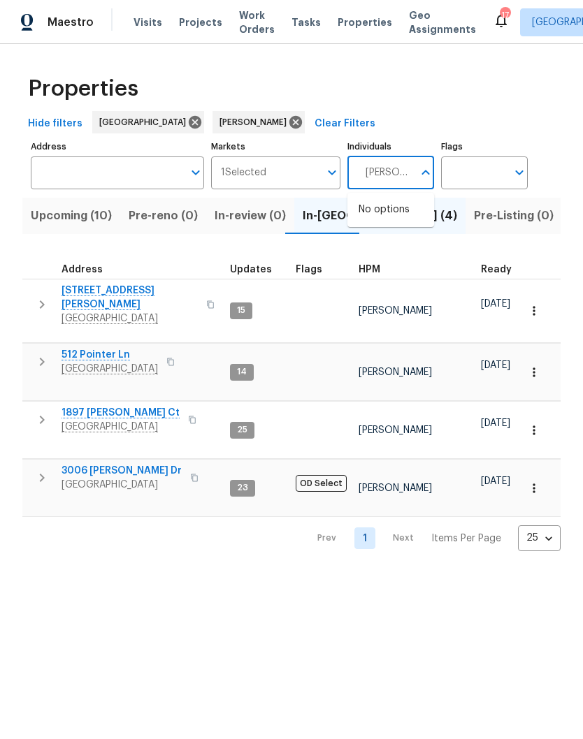
type input "[PERSON_NAME]"
click at [377, 219] on input "checkbox" at bounding box center [372, 217] width 29 height 29
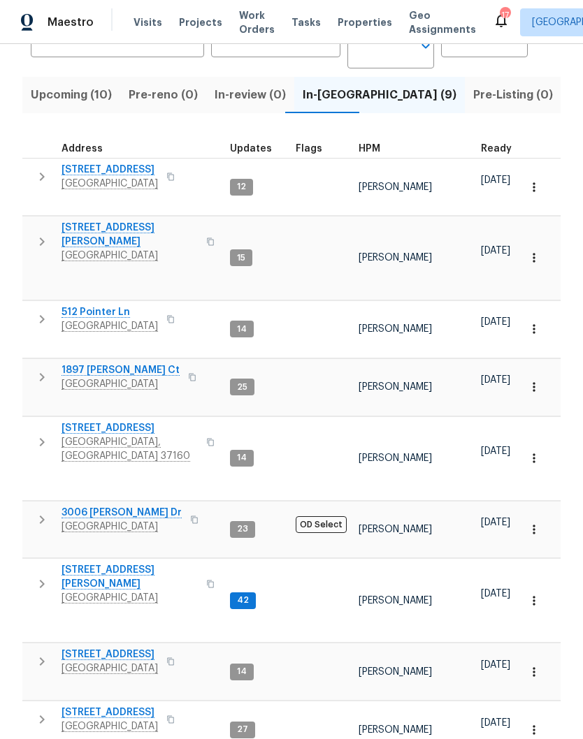
scroll to position [131, 0]
click at [133, 429] on span "[STREET_ADDRESS]" at bounding box center [129, 429] width 136 height 14
click at [127, 179] on span "[GEOGRAPHIC_DATA]" at bounding box center [109, 184] width 96 height 14
click at [108, 648] on span "[STREET_ADDRESS]" at bounding box center [109, 655] width 96 height 14
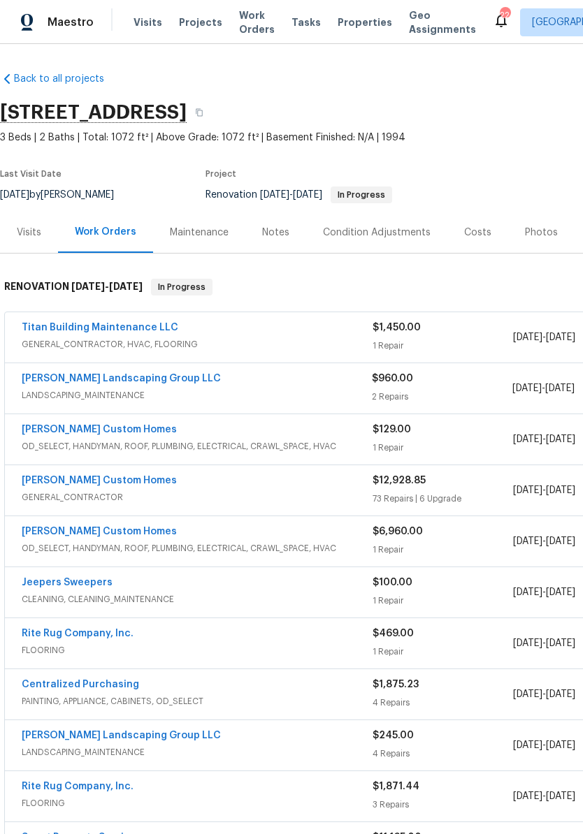
click at [147, 24] on span "Visits" at bounding box center [147, 22] width 29 height 14
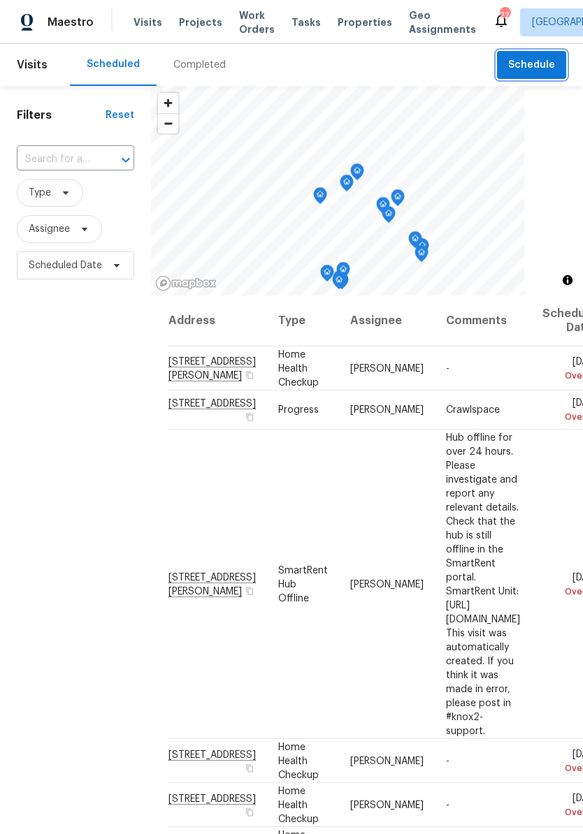
click at [535, 64] on span "Schedule" at bounding box center [531, 65] width 47 height 17
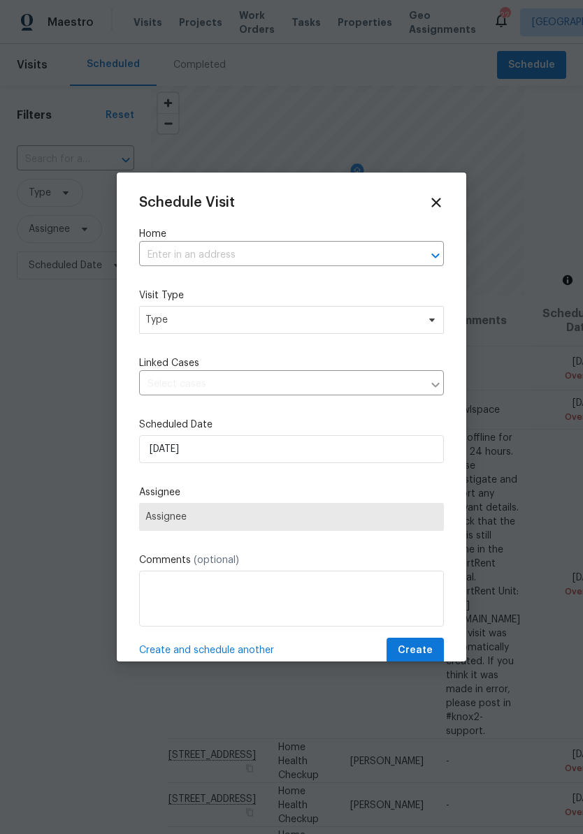
click at [228, 252] on input "text" at bounding box center [272, 256] width 266 height 22
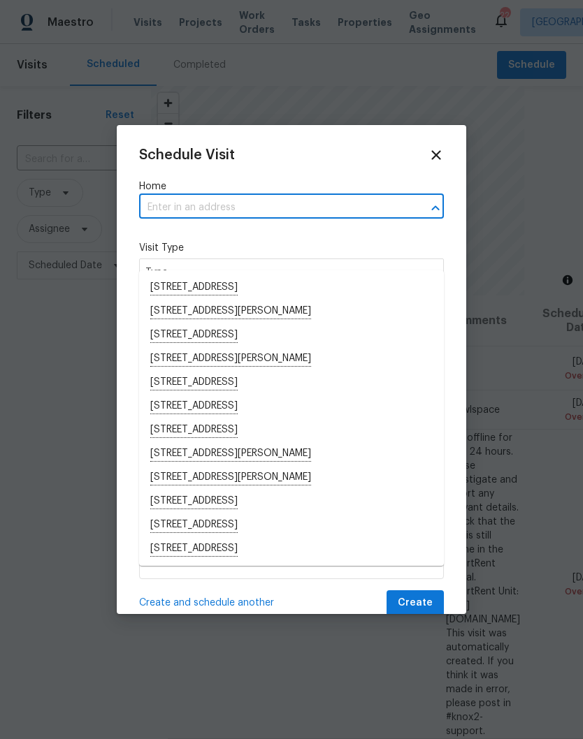
click at [198, 208] on input "text" at bounding box center [272, 208] width 266 height 22
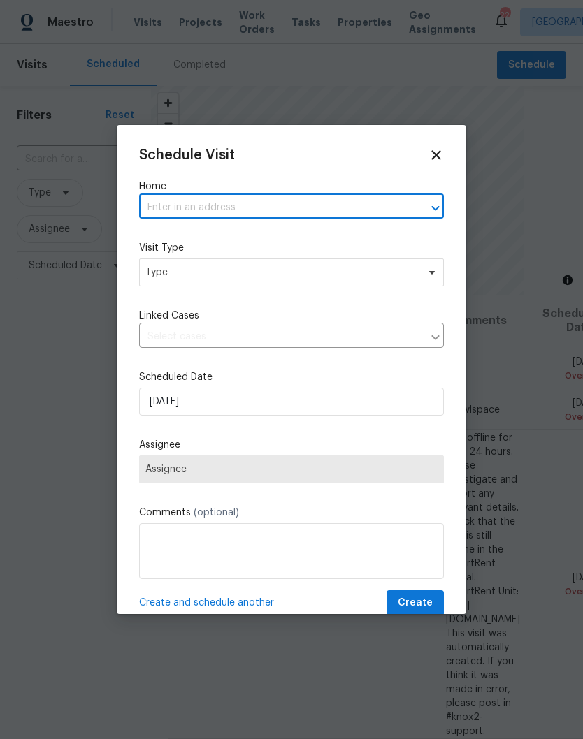
paste input "512 Pointer Ln Clarksville, TN 37042"
type input "512 Pointer Ln Clarksville, TN 37042"
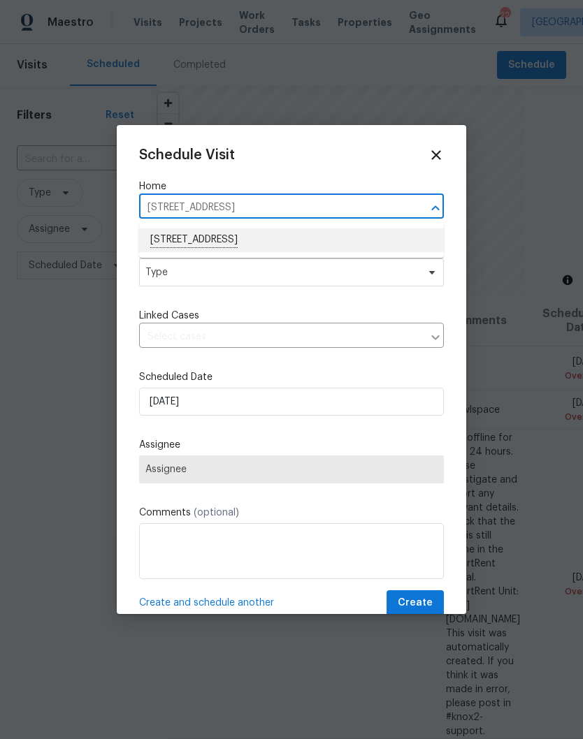
click at [207, 240] on li "512 Pointer Ln, Clarksville, TN 37042" at bounding box center [291, 241] width 305 height 24
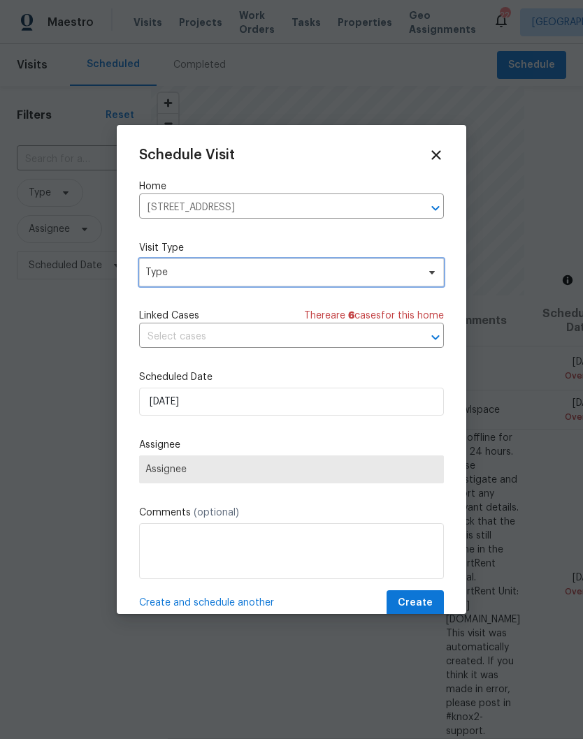
click at [424, 274] on span at bounding box center [429, 272] width 15 height 11
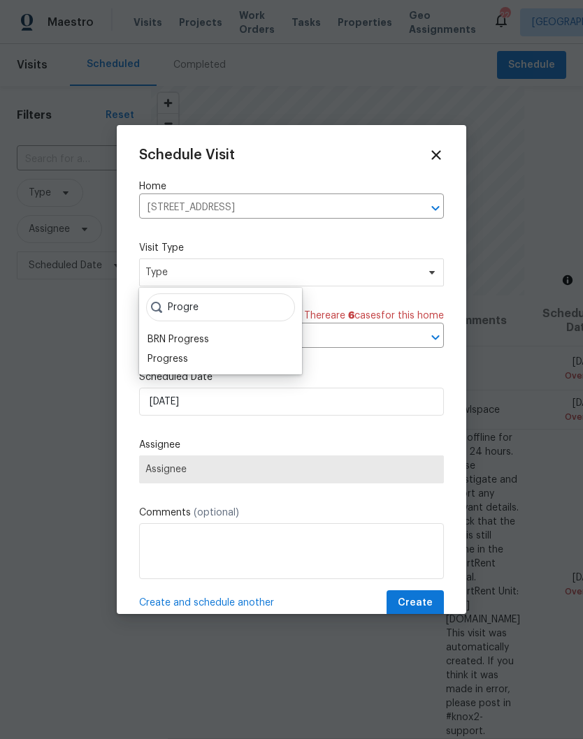
type input "Progre"
click at [187, 360] on div "Progress" at bounding box center [167, 359] width 41 height 14
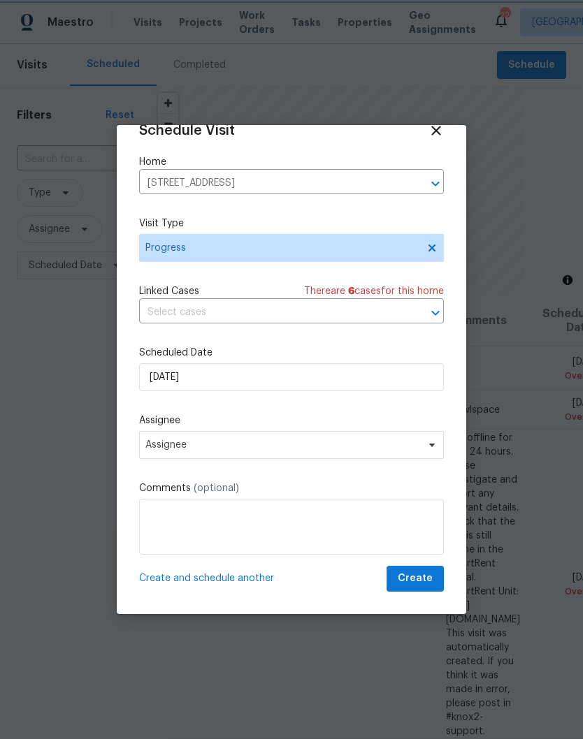
scroll to position [27, 0]
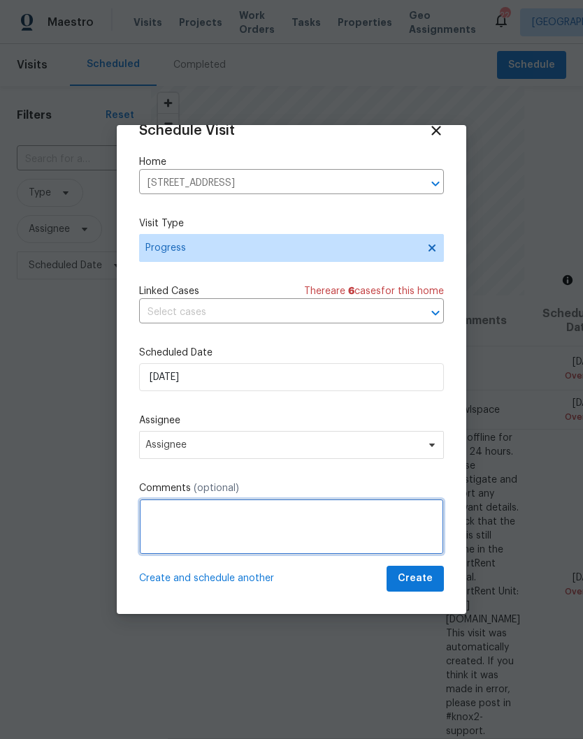
click at [254, 516] on textarea at bounding box center [291, 527] width 305 height 56
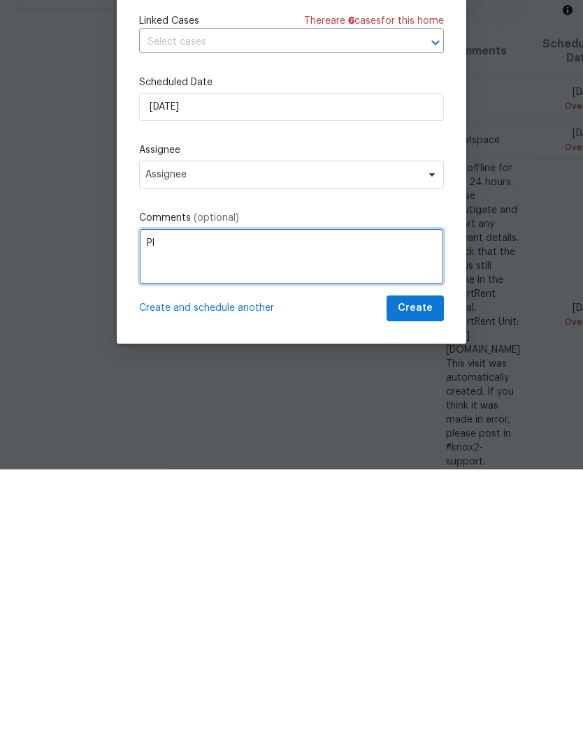
scroll to position [24, 0]
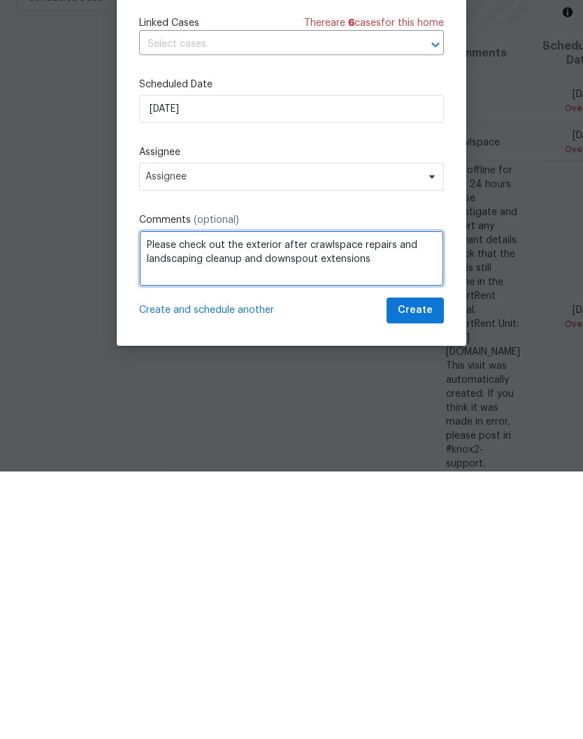
click at [266, 499] on textarea "Please check out the exterior after crawlspace repairs and landscaping cleanup …" at bounding box center [291, 527] width 305 height 56
click at [403, 499] on textarea "Please check out the exterior after crawlspace repairs and landscaping cleanup …" at bounding box center [291, 527] width 305 height 56
type textarea "Please check out the exterior after crawlspace repairs and landscaping cleanup …"
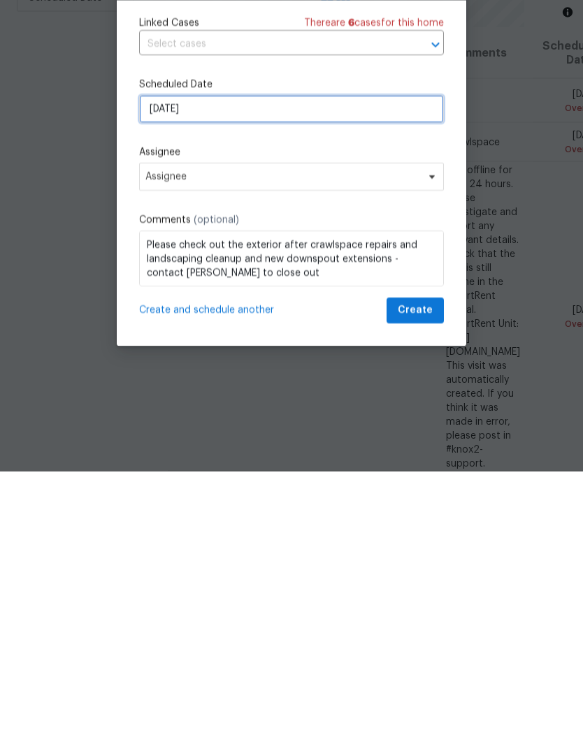
click at [225, 363] on input "[DATE]" at bounding box center [291, 377] width 305 height 28
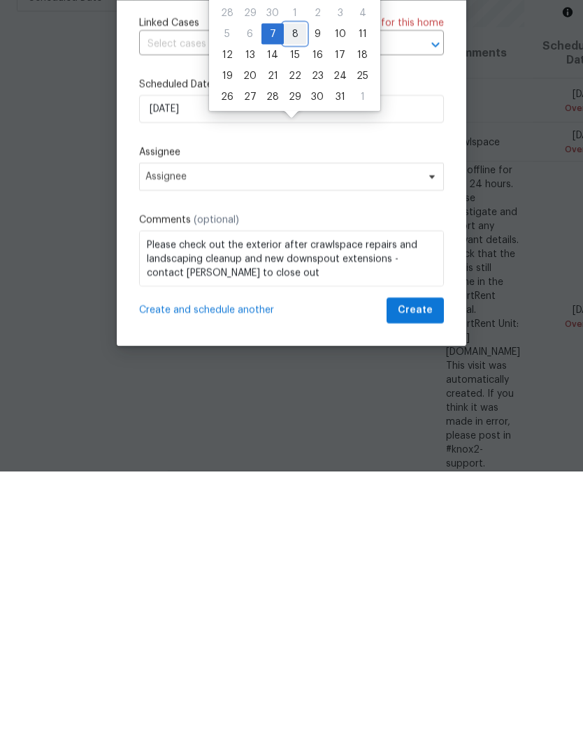
click at [296, 292] on div "8" at bounding box center [295, 302] width 22 height 20
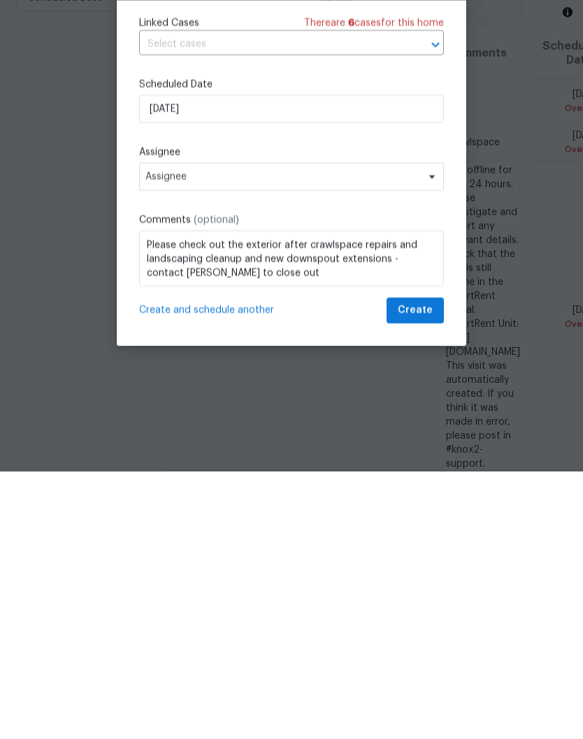
scroll to position [58, 0]
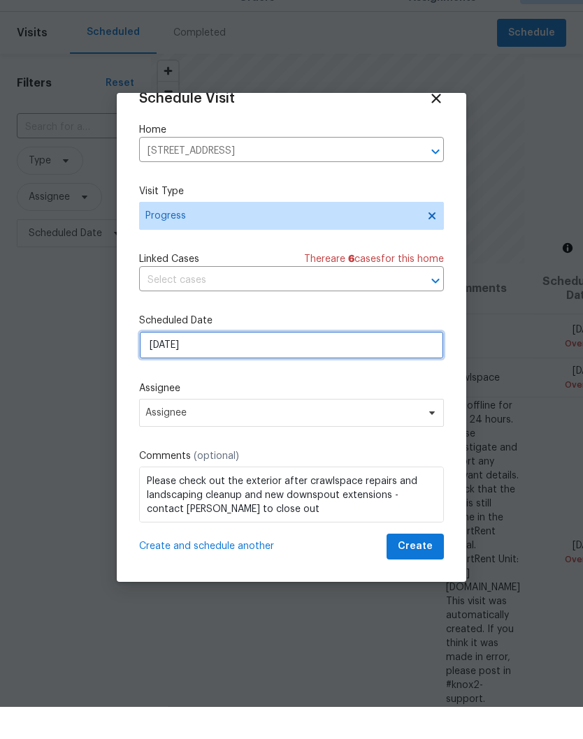
click at [248, 363] on input "10/8/2025" at bounding box center [291, 377] width 305 height 28
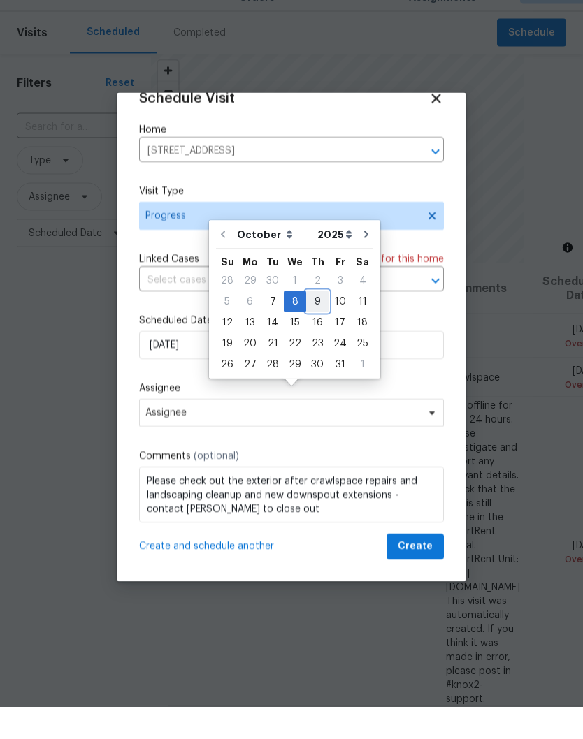
click at [318, 324] on div "9" at bounding box center [317, 334] width 22 height 20
type input "10/9/2025"
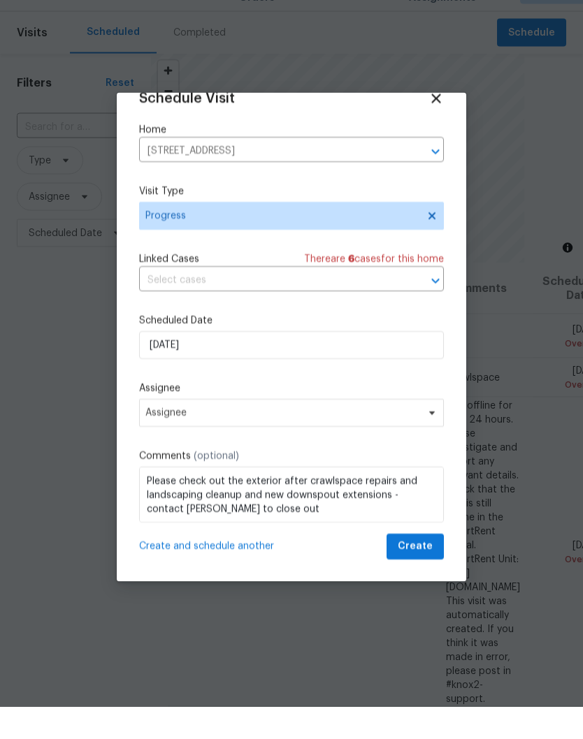
scroll to position [58, 0]
click at [419, 570] on span "Create" at bounding box center [415, 578] width 35 height 17
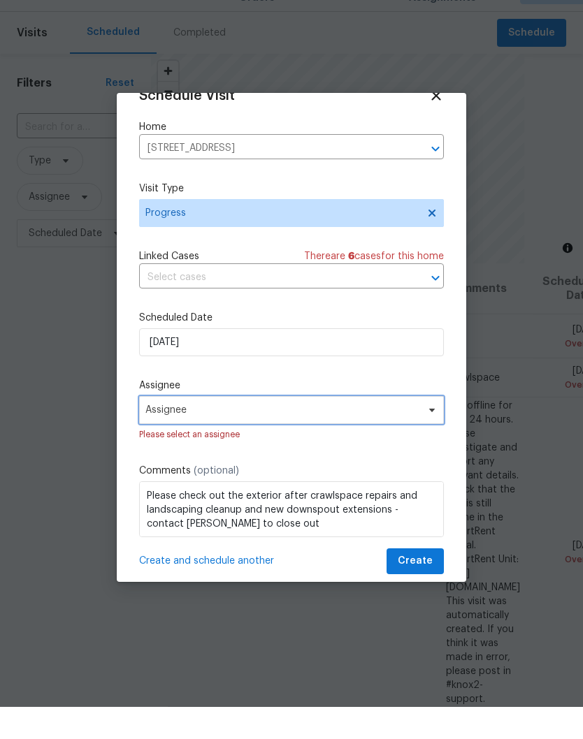
click at [425, 437] on span at bounding box center [429, 442] width 15 height 11
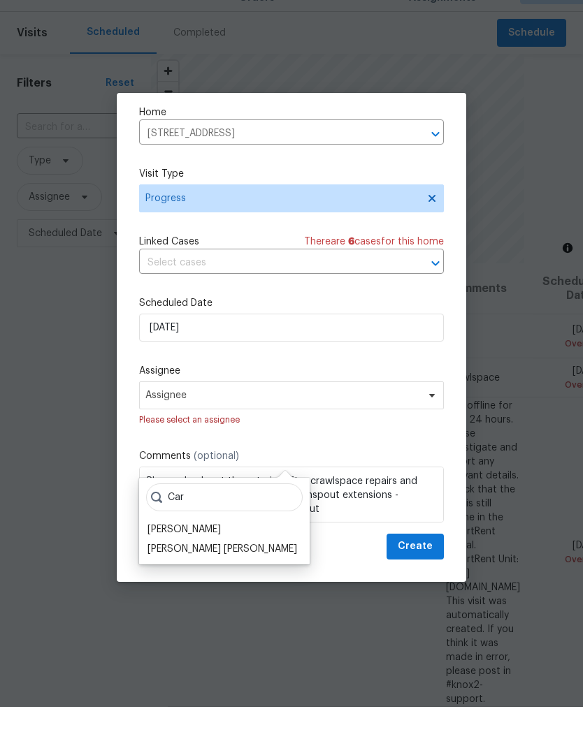
scroll to position [45, 0]
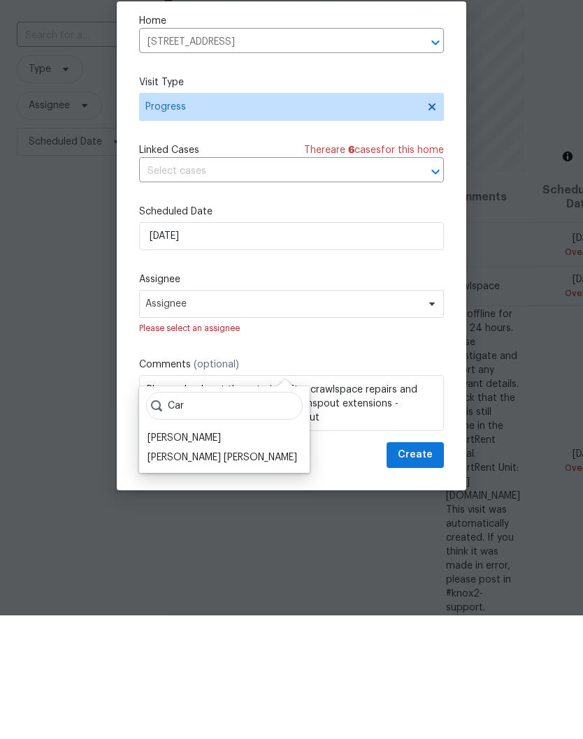
type input "Car"
click at [198, 555] on div "Carmen Childs" at bounding box center [183, 562] width 73 height 14
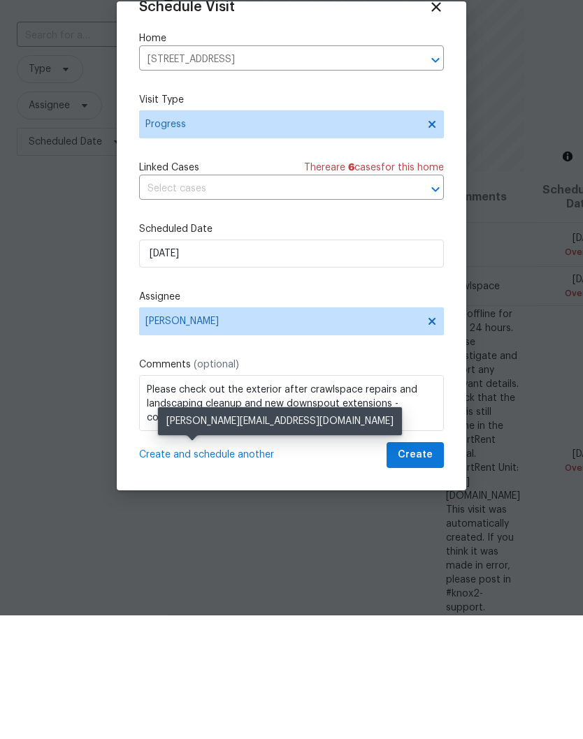
scroll to position [27, 0]
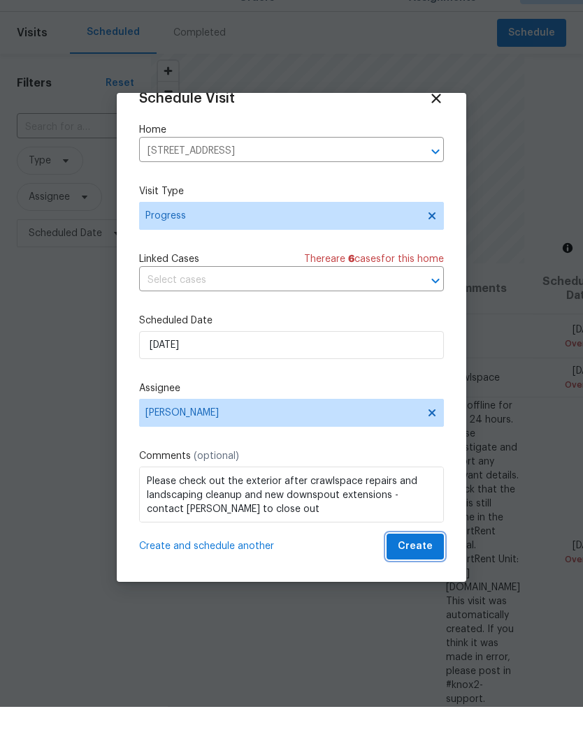
click at [426, 570] on span "Create" at bounding box center [415, 578] width 35 height 17
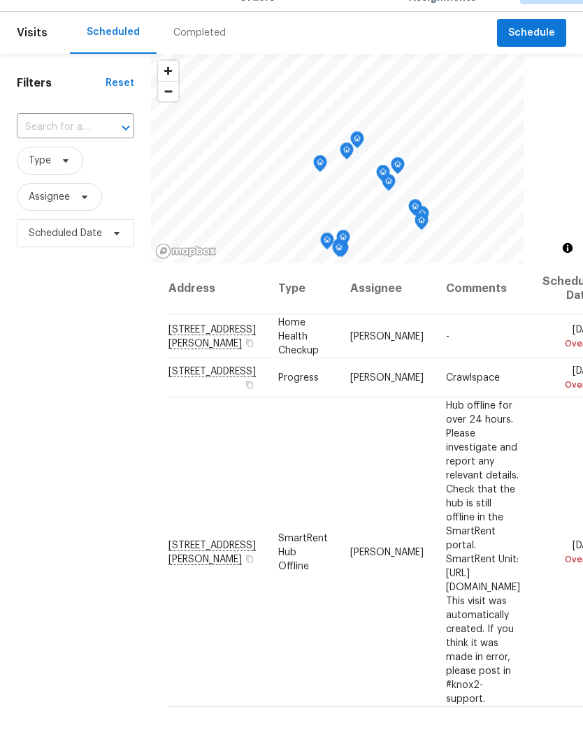
scroll to position [32, 0]
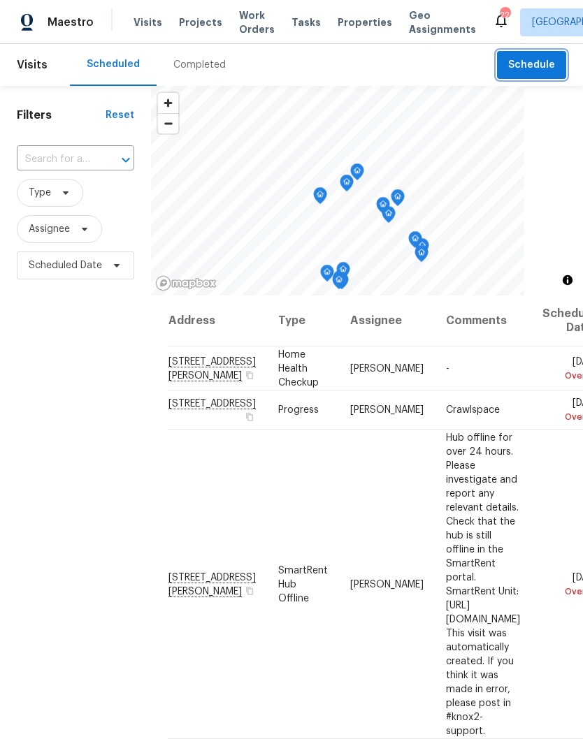
click at [107, 150] on div at bounding box center [116, 160] width 36 height 20
type input "sherman"
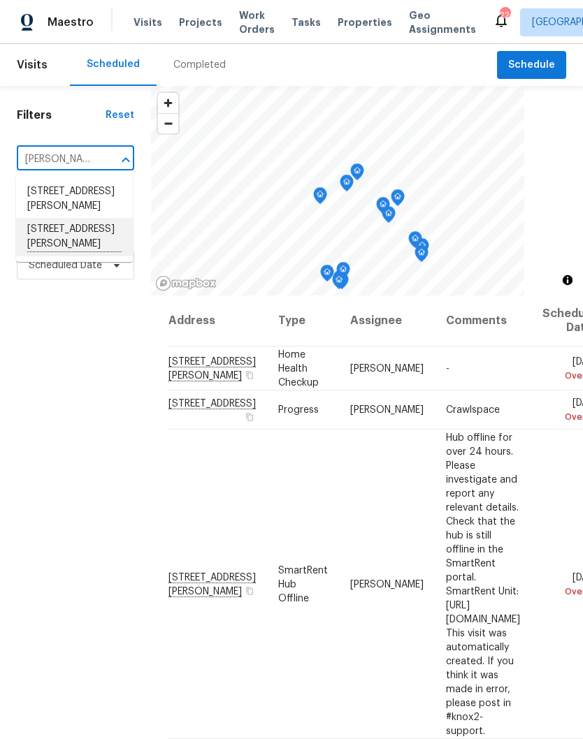
click at [92, 218] on li "[STREET_ADDRESS][PERSON_NAME]" at bounding box center [74, 237] width 117 height 38
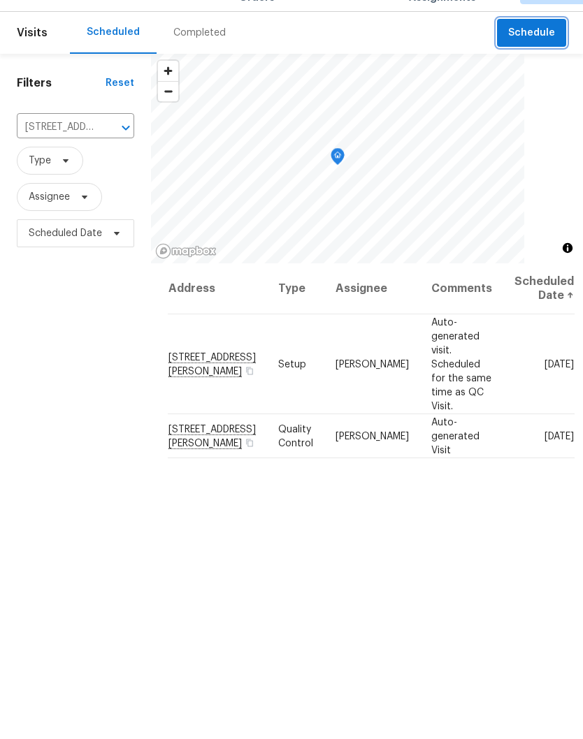
click at [539, 57] on span "Schedule" at bounding box center [531, 65] width 47 height 17
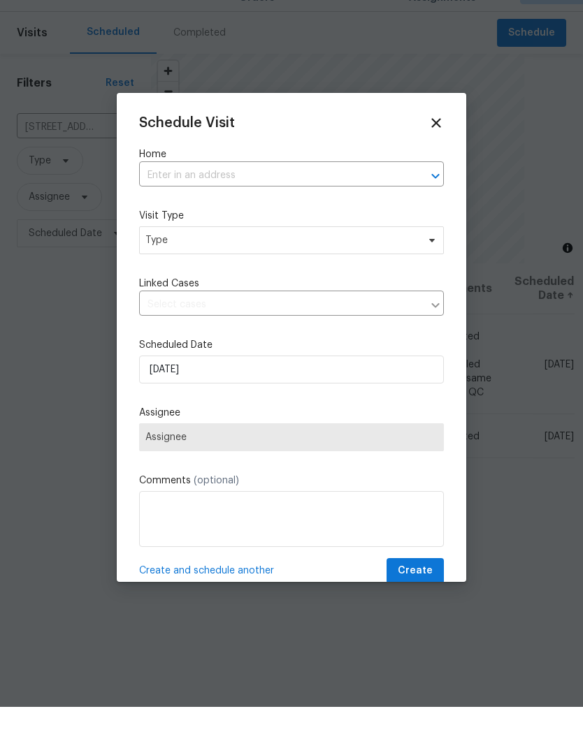
click at [84, 317] on div at bounding box center [291, 369] width 583 height 739
click at [438, 147] on icon at bounding box center [435, 154] width 15 height 15
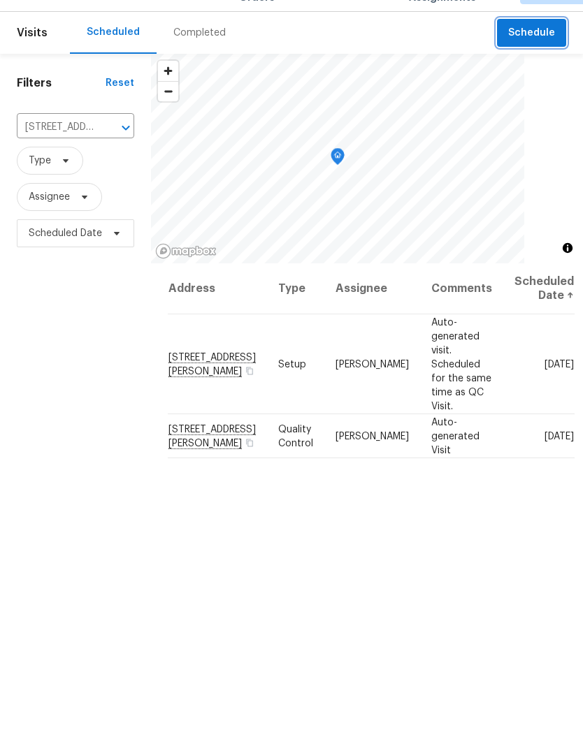
click at [532, 57] on span "Schedule" at bounding box center [531, 65] width 47 height 17
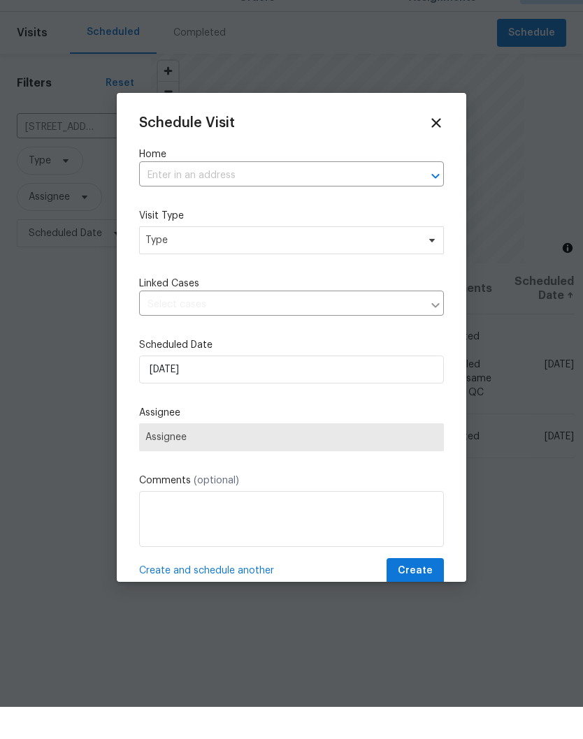
click at [185, 197] on input "text" at bounding box center [272, 208] width 266 height 22
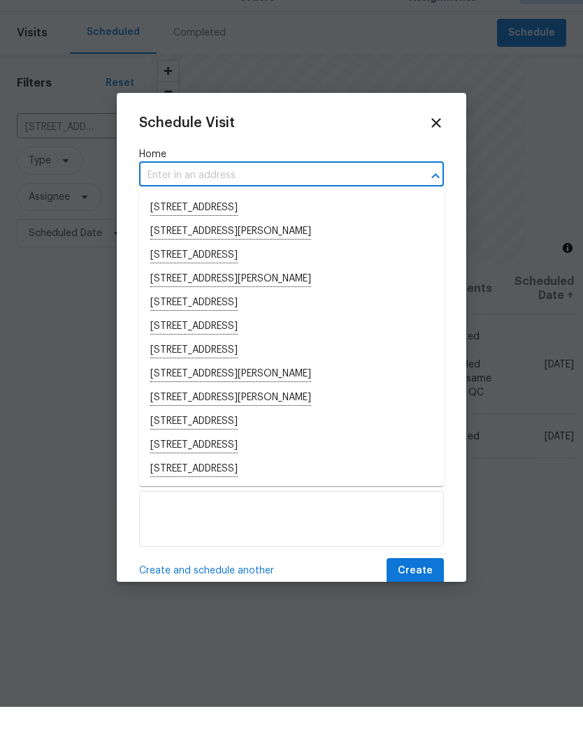
click at [185, 197] on input "text" at bounding box center [272, 208] width 266 height 22
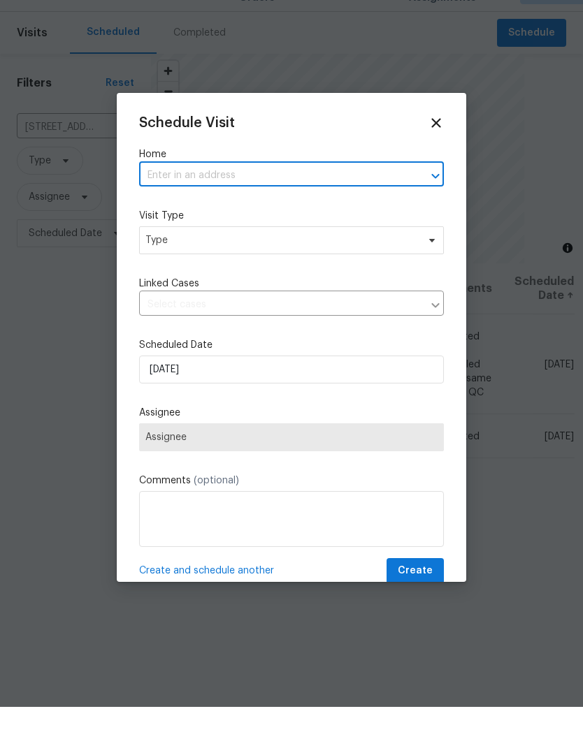
paste input "[STREET_ADDRESS][PERSON_NAME]"
type input "[STREET_ADDRESS][PERSON_NAME]"
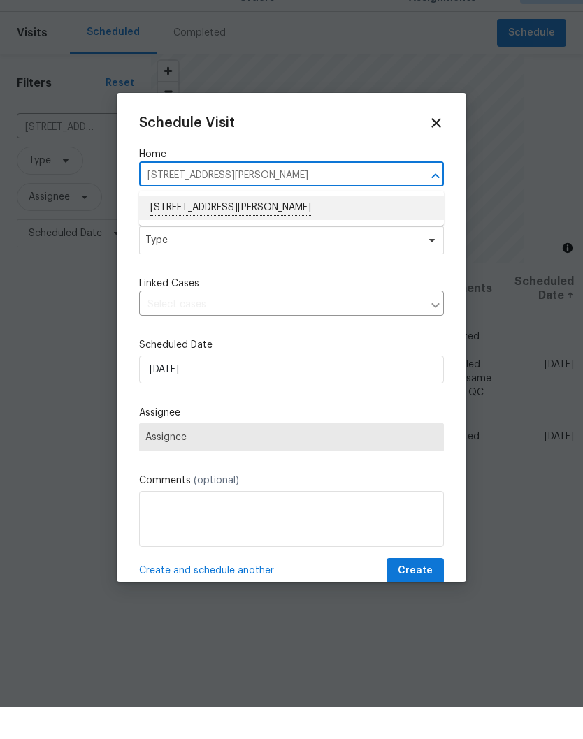
click at [269, 229] on li "1897 Sherman Ct, Clarksville, TN 37042" at bounding box center [291, 241] width 305 height 24
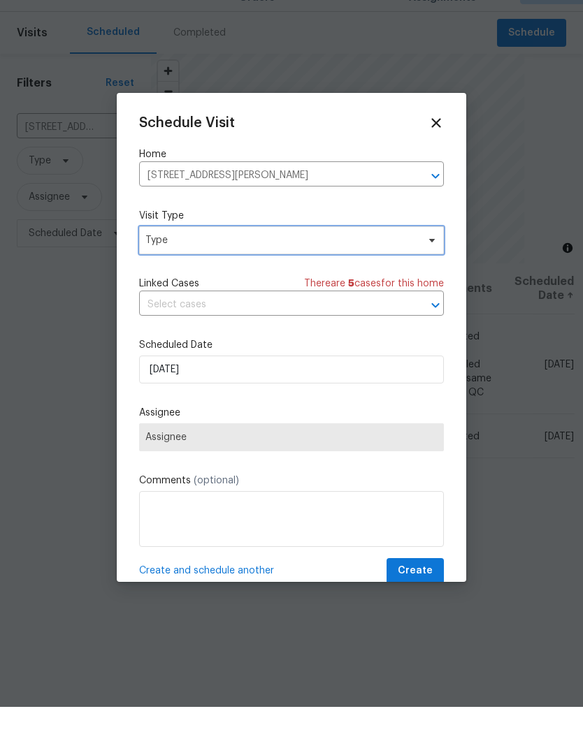
click at [422, 267] on span at bounding box center [429, 272] width 15 height 11
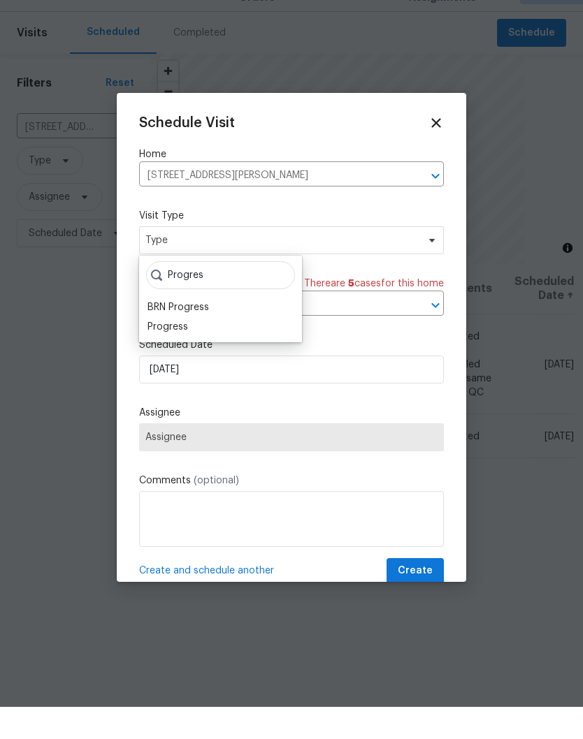
type input "Progres"
click at [185, 352] on div "Progress" at bounding box center [167, 359] width 41 height 14
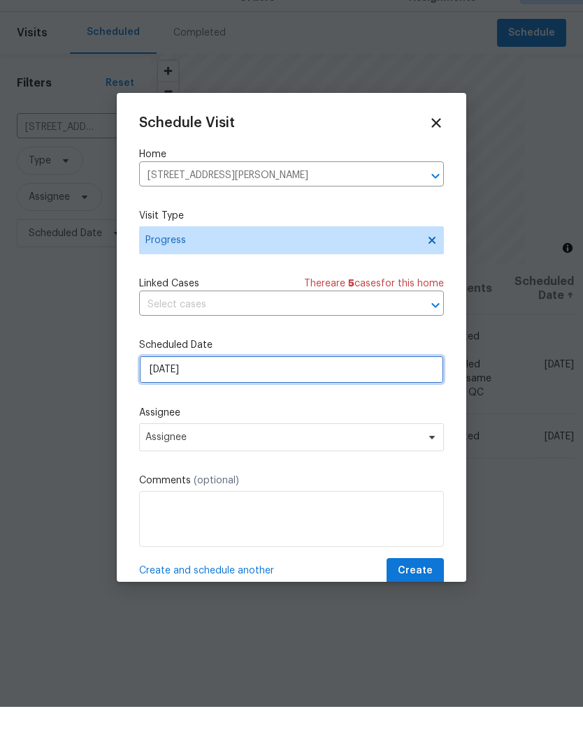
click at [349, 388] on input "[DATE]" at bounding box center [291, 402] width 305 height 28
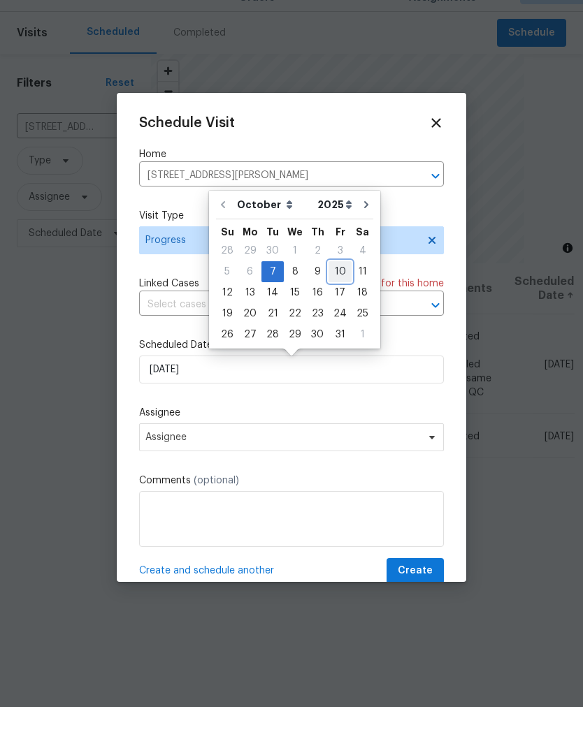
click at [343, 294] on div "10" at bounding box center [339, 304] width 23 height 20
type input "[DATE]"
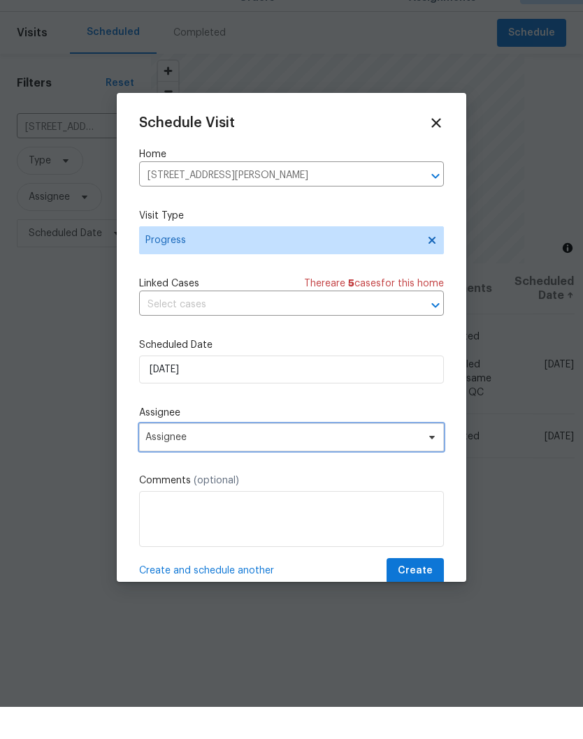
click at [425, 464] on span at bounding box center [429, 469] width 15 height 11
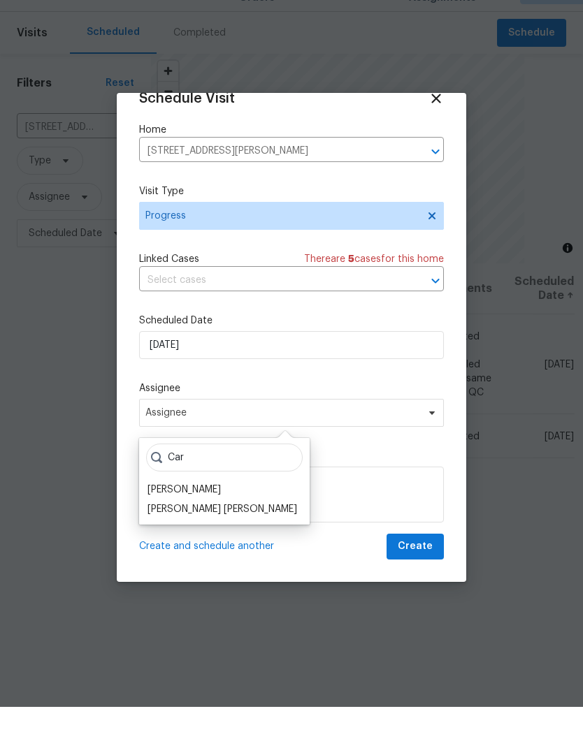
scroll to position [27, 0]
type input "Car"
click at [208, 515] on div "[PERSON_NAME]" at bounding box center [183, 522] width 73 height 14
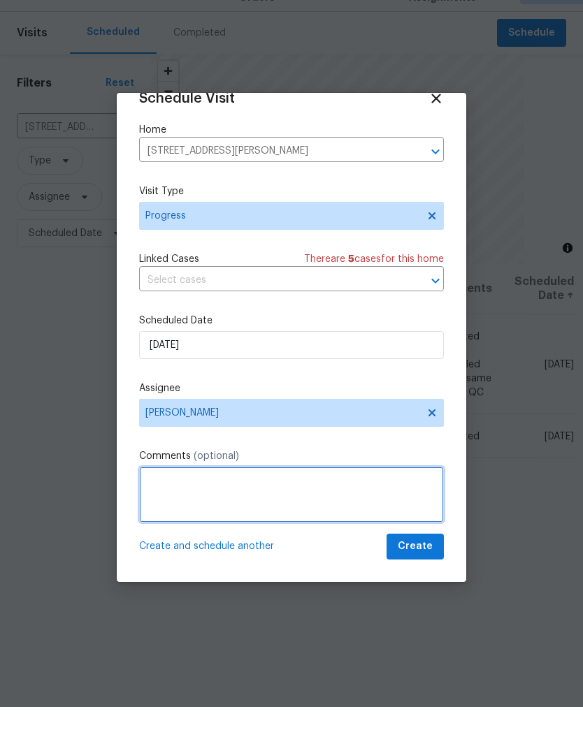
click at [231, 499] on textarea at bounding box center [291, 527] width 305 height 56
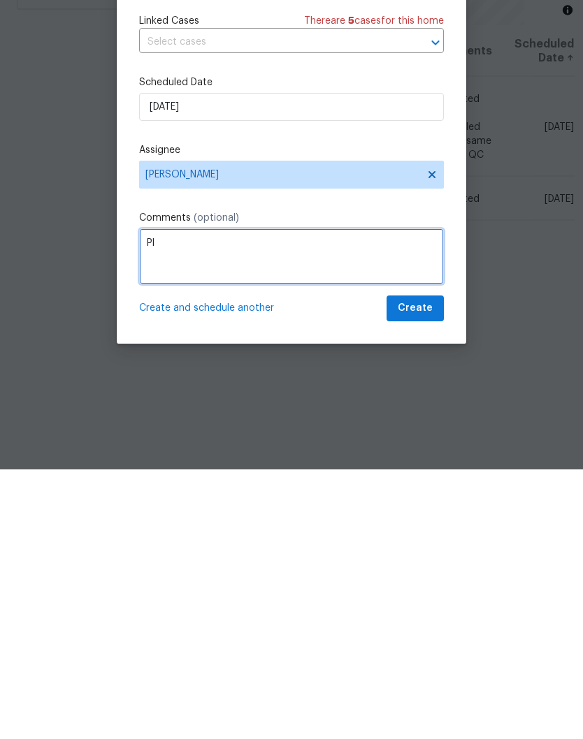
scroll to position [24, 0]
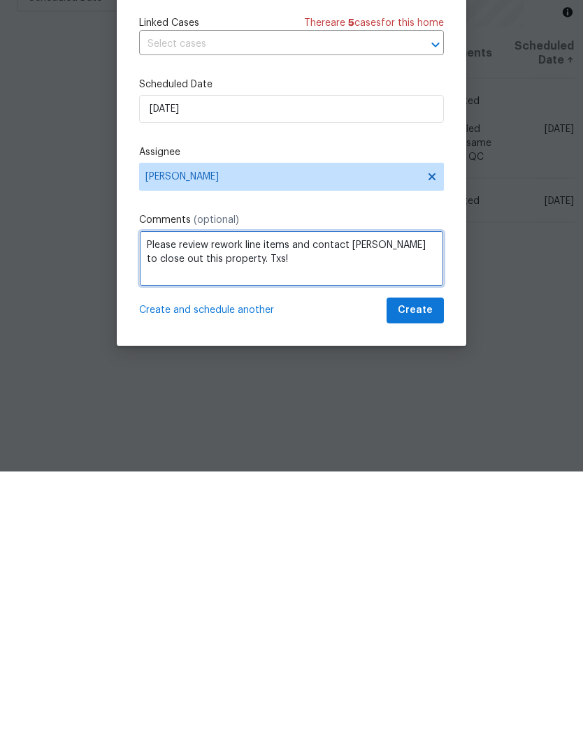
type textarea "Please review rework line items and contact Cynthia to close out this property.…"
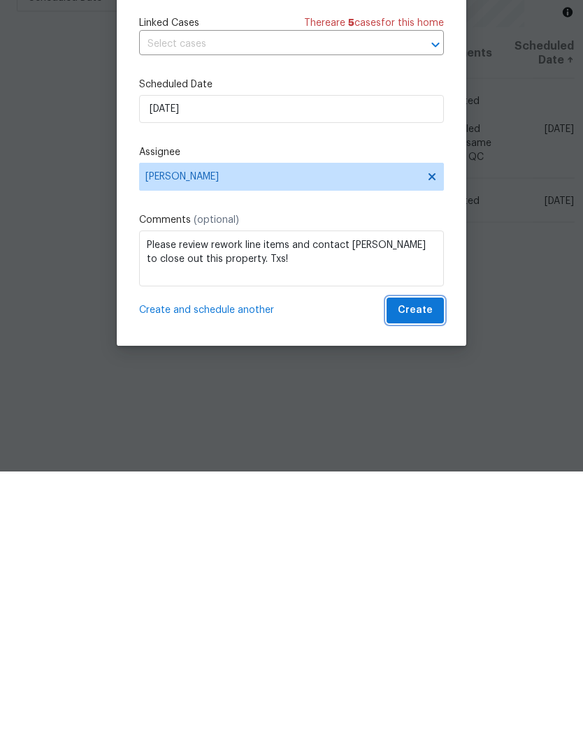
click at [420, 570] on span "Create" at bounding box center [415, 578] width 35 height 17
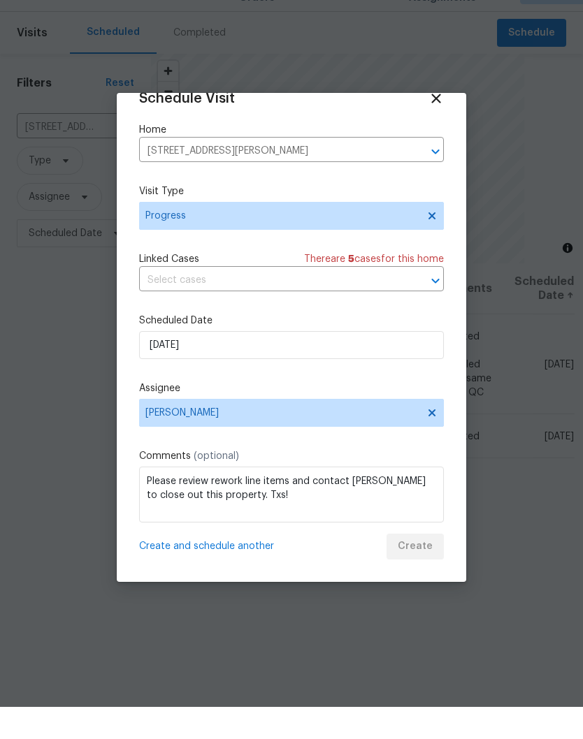
scroll to position [0, 0]
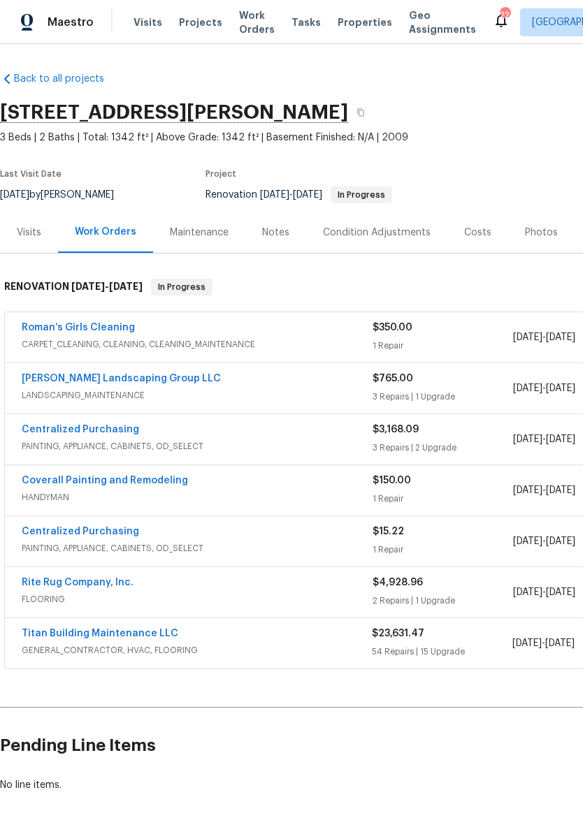
click at [277, 238] on div "Notes" at bounding box center [275, 233] width 27 height 14
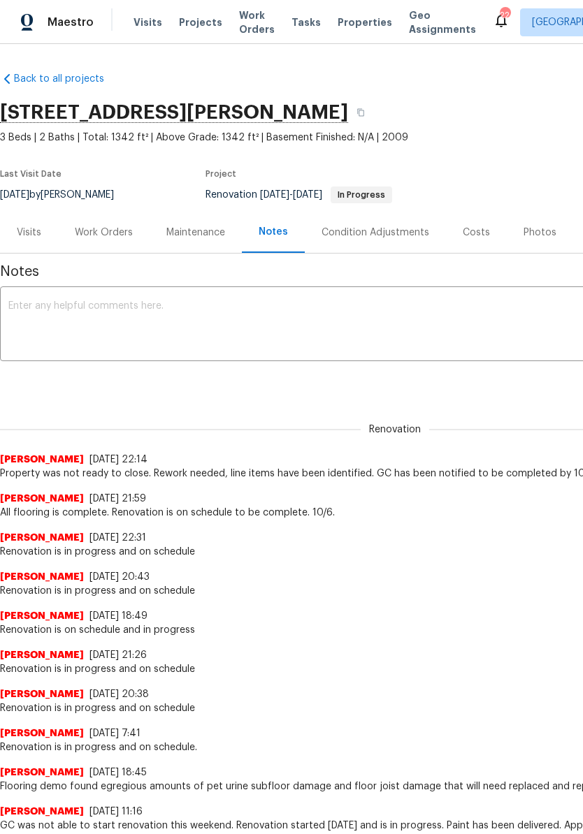
click at [110, 235] on div "Work Orders" at bounding box center [104, 233] width 58 height 14
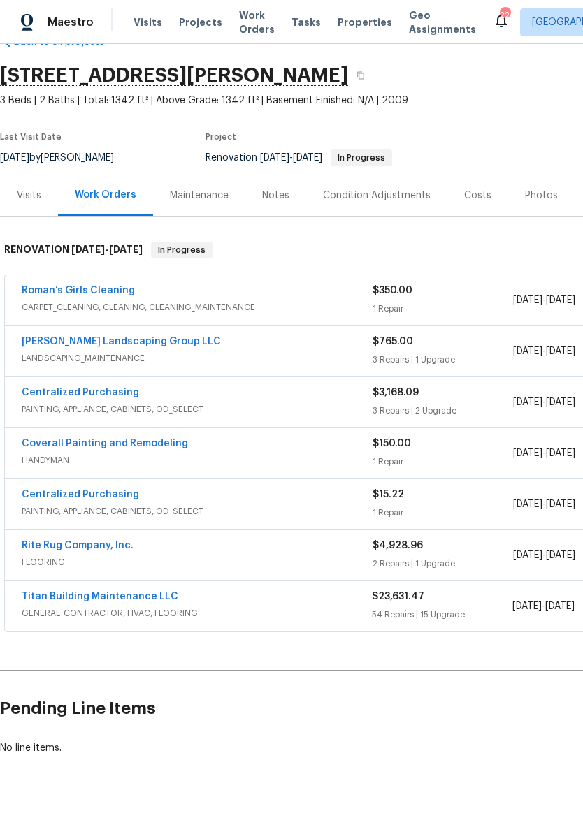
scroll to position [38, 0]
click at [136, 344] on link "[PERSON_NAME] Landscaping Group LLC" at bounding box center [121, 341] width 199 height 10
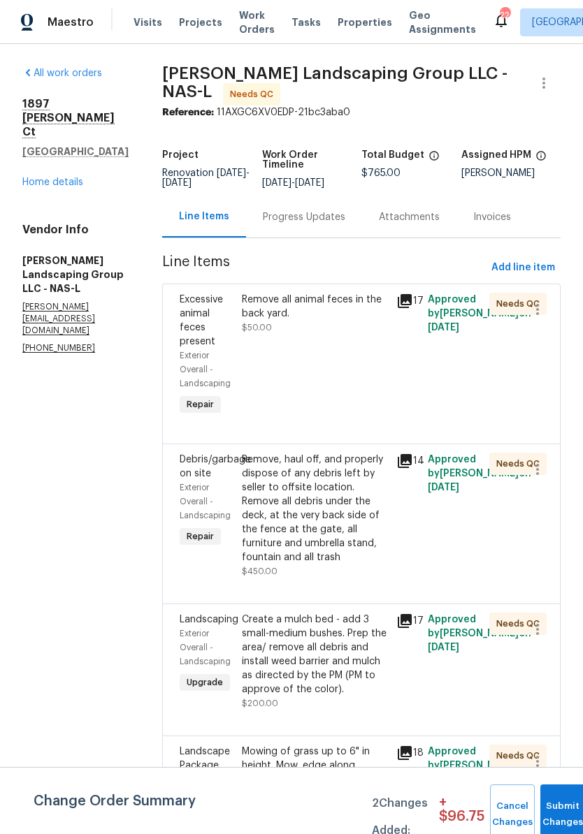
click at [345, 314] on div "Remove all animal feces in the back yard." at bounding box center [315, 307] width 147 height 28
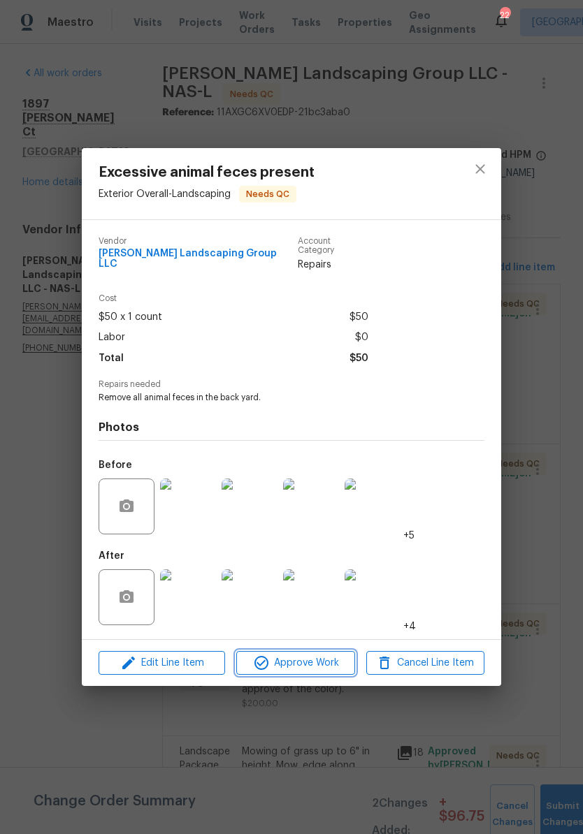
click at [319, 663] on span "Approve Work" at bounding box center [295, 663] width 110 height 17
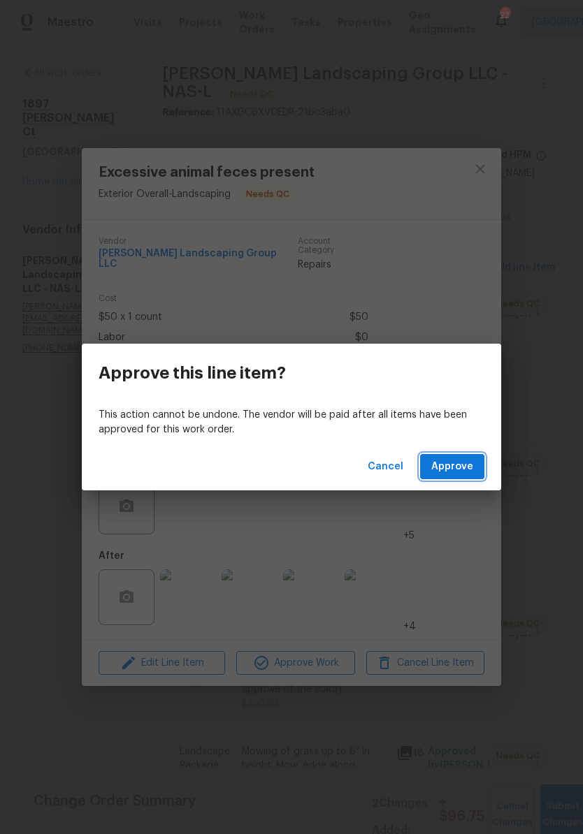
click at [455, 470] on span "Approve" at bounding box center [452, 466] width 42 height 17
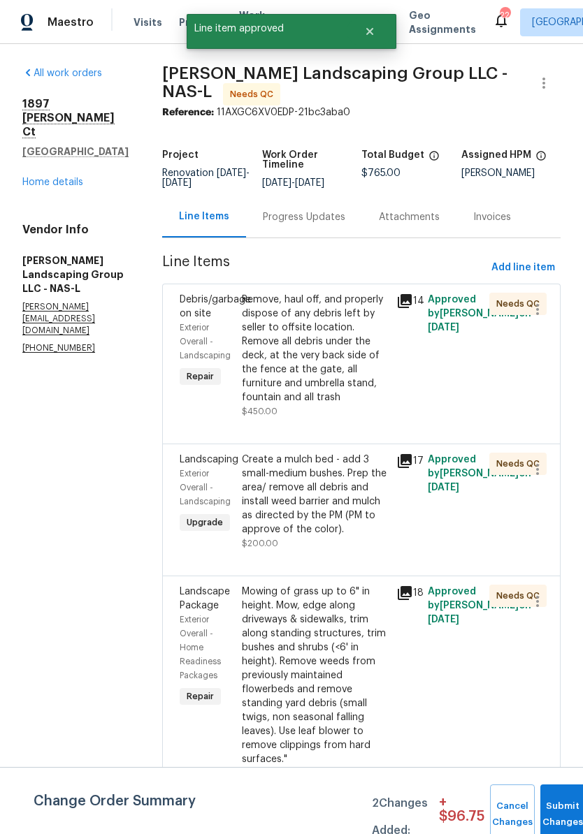
click at [358, 319] on div "Remove, haul off, and properly dispose of any debris left by seller to offsite …" at bounding box center [315, 349] width 147 height 112
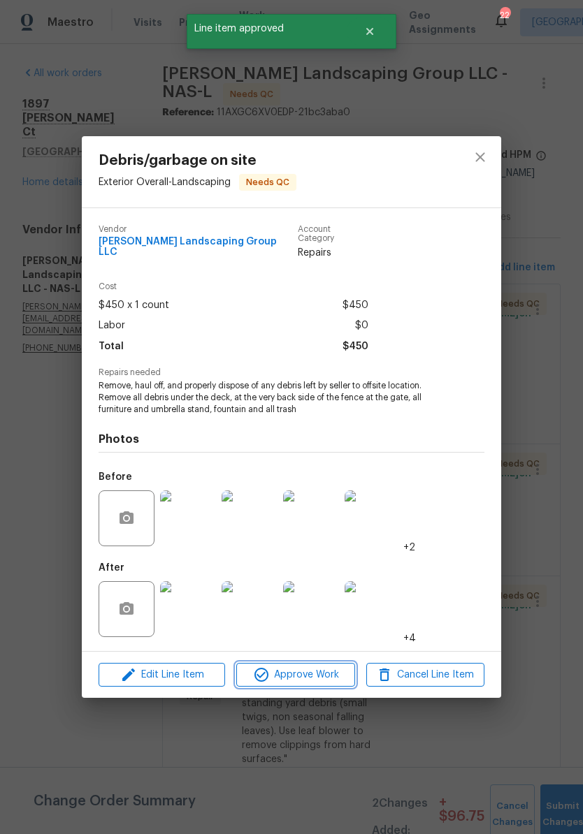
click at [316, 674] on span "Approve Work" at bounding box center [295, 675] width 110 height 17
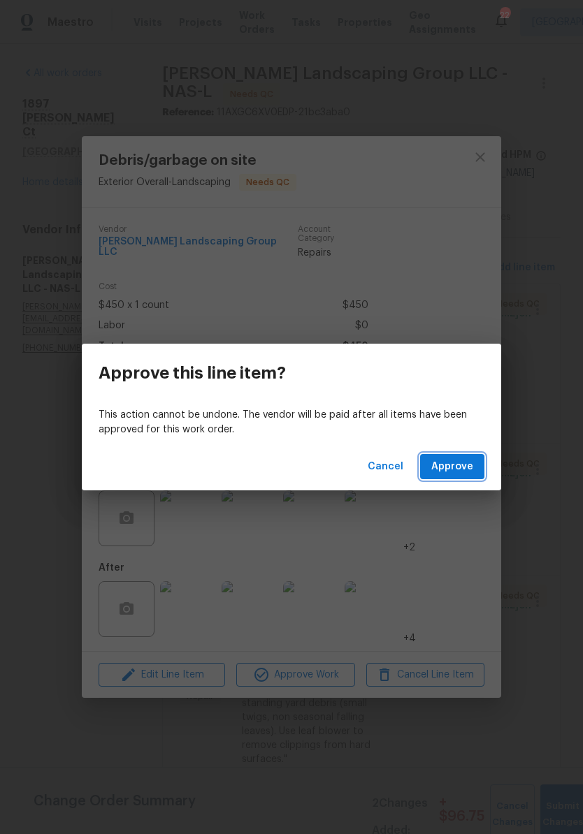
click at [451, 469] on span "Approve" at bounding box center [452, 466] width 42 height 17
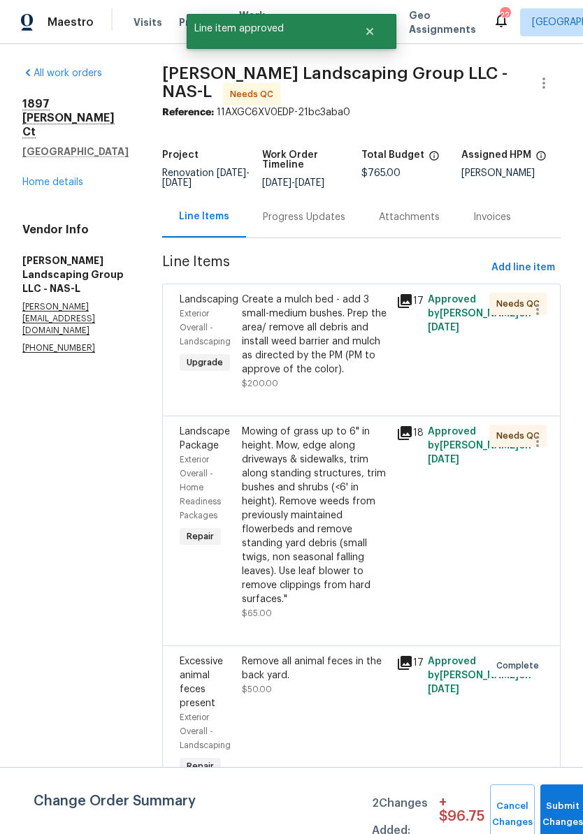
click at [368, 318] on div "Create a mulch bed - add 3 small-medium bushes. Prep the area/ remove all debri…" at bounding box center [315, 335] width 147 height 84
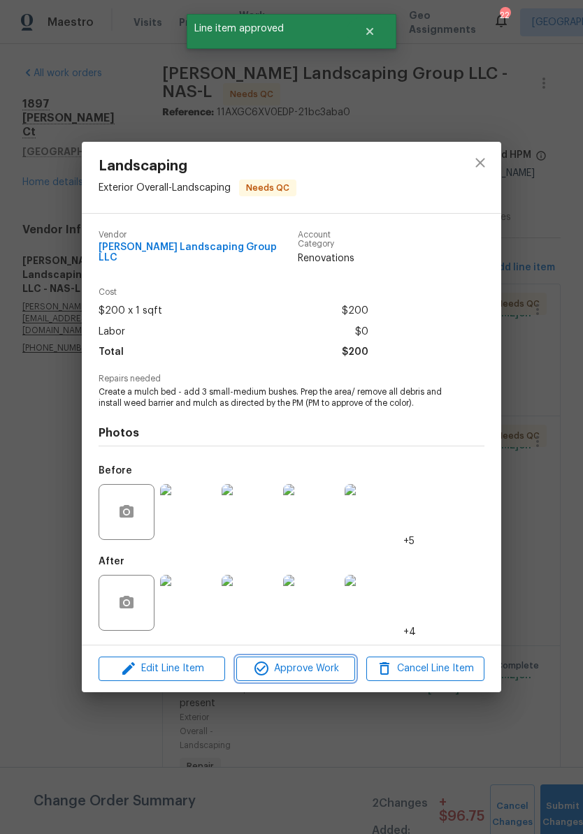
click at [317, 669] on span "Approve Work" at bounding box center [295, 668] width 110 height 17
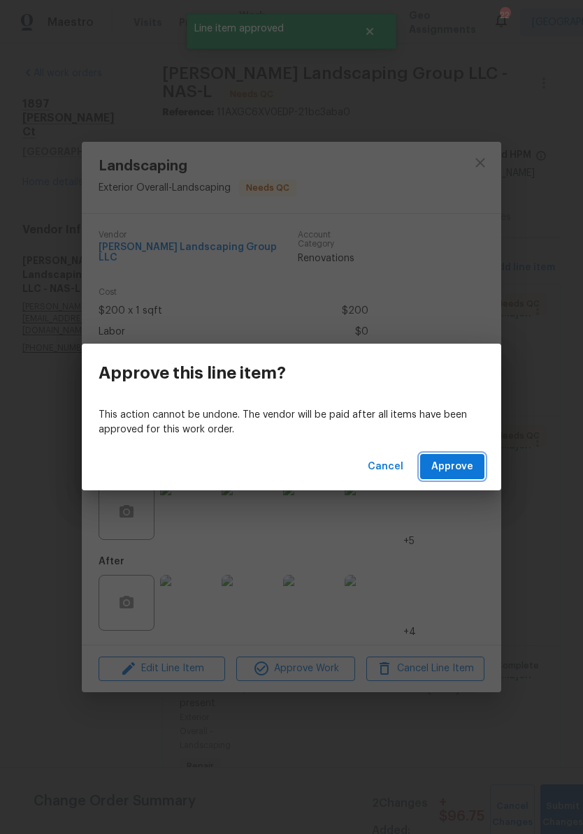
click at [451, 470] on span "Approve" at bounding box center [452, 466] width 42 height 17
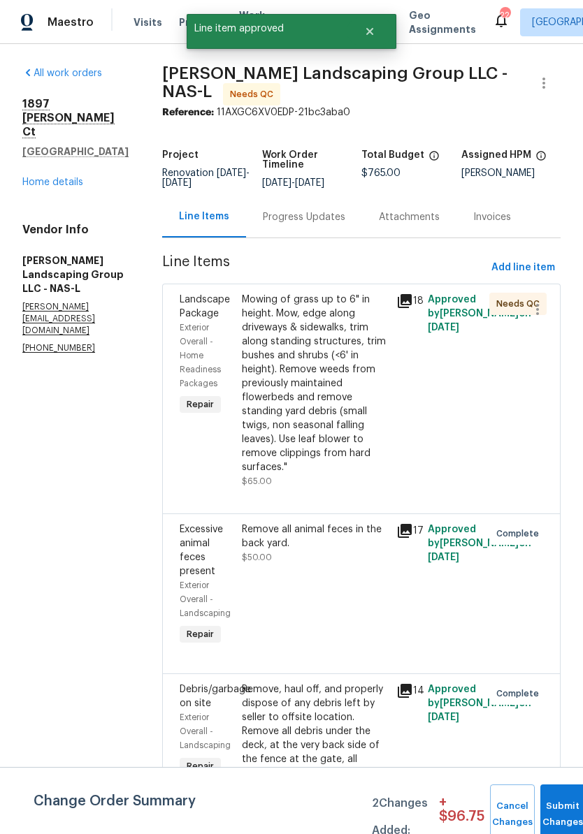
click at [372, 321] on div "Mowing of grass up to 6" in height. Mow, edge along driveways & sidewalks, trim…" at bounding box center [315, 384] width 147 height 182
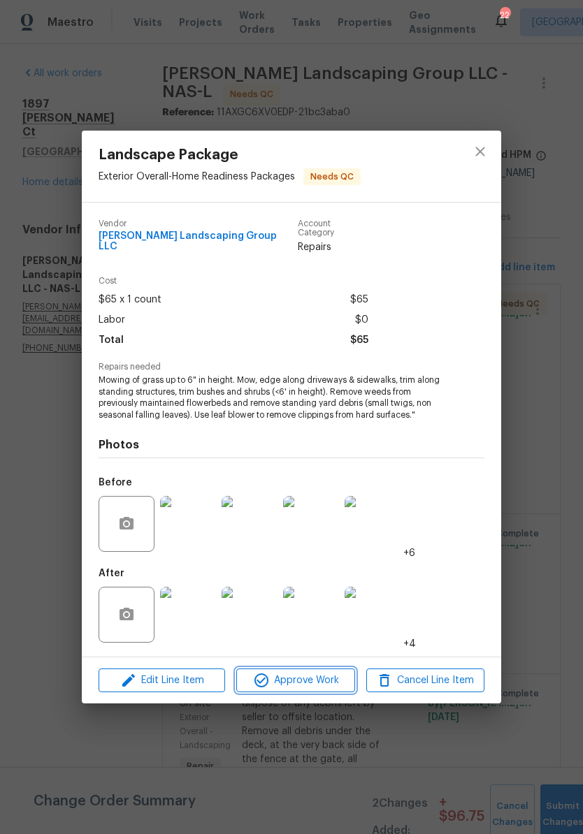
click at [324, 683] on span "Approve Work" at bounding box center [295, 680] width 110 height 17
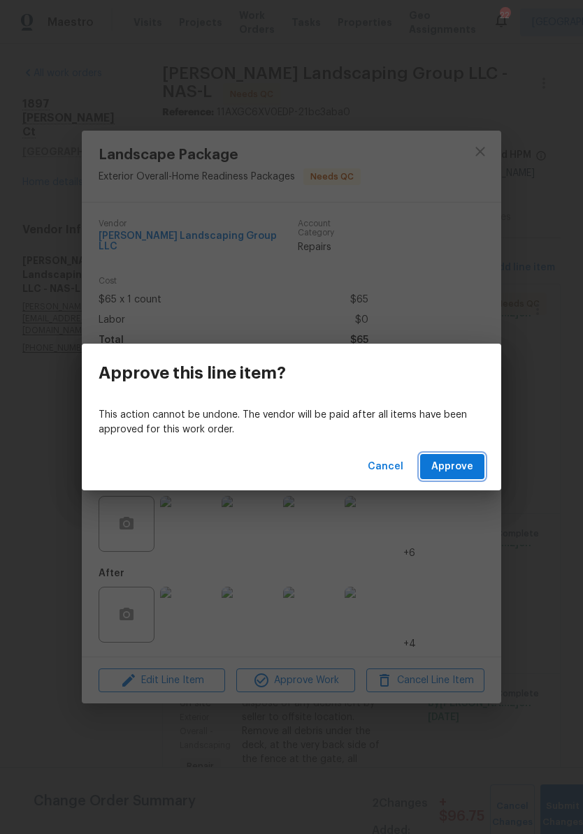
click at [455, 465] on span "Approve" at bounding box center [452, 466] width 42 height 17
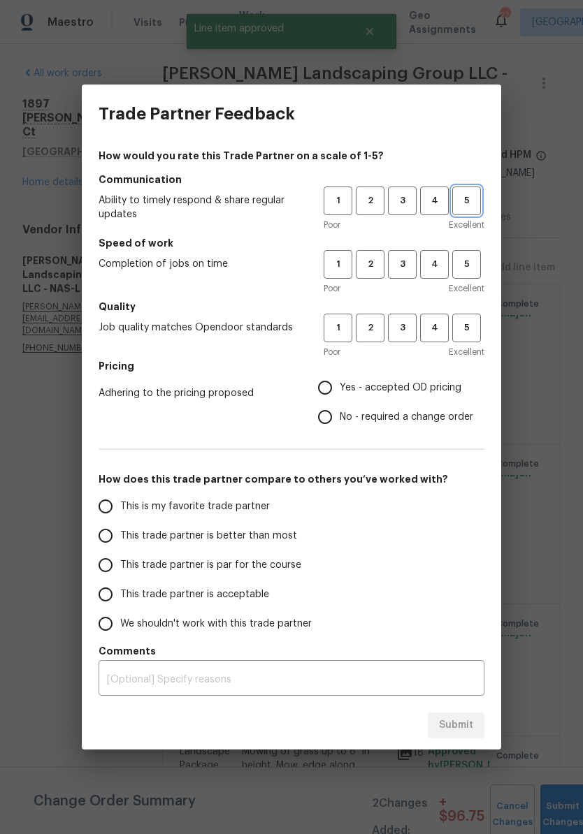
click at [467, 208] on span "5" at bounding box center [467, 201] width 26 height 16
click at [471, 271] on span "5" at bounding box center [467, 264] width 26 height 16
click at [478, 331] on span "5" at bounding box center [467, 328] width 26 height 16
click at [333, 396] on input "Yes - accepted OD pricing" at bounding box center [324, 387] width 29 height 29
radio input "true"
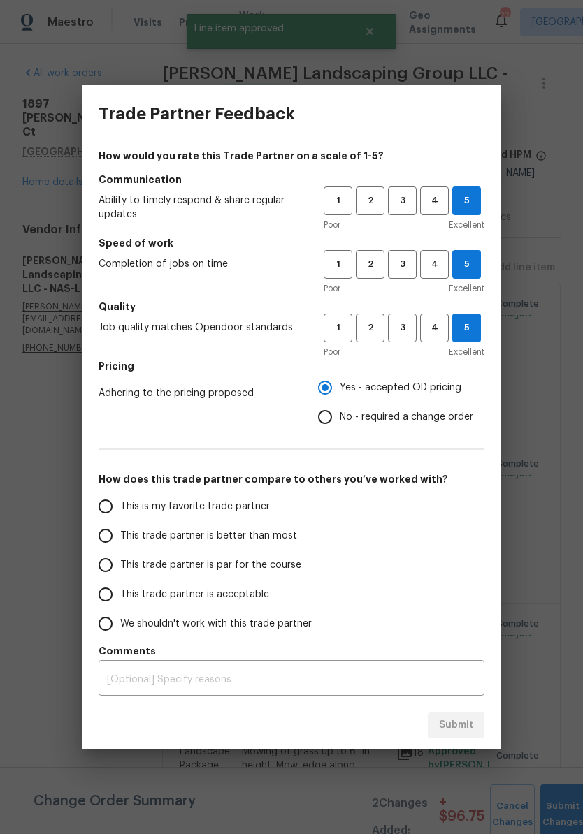
click at [112, 509] on input "This is my favorite trade partner" at bounding box center [105, 506] width 29 height 29
click at [462, 719] on span "Submit" at bounding box center [456, 725] width 34 height 17
radio input "true"
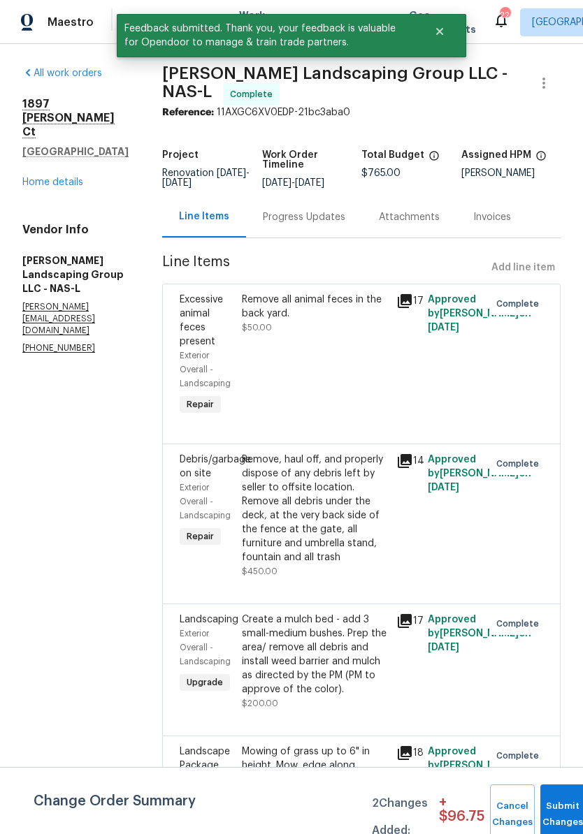
click at [55, 177] on link "Home details" at bounding box center [52, 182] width 61 height 10
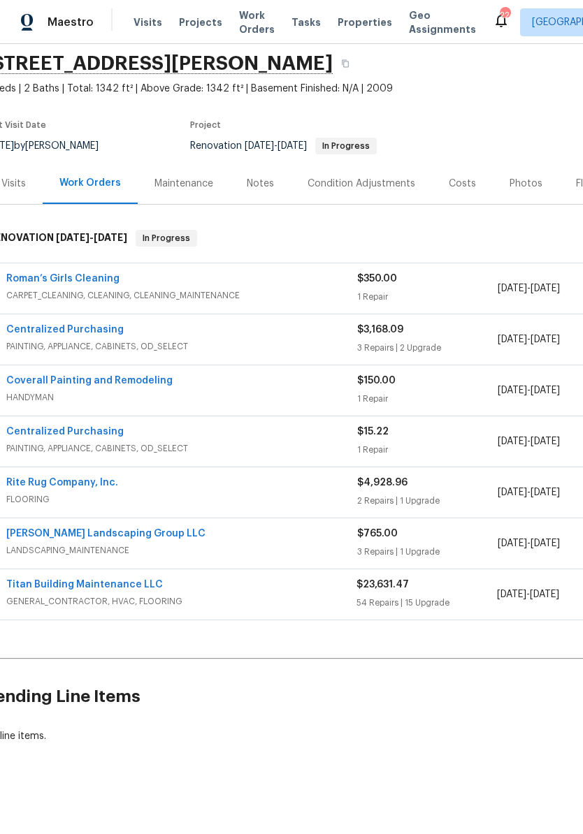
scroll to position [48, 17]
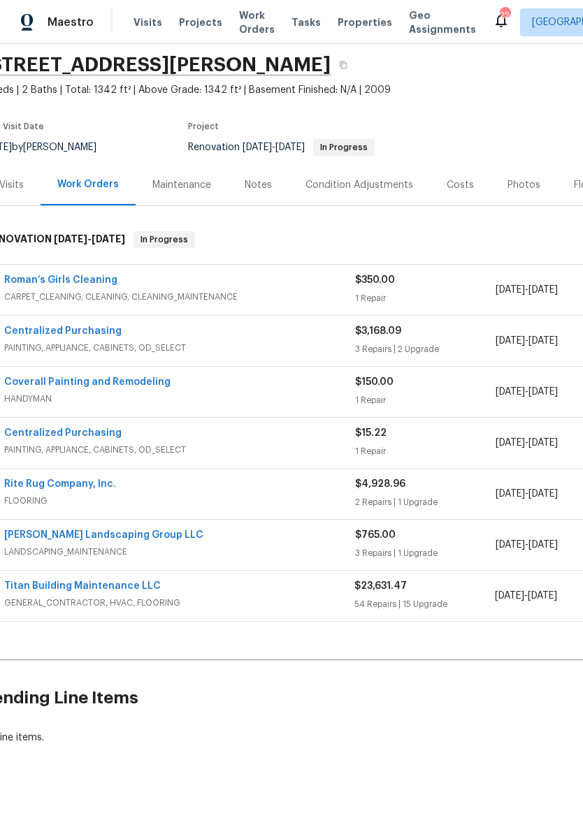
click at [110, 588] on link "Titan Building Maintenance LLC" at bounding box center [82, 586] width 157 height 10
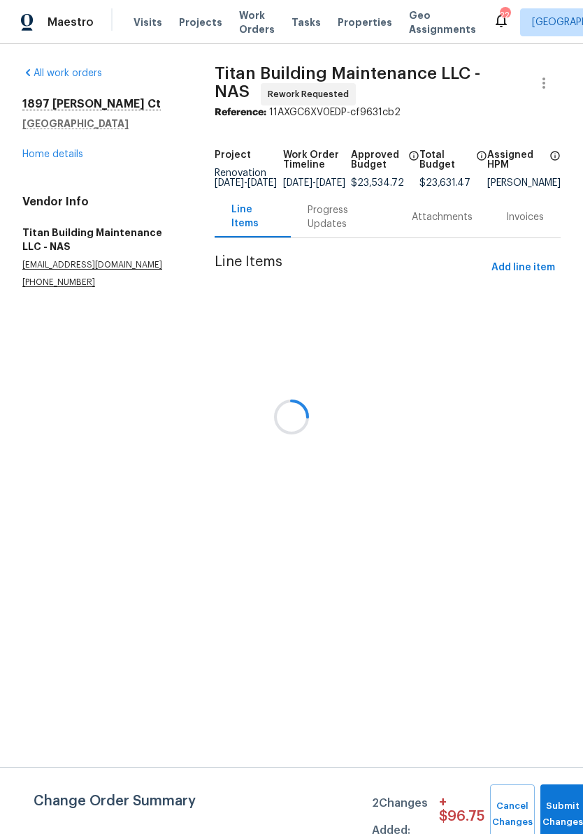
click at [544, 88] on div at bounding box center [291, 417] width 583 height 834
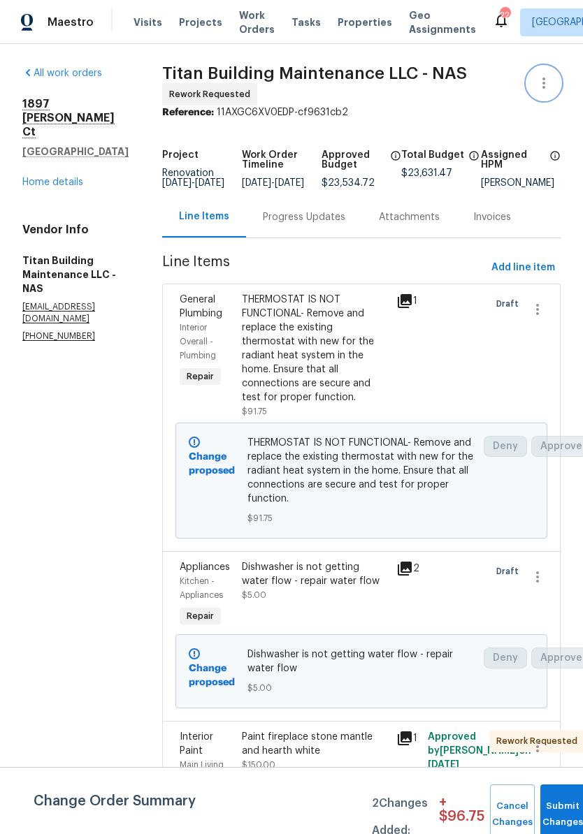
click at [544, 82] on icon "button" at bounding box center [543, 83] width 3 height 11
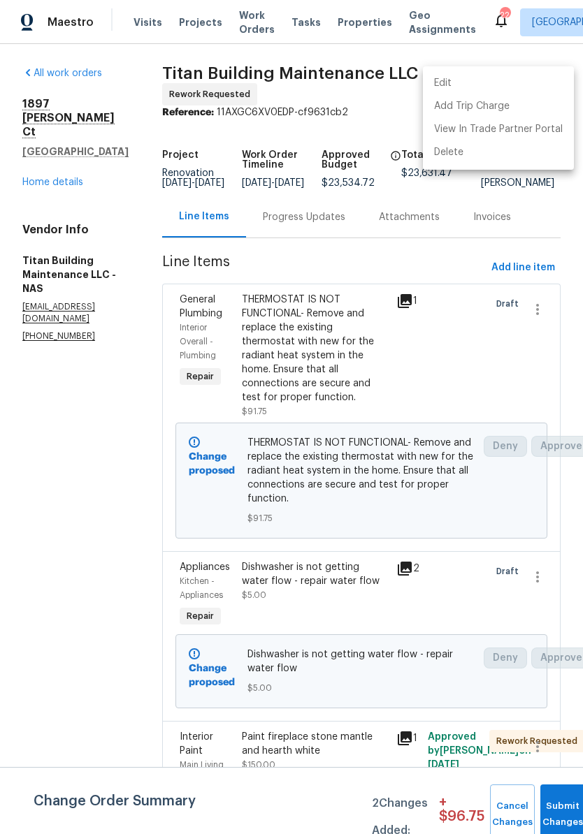
click at [465, 82] on li "Edit" at bounding box center [498, 83] width 151 height 23
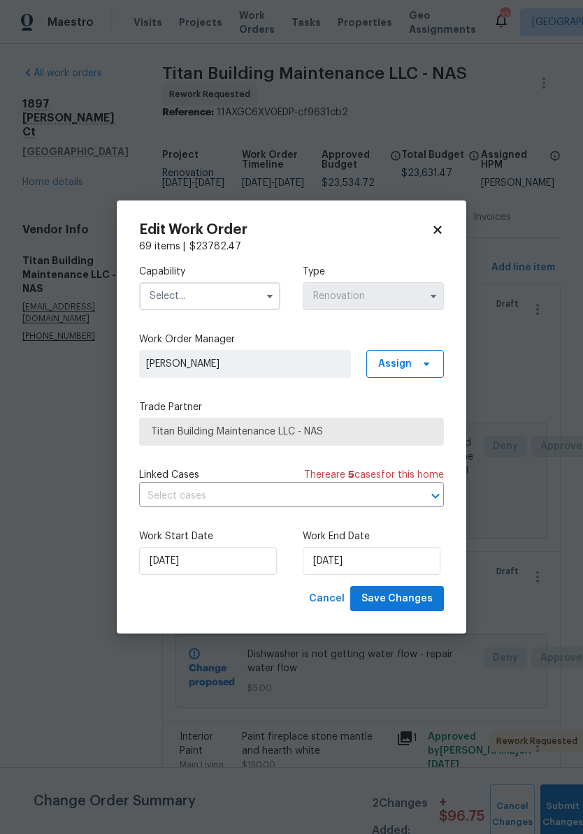
click at [238, 298] on input "text" at bounding box center [209, 296] width 141 height 28
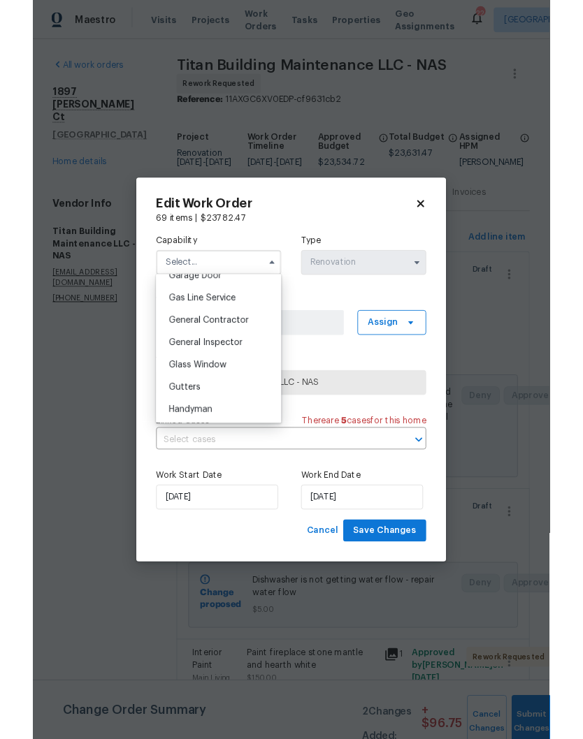
scroll to position [634, 0]
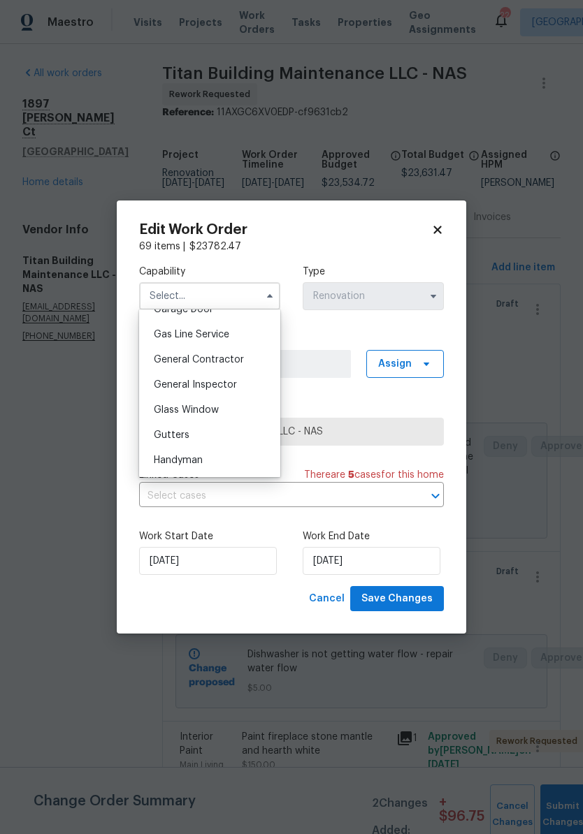
click at [239, 362] on span "General Contractor" at bounding box center [199, 360] width 90 height 10
type input "General Contractor"
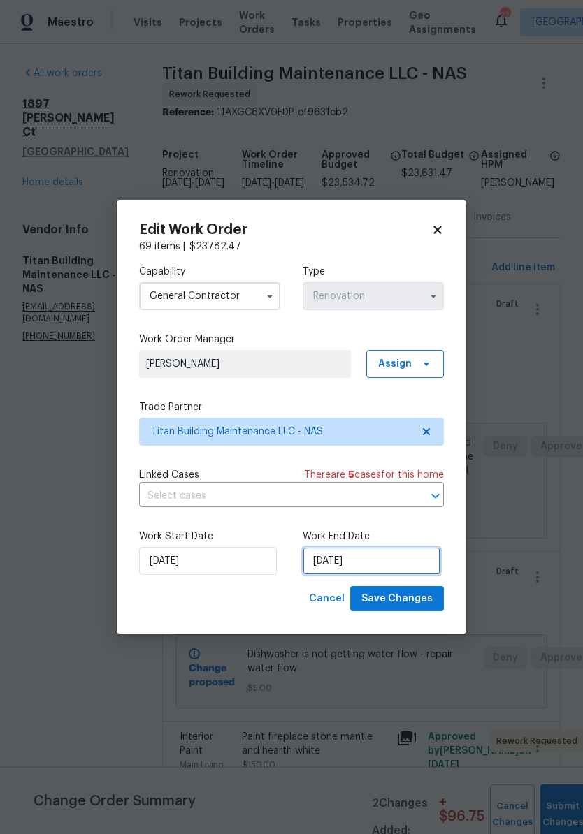
click at [393, 566] on input "[DATE]" at bounding box center [372, 561] width 138 height 28
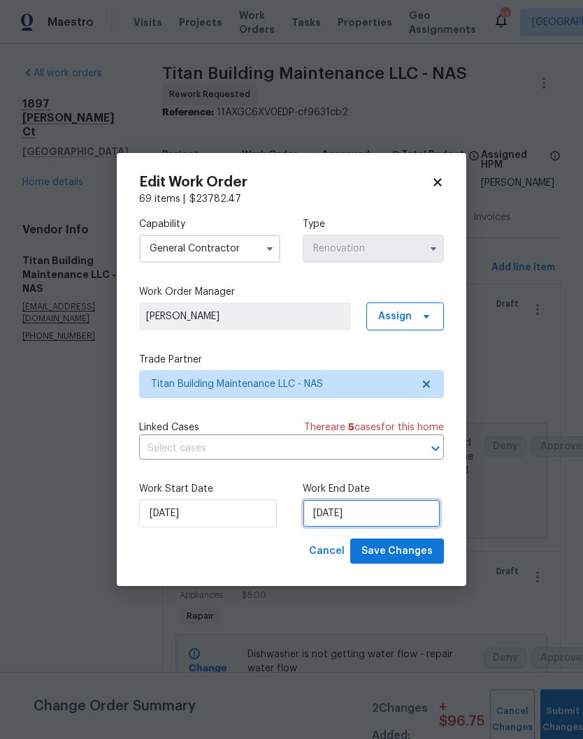
scroll to position [58, 0]
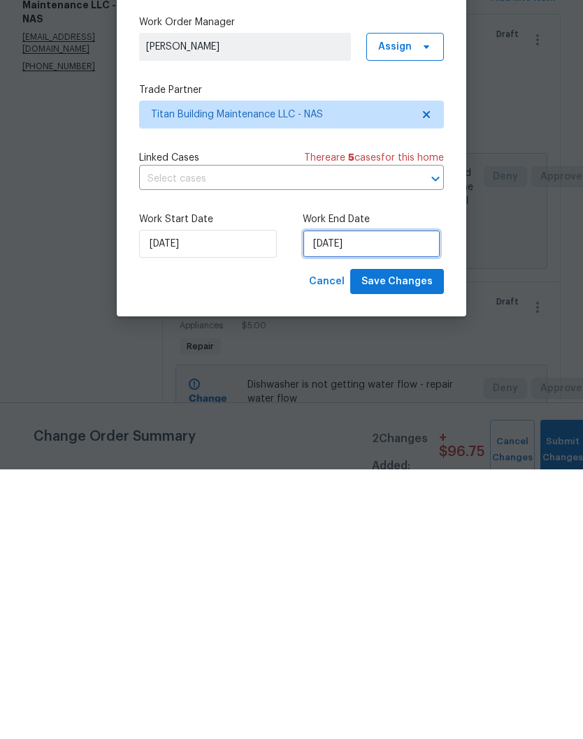
select select "9"
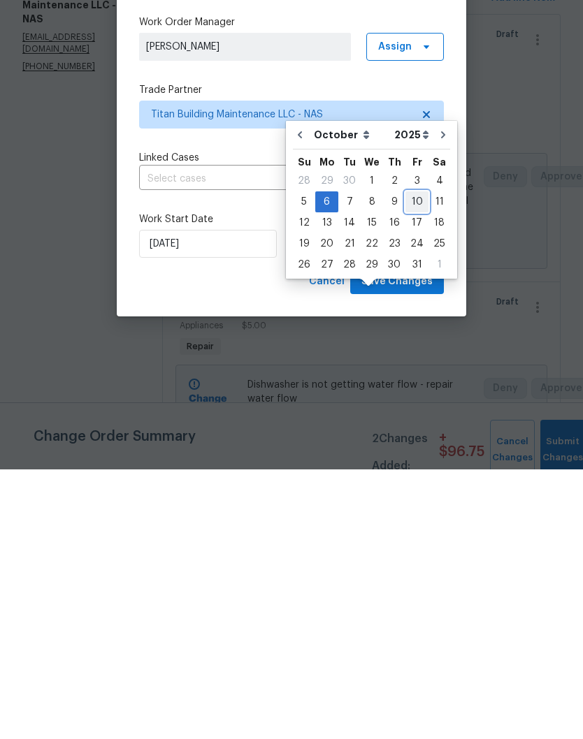
click at [416, 462] on div "10" at bounding box center [416, 472] width 23 height 20
type input "[DATE]"
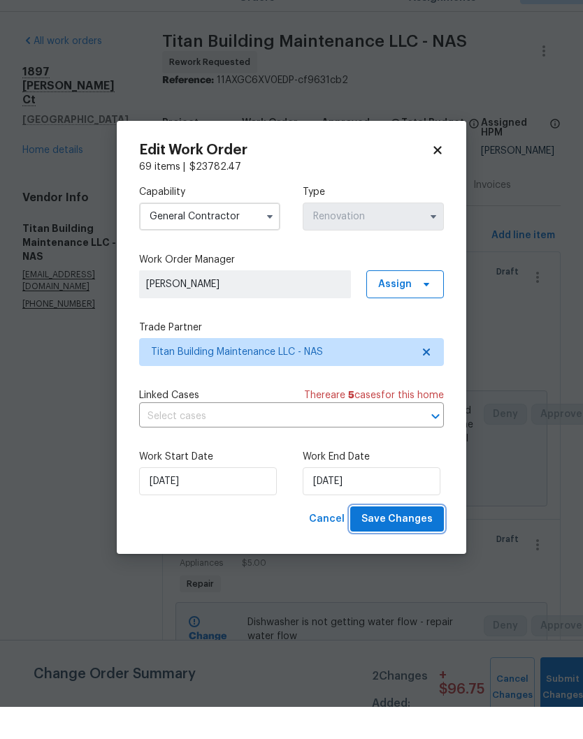
click at [401, 543] on span "Save Changes" at bounding box center [396, 551] width 71 height 17
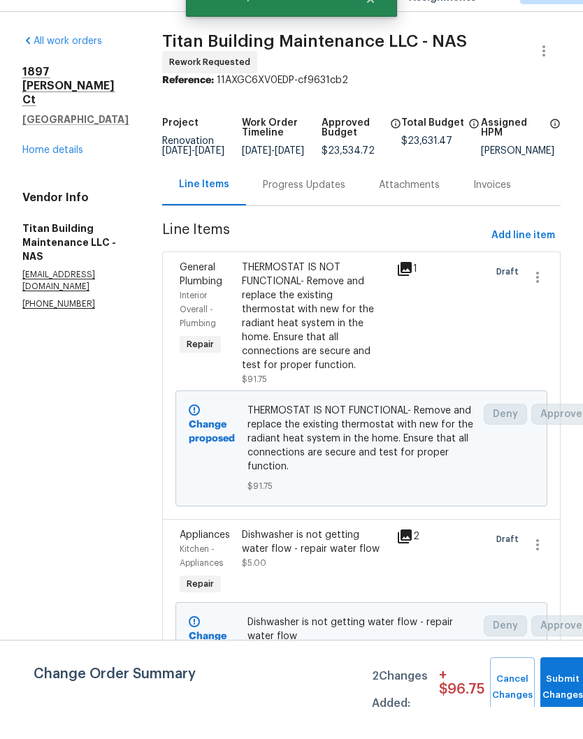
click at [57, 177] on link "Home details" at bounding box center [52, 182] width 61 height 10
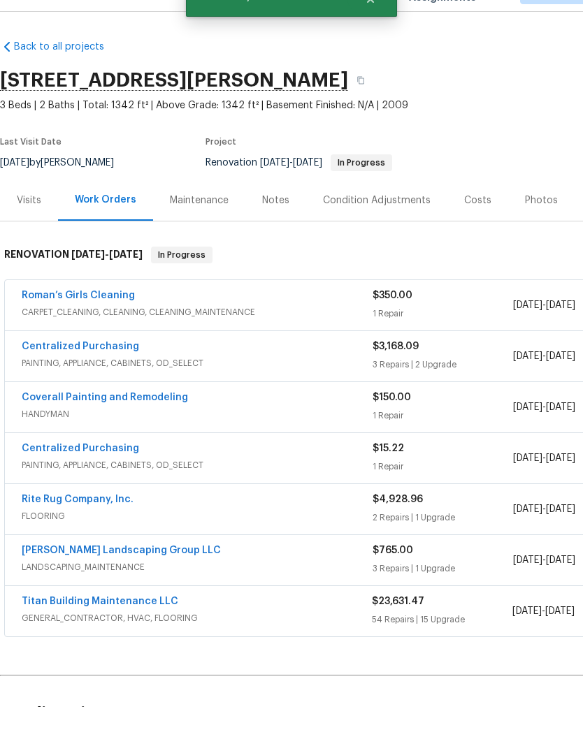
click at [112, 629] on link "Titan Building Maintenance LLC" at bounding box center [100, 634] width 157 height 10
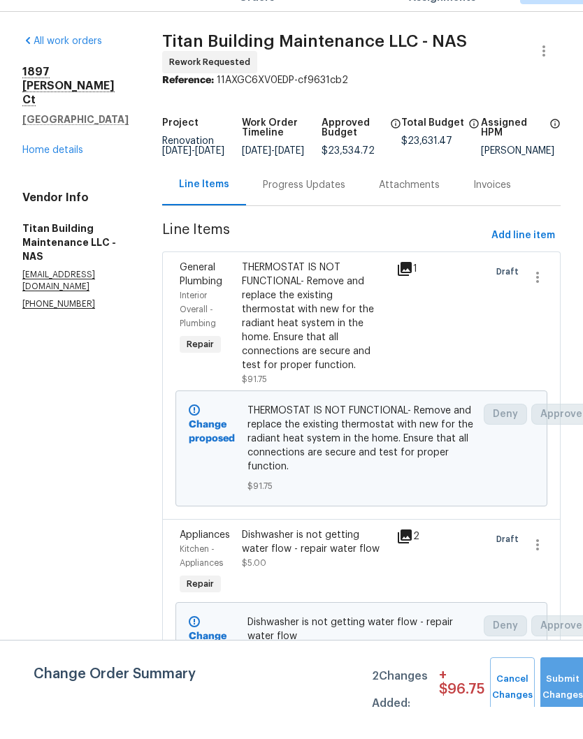
click at [561, 690] on button "Submit Changes" at bounding box center [562, 720] width 45 height 60
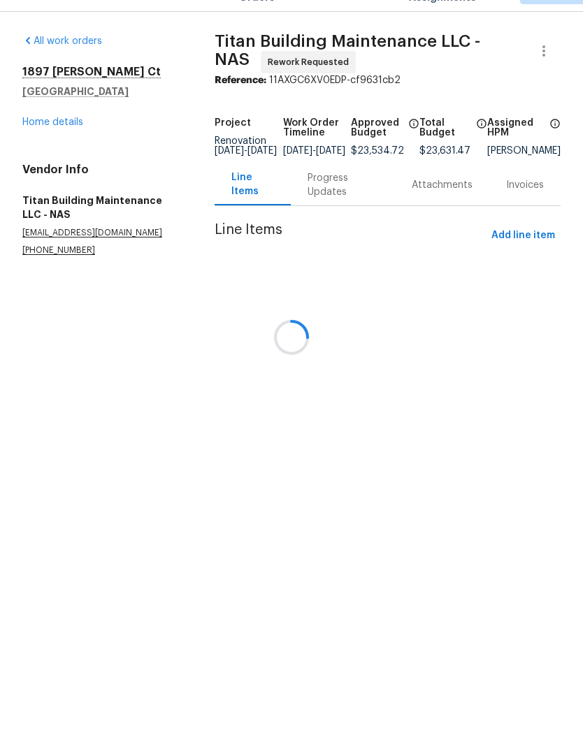
click at [63, 150] on div at bounding box center [291, 369] width 583 height 739
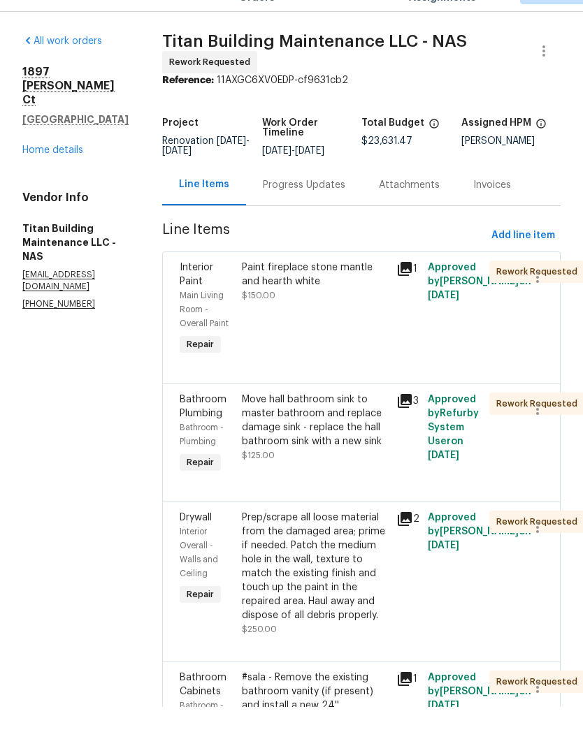
click at [66, 177] on link "Home details" at bounding box center [52, 182] width 61 height 10
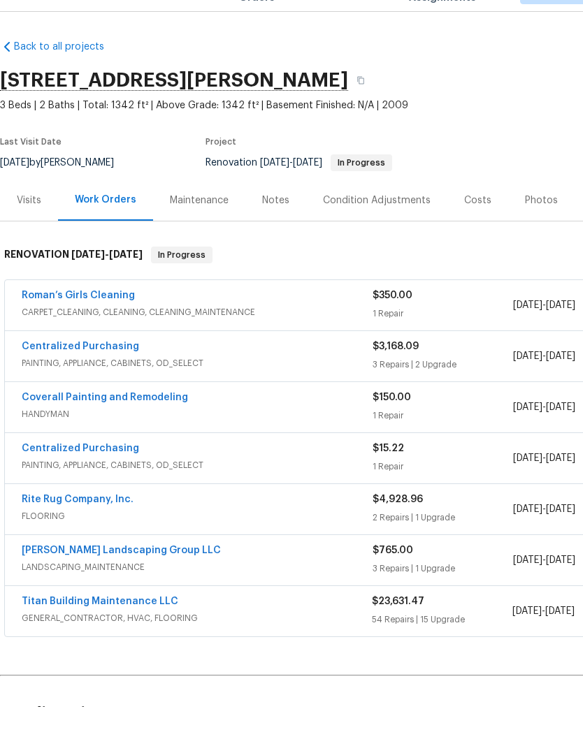
click at [473, 212] on div "Costs" at bounding box center [477, 232] width 61 height 41
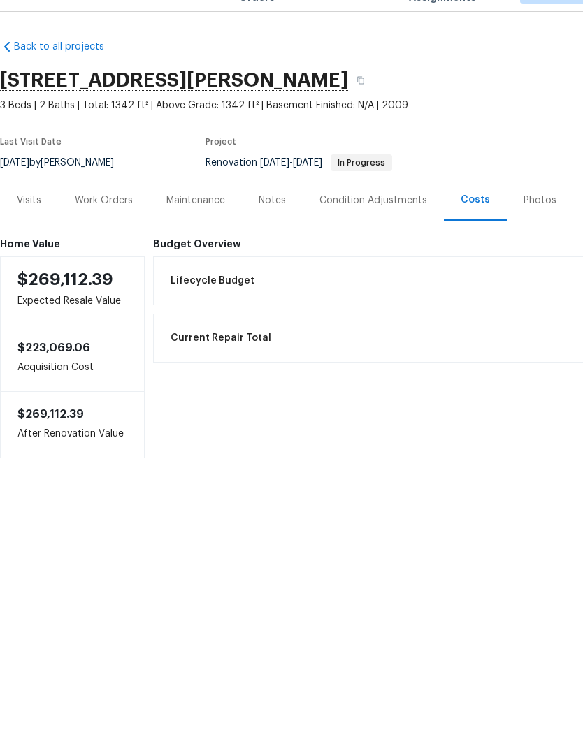
click at [107, 226] on div "Work Orders" at bounding box center [104, 233] width 58 height 14
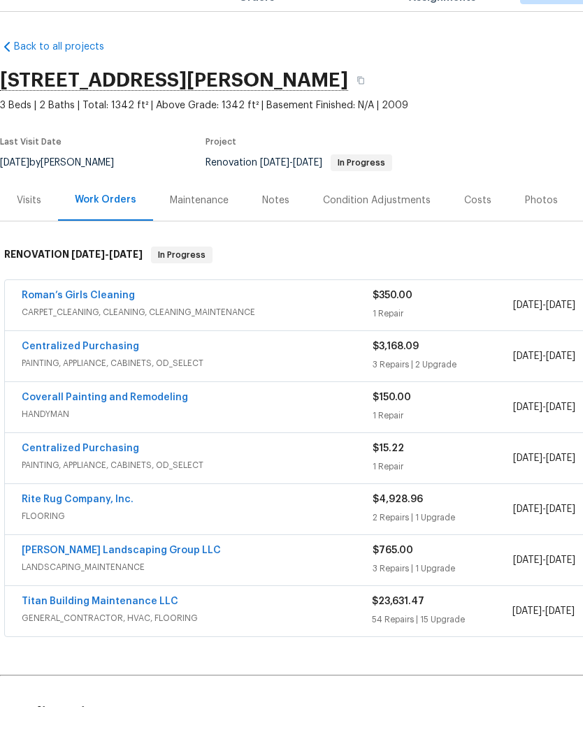
click at [131, 629] on link "Titan Building Maintenance LLC" at bounding box center [100, 634] width 157 height 10
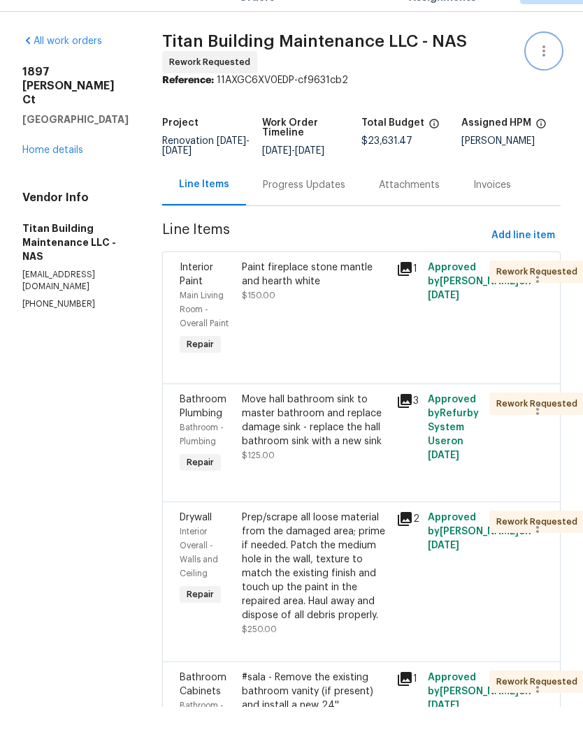
click at [546, 75] on icon "button" at bounding box center [543, 83] width 17 height 17
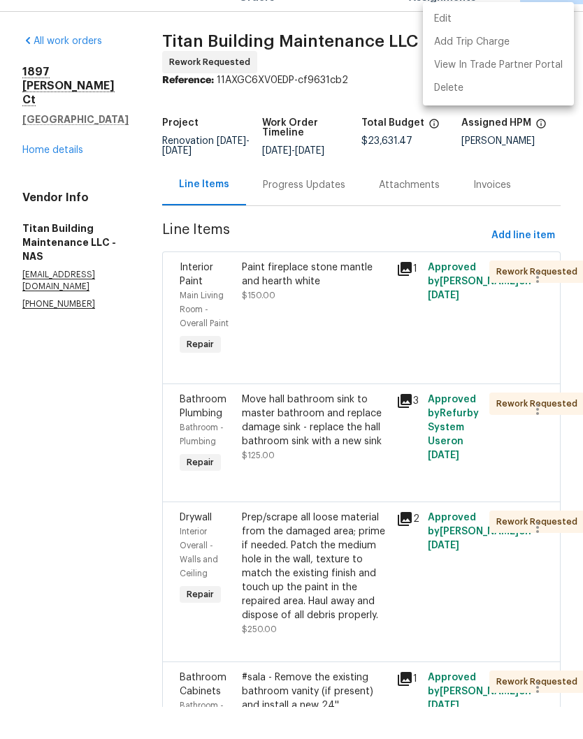
click at [477, 40] on li "Edit" at bounding box center [498, 51] width 151 height 23
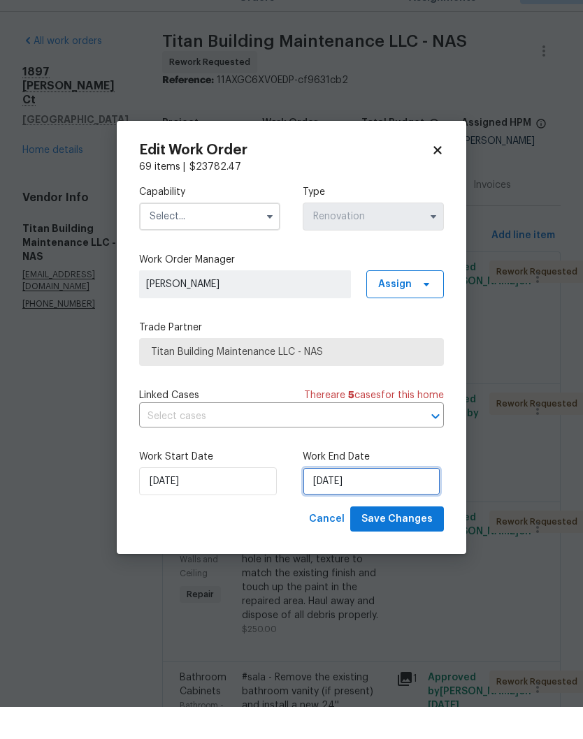
click at [354, 500] on input "[DATE]" at bounding box center [372, 514] width 138 height 28
select select "9"
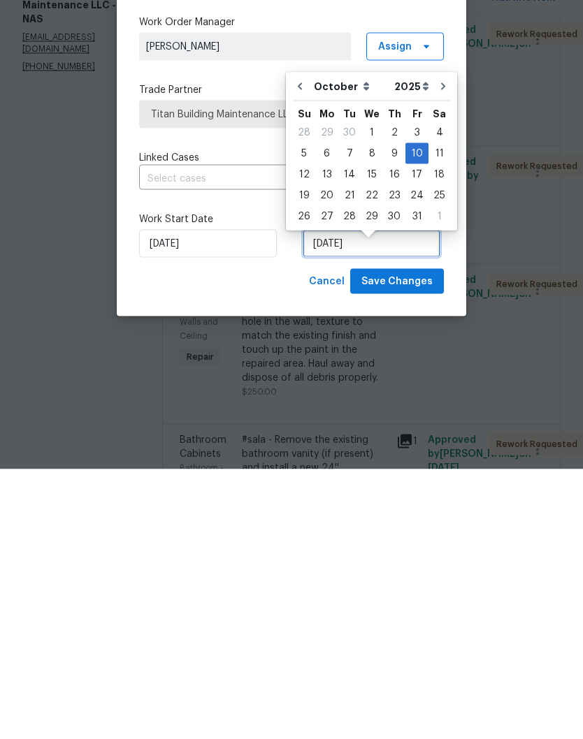
scroll to position [12, 0]
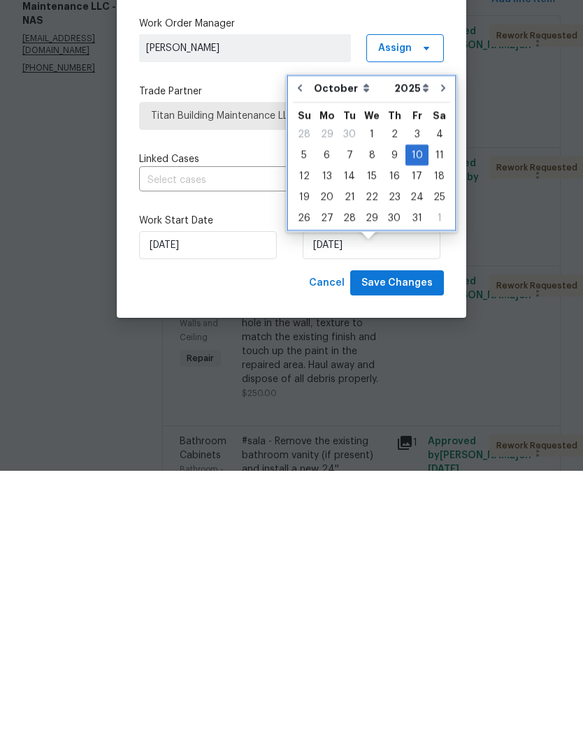
click at [302, 351] on icon "Go to previous month" at bounding box center [299, 356] width 11 height 11
type input "[DATE]"
select select "8"
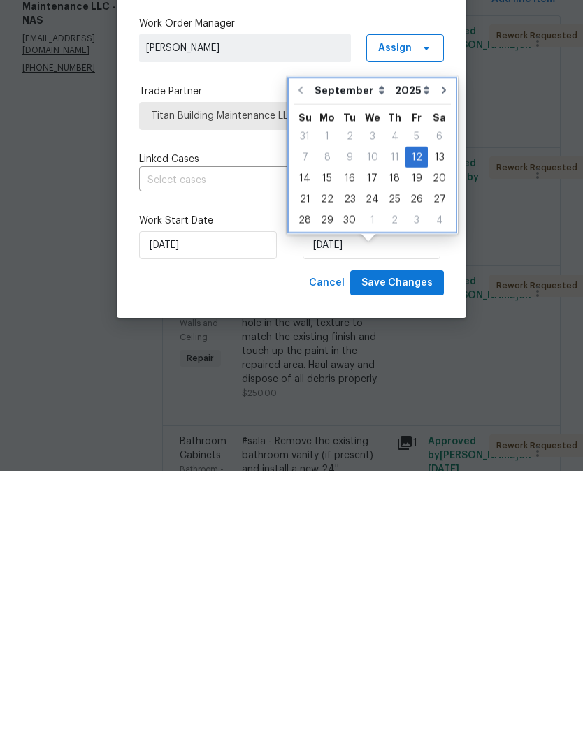
scroll to position [58, 0]
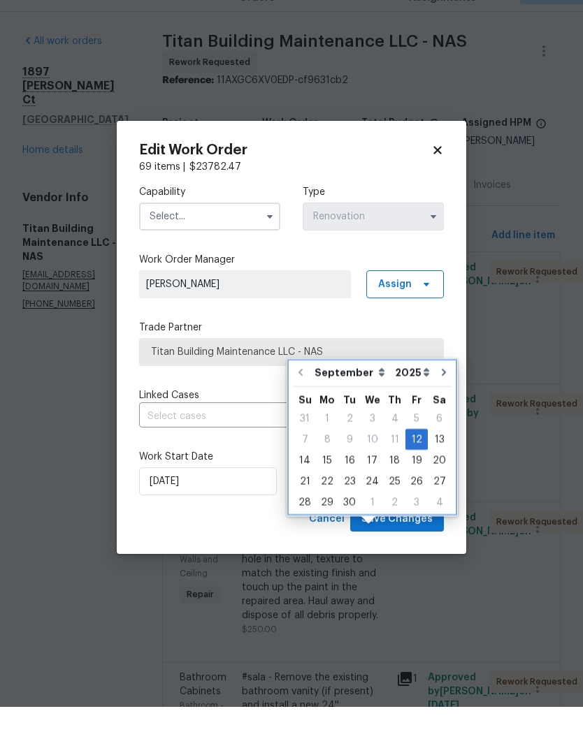
click at [442, 399] on icon "Go to next month" at bounding box center [443, 404] width 11 height 11
type input "[DATE]"
select select "9"
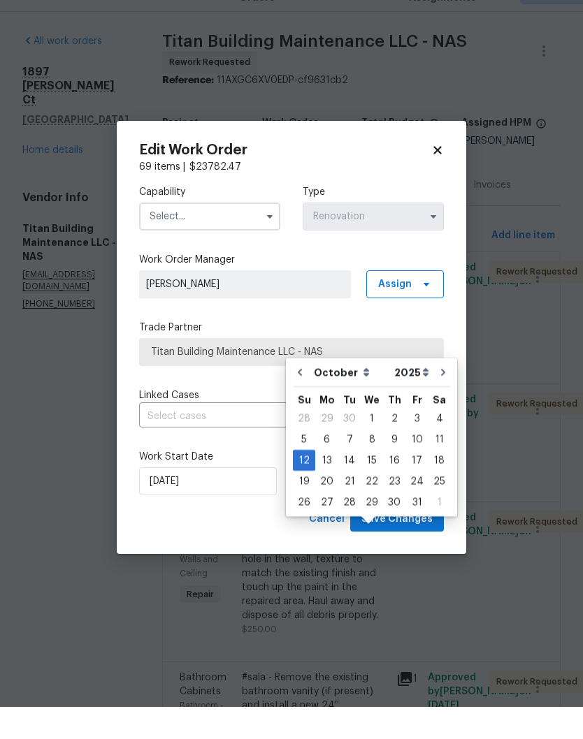
click at [438, 176] on icon at bounding box center [437, 182] width 13 height 13
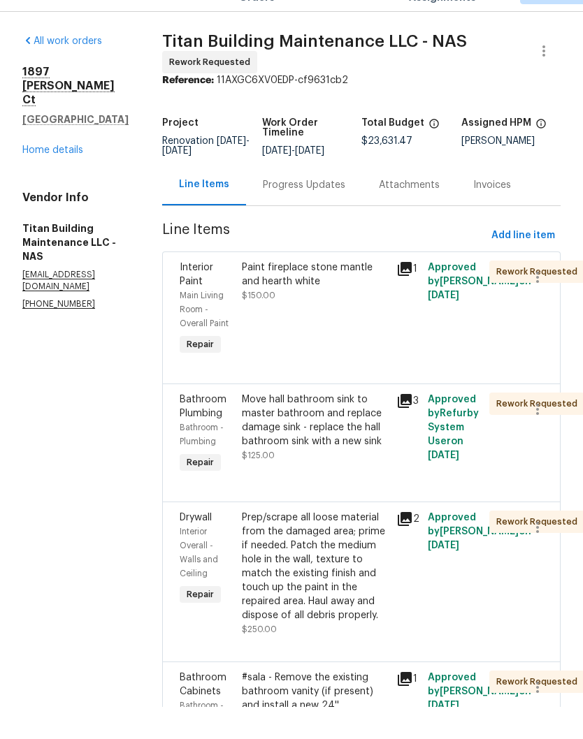
click at [304, 210] on div "Progress Updates" at bounding box center [304, 217] width 82 height 14
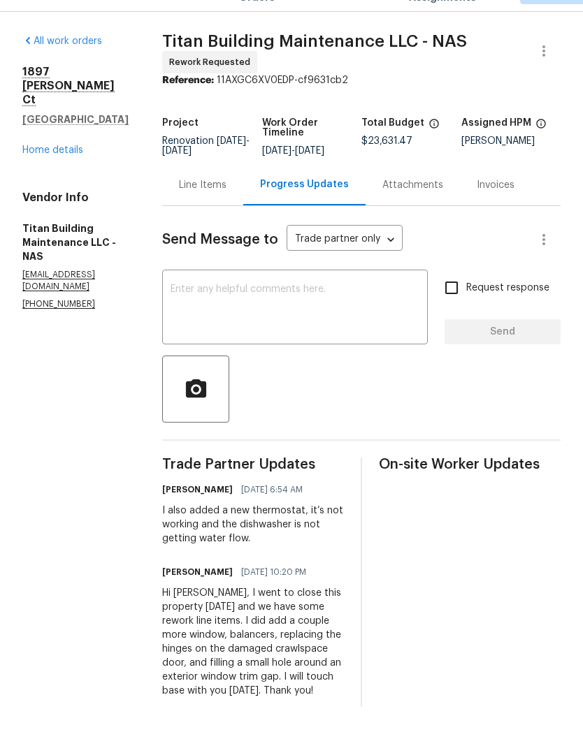
click at [322, 317] on textarea at bounding box center [295, 341] width 249 height 49
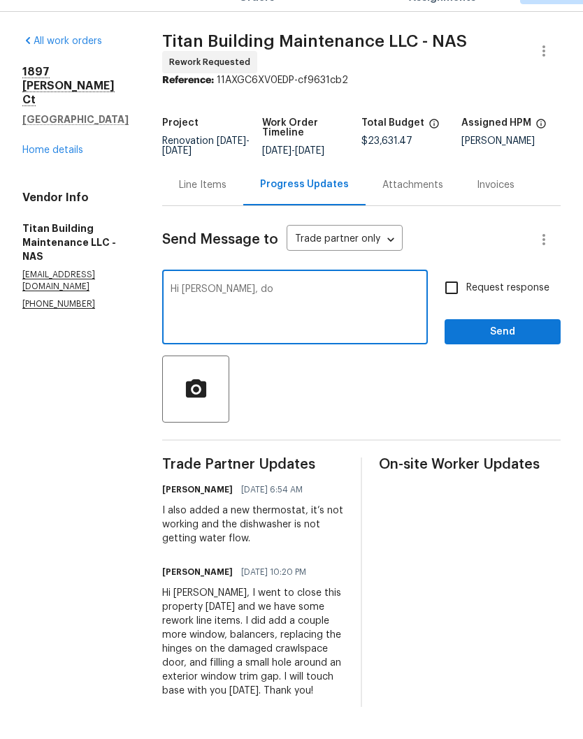
type textarea "Hi"
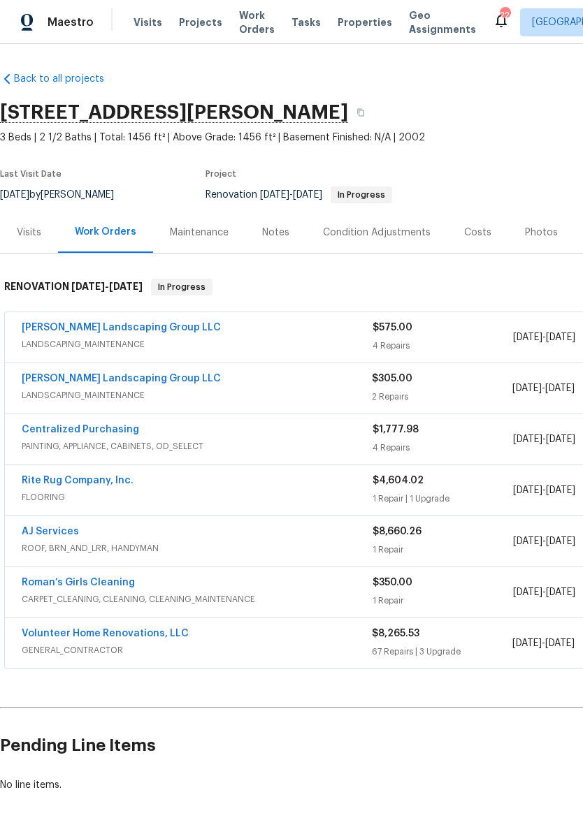
click at [144, 27] on span "Visits" at bounding box center [147, 22] width 29 height 14
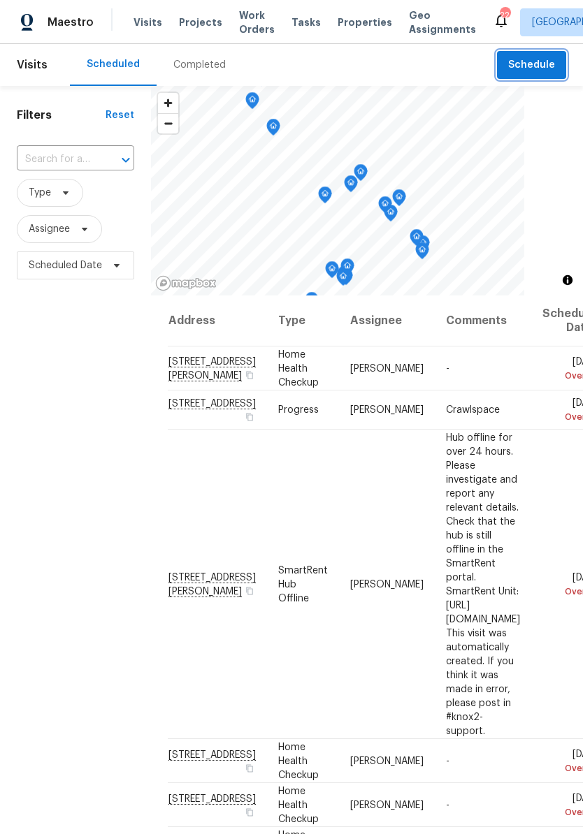
click at [532, 66] on span "Schedule" at bounding box center [531, 65] width 47 height 17
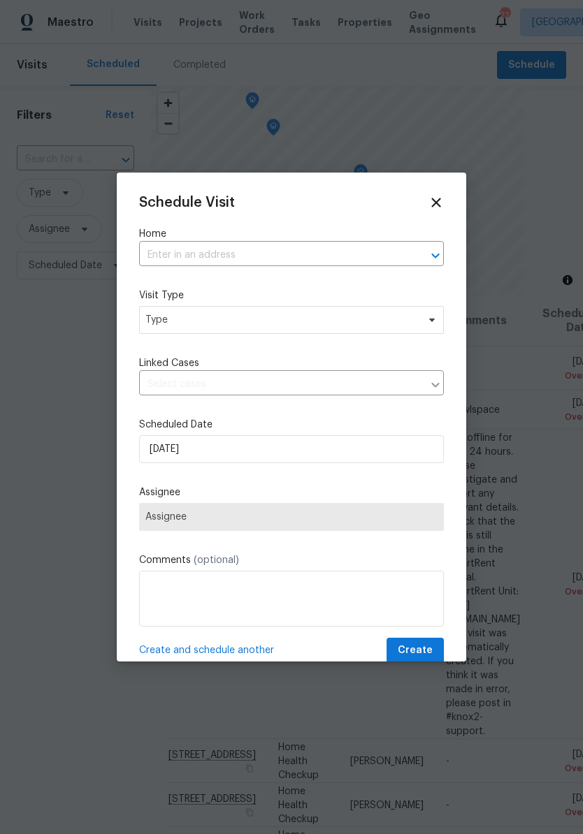
click at [211, 252] on input "text" at bounding box center [272, 256] width 266 height 22
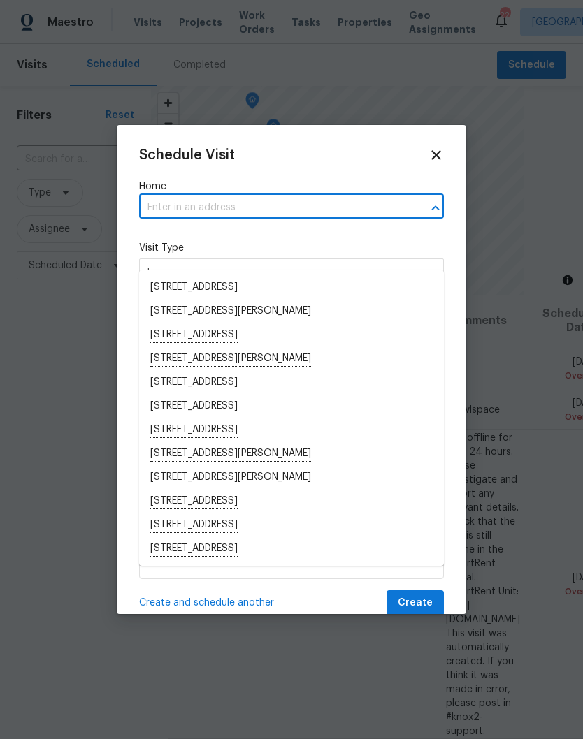
click at [189, 209] on input "text" at bounding box center [272, 208] width 266 height 22
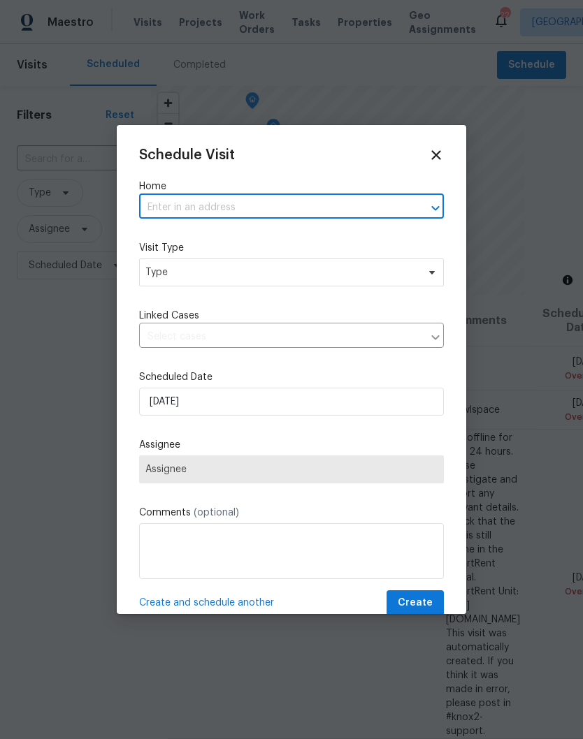
paste input "[STREET_ADDRESS][PERSON_NAME]"
type input "[STREET_ADDRESS][PERSON_NAME]"
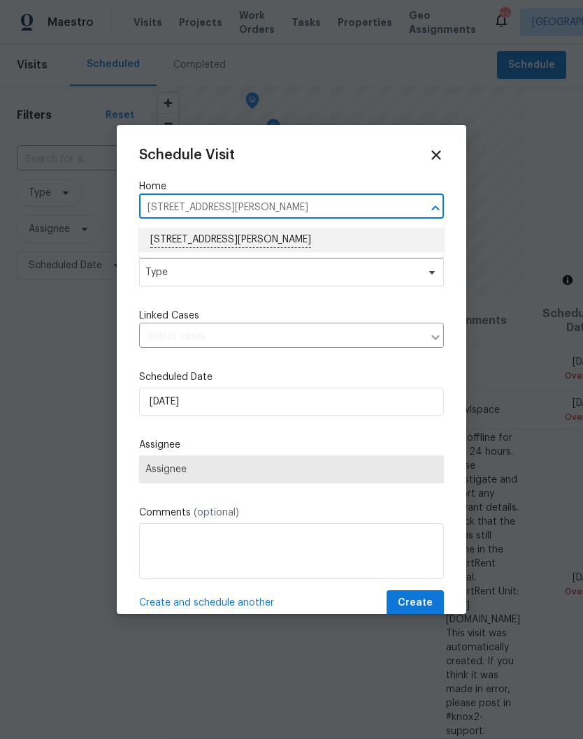
click at [218, 242] on li "[STREET_ADDRESS][PERSON_NAME]" at bounding box center [291, 241] width 305 height 24
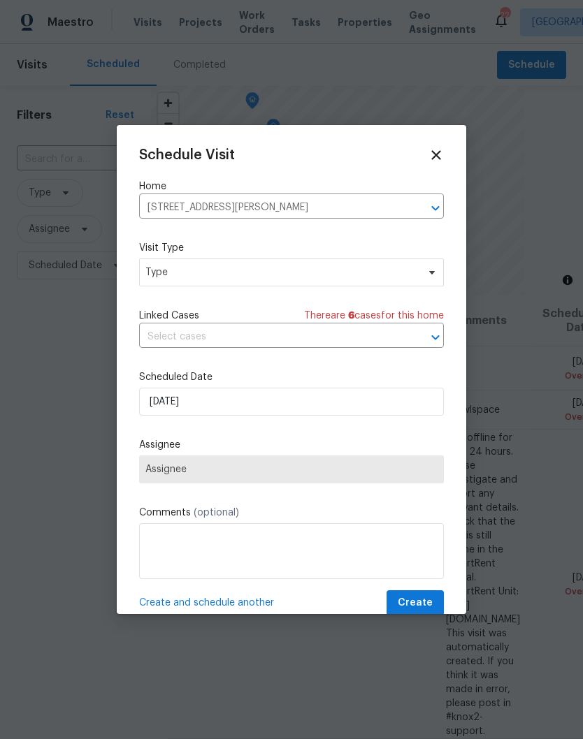
click at [437, 159] on icon at bounding box center [435, 154] width 15 height 15
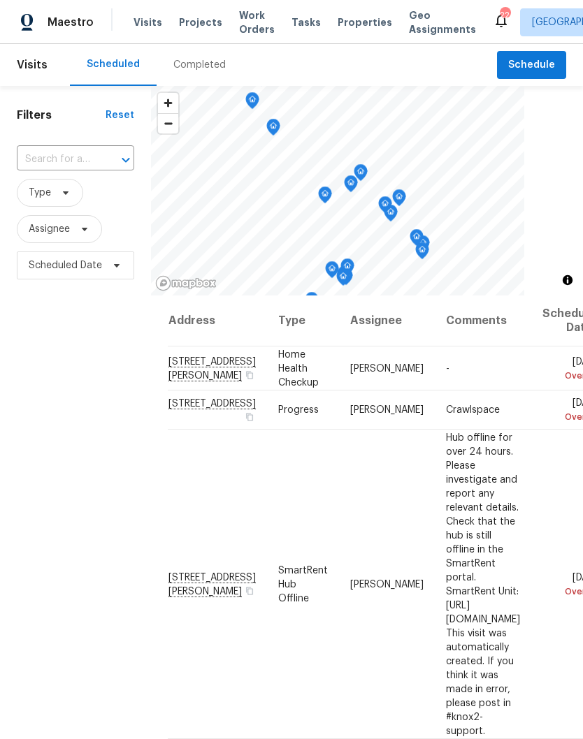
click at [91, 154] on input "text" at bounding box center [56, 160] width 78 height 22
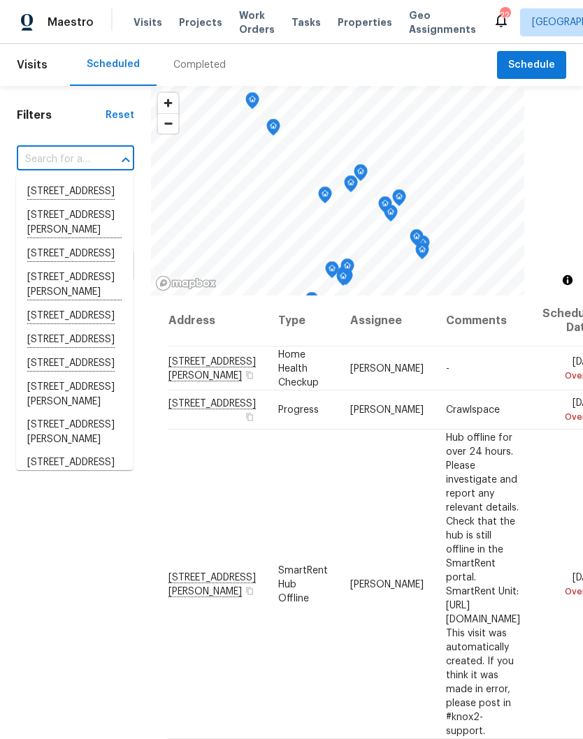
click at [61, 155] on input "text" at bounding box center [56, 160] width 78 height 22
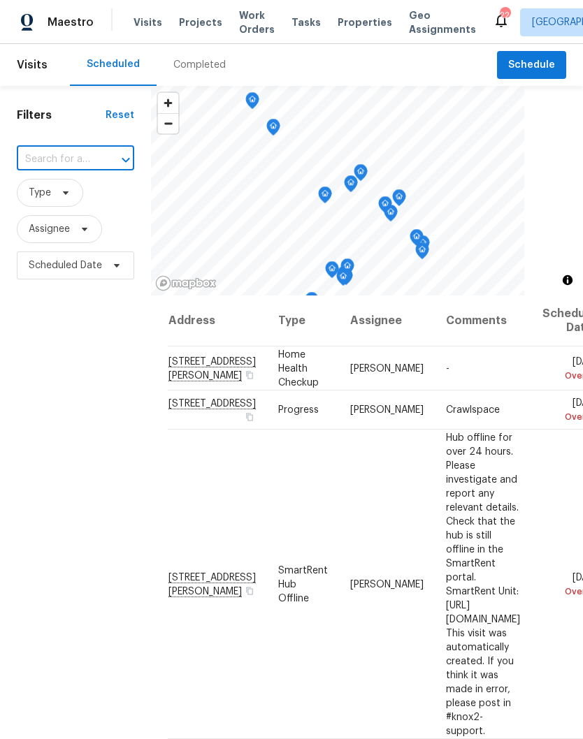
paste input "[STREET_ADDRESS][PERSON_NAME]"
type input "[STREET_ADDRESS][PERSON_NAME]"
click at [82, 201] on li "[STREET_ADDRESS][PERSON_NAME]" at bounding box center [74, 199] width 117 height 38
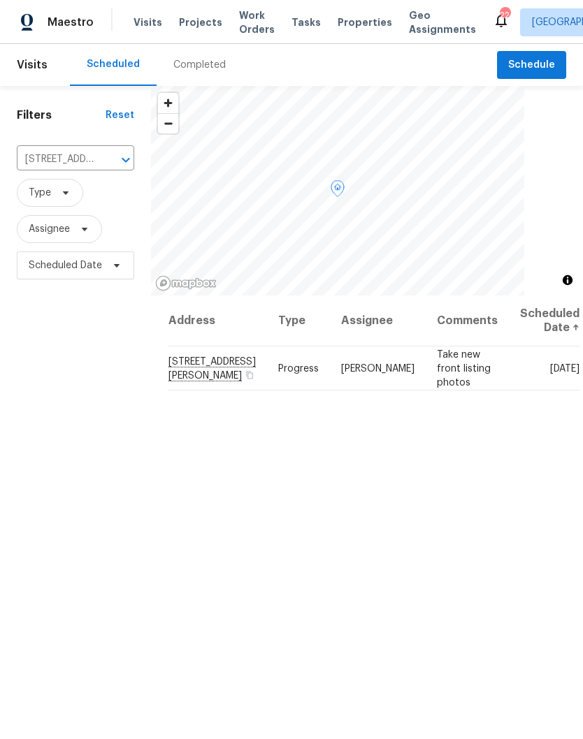
click at [0, 0] on icon at bounding box center [0, 0] width 0 height 0
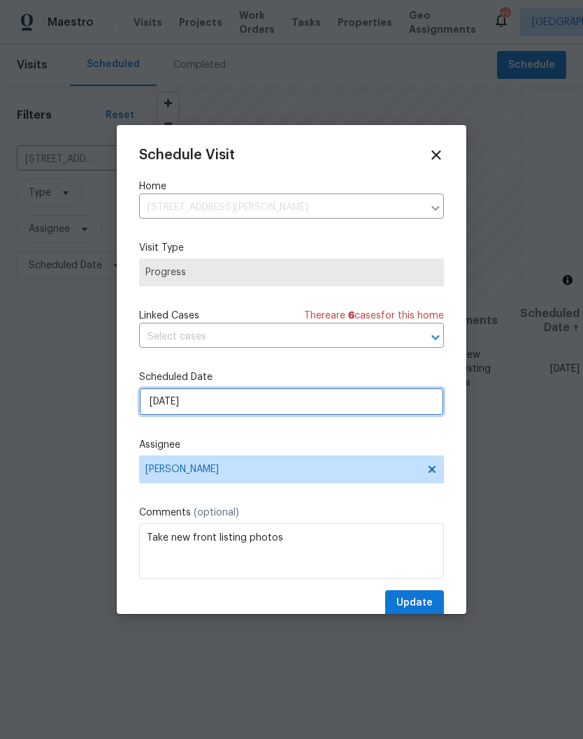
click at [421, 405] on input "[DATE]" at bounding box center [291, 402] width 305 height 28
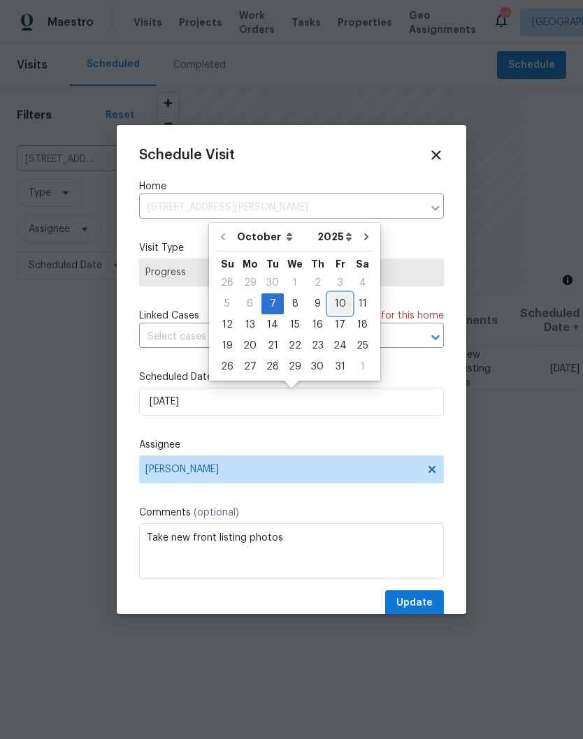
click at [338, 310] on div "10" at bounding box center [339, 304] width 23 height 20
type input "[DATE]"
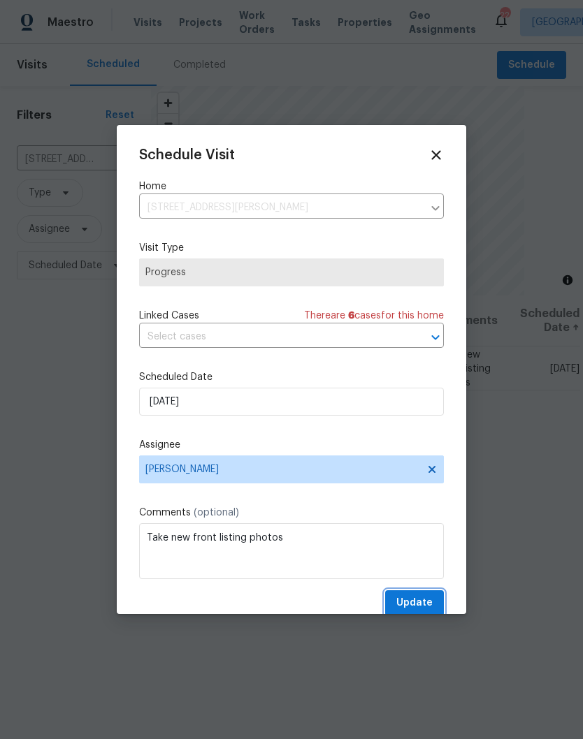
click at [425, 608] on span "Update" at bounding box center [414, 603] width 36 height 17
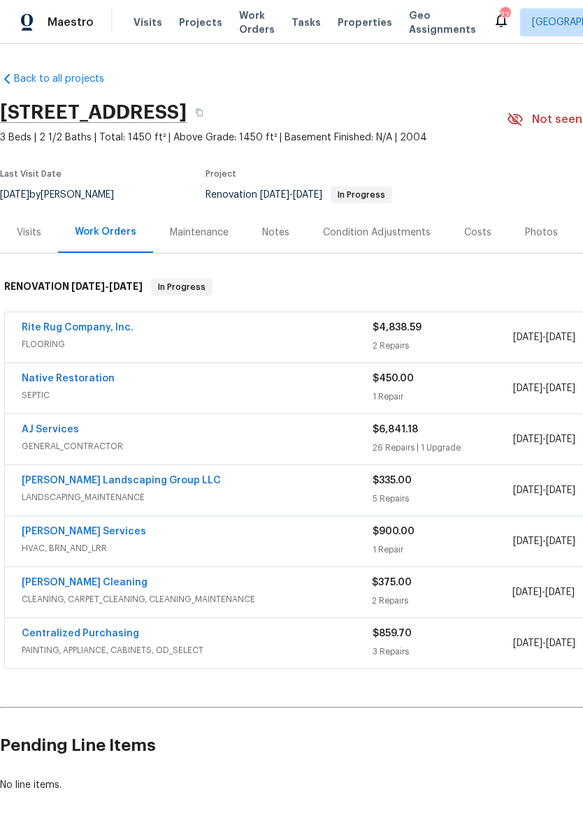
click at [92, 585] on link "[PERSON_NAME] Cleaning" at bounding box center [85, 583] width 126 height 10
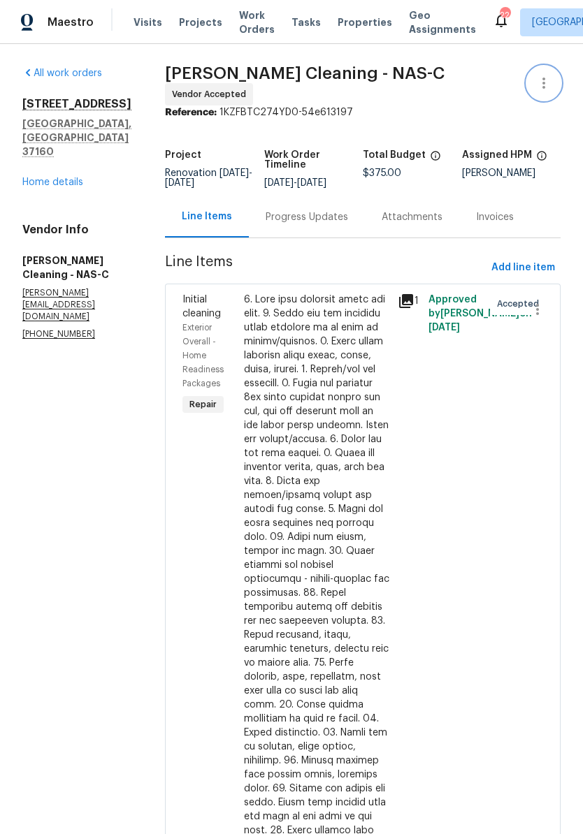
click at [544, 87] on icon "button" at bounding box center [543, 83] width 3 height 11
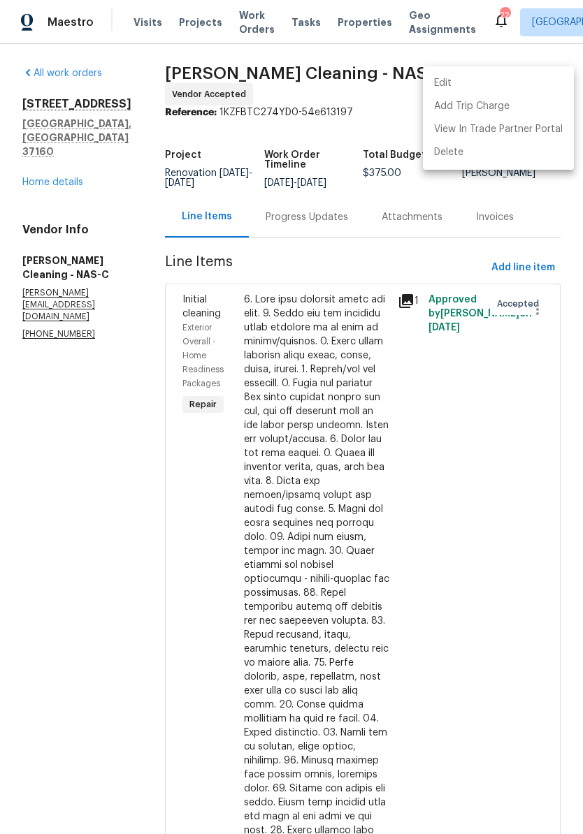
click at [474, 83] on li "Edit" at bounding box center [498, 83] width 151 height 23
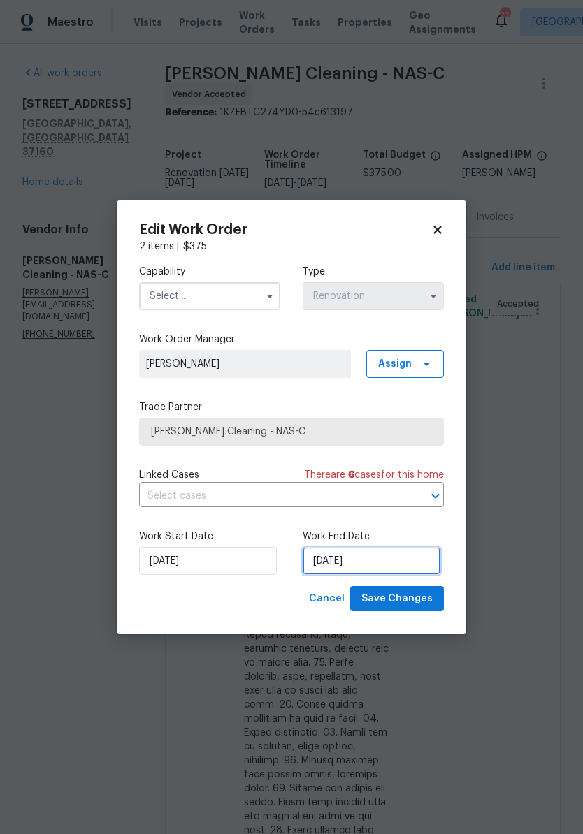
click at [375, 563] on input "[DATE]" at bounding box center [372, 561] width 138 height 28
select select "9"
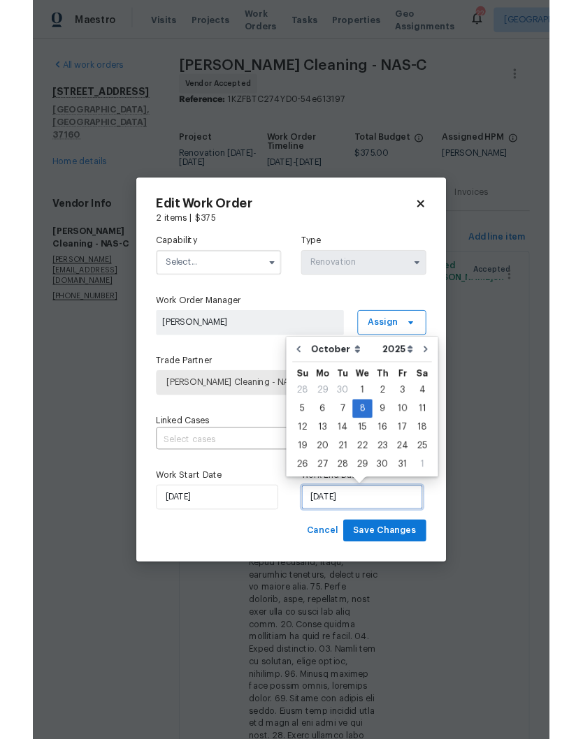
scroll to position [58, 0]
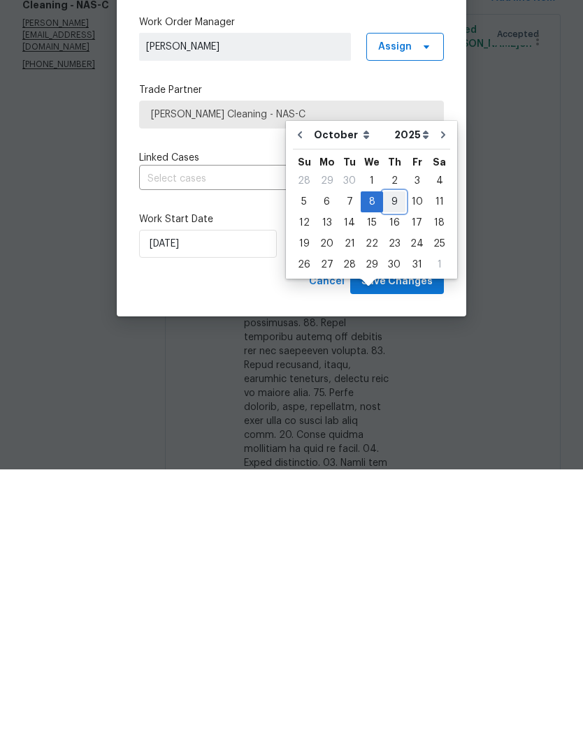
click at [394, 462] on div "9" at bounding box center [394, 472] width 22 height 20
type input "10/9/2025"
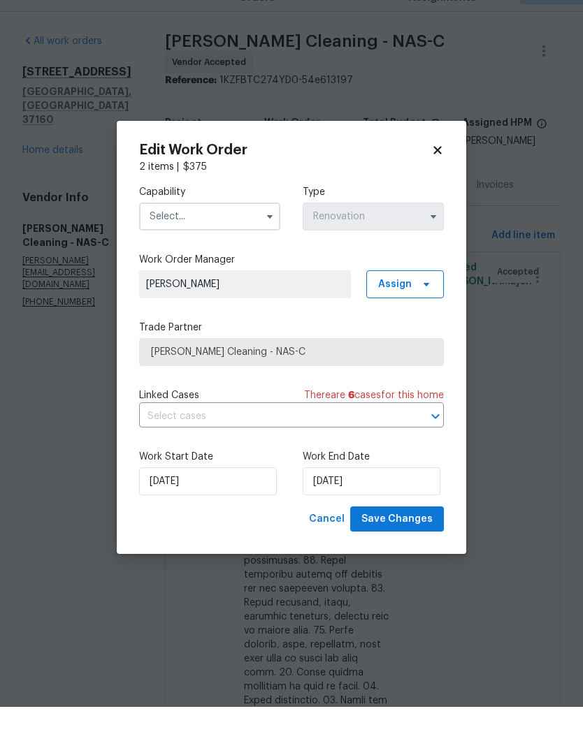
click at [250, 235] on input "text" at bounding box center [209, 249] width 141 height 28
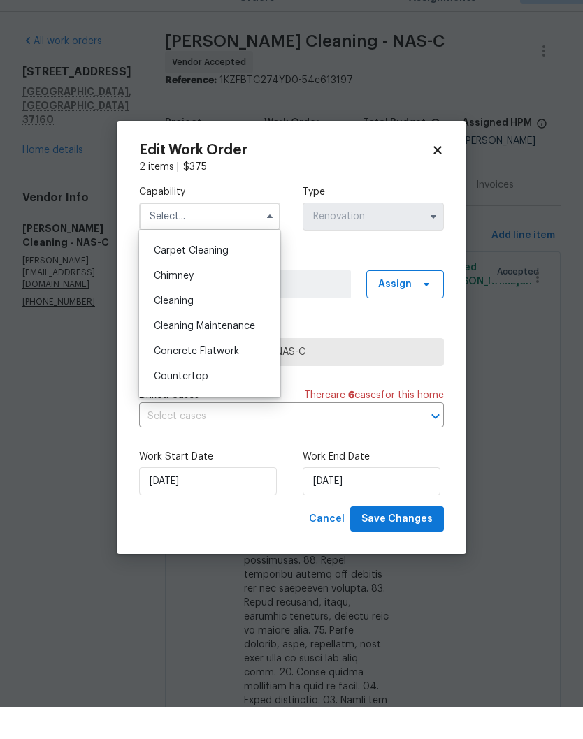
scroll to position [144, 0]
click at [191, 331] on span "Cleaning" at bounding box center [174, 336] width 40 height 10
type input "Cleaning"
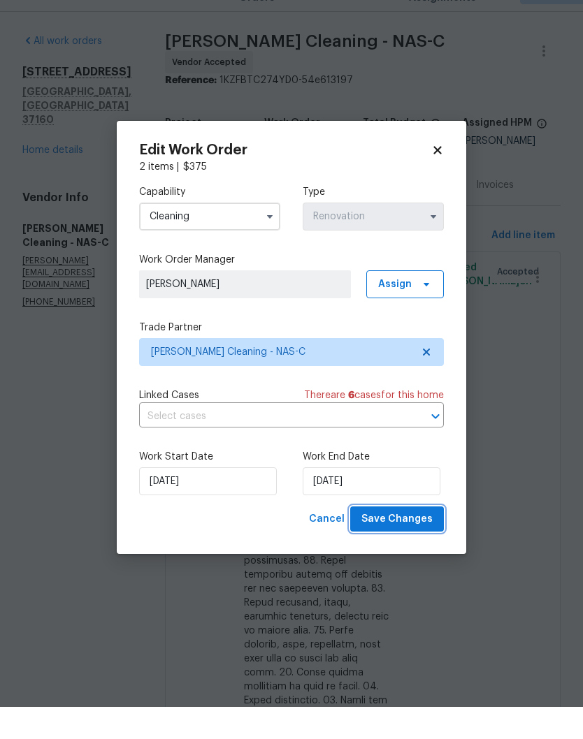
click at [398, 543] on span "Save Changes" at bounding box center [396, 551] width 71 height 17
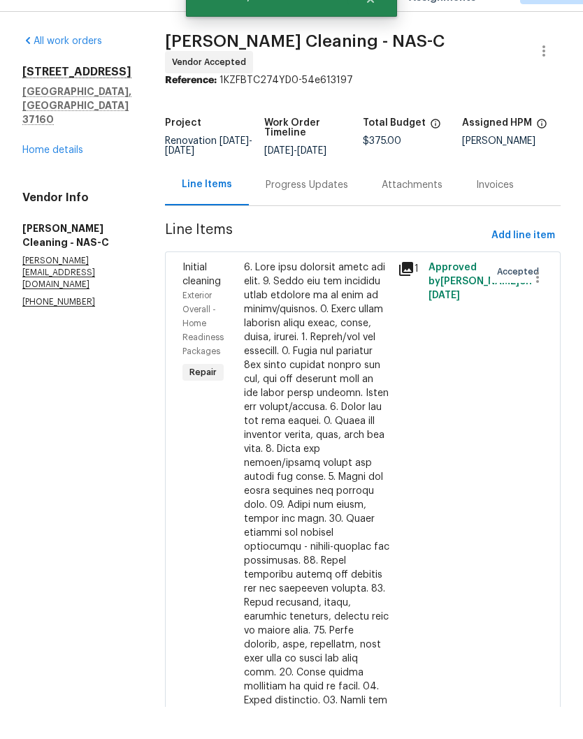
scroll to position [57, 0]
click at [326, 210] on div "Progress Updates" at bounding box center [307, 217] width 82 height 14
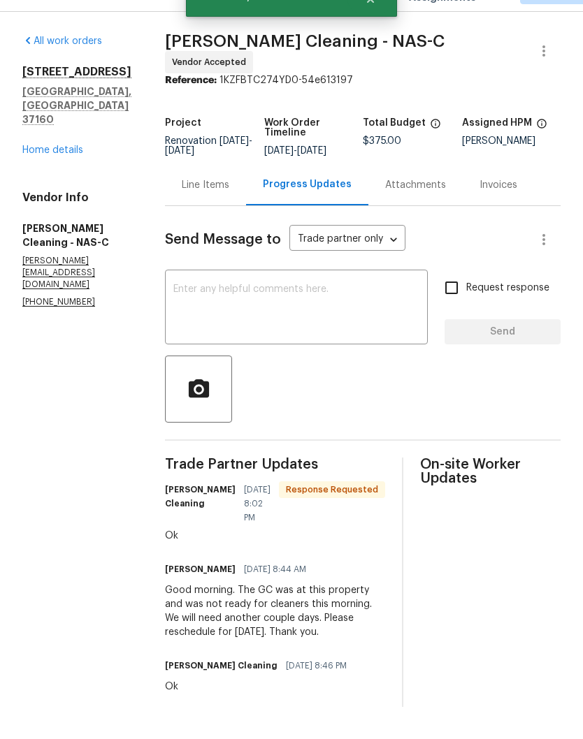
click at [300, 317] on textarea at bounding box center [296, 341] width 246 height 49
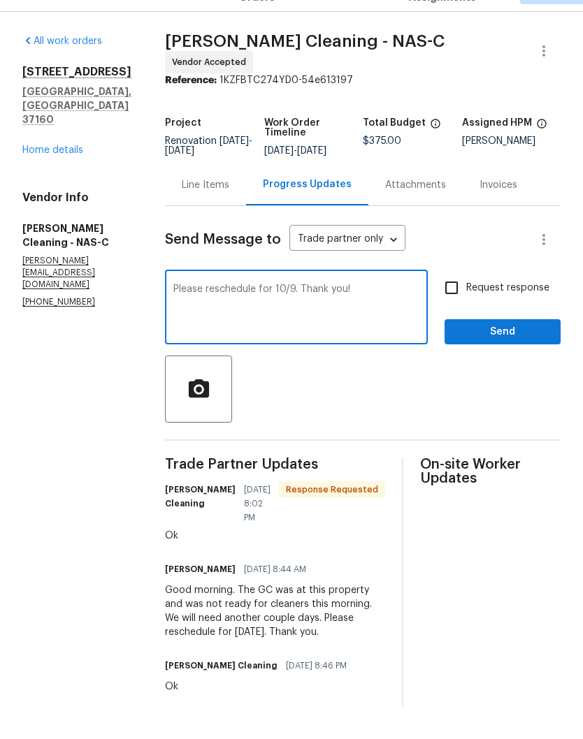
type textarea "Please reschedule for 10/9. Thank you!"
click at [504, 356] on span "Send" at bounding box center [503, 364] width 94 height 17
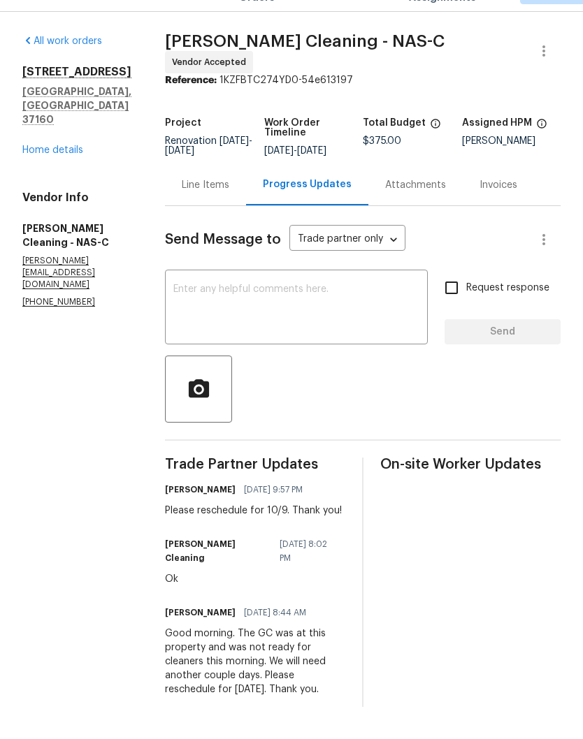
click at [68, 177] on link "Home details" at bounding box center [52, 182] width 61 height 10
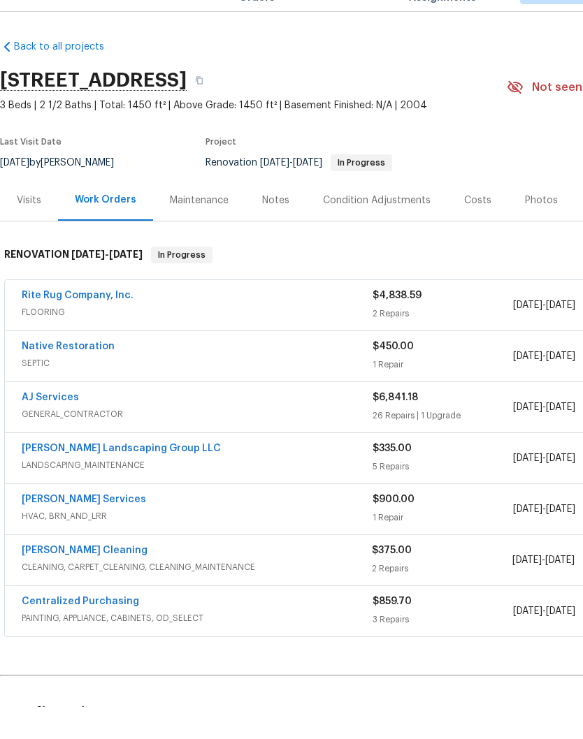
click at [68, 425] on link "AJ Services" at bounding box center [50, 430] width 57 height 10
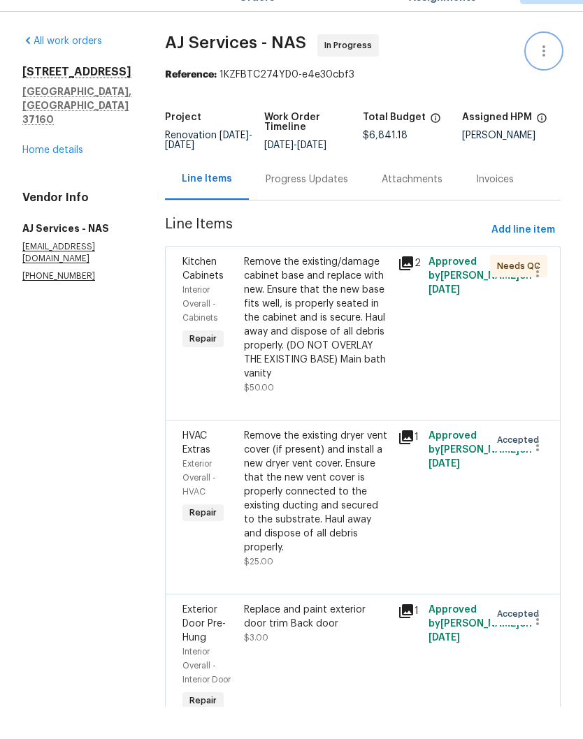
click at [547, 66] on button "button" at bounding box center [544, 83] width 34 height 34
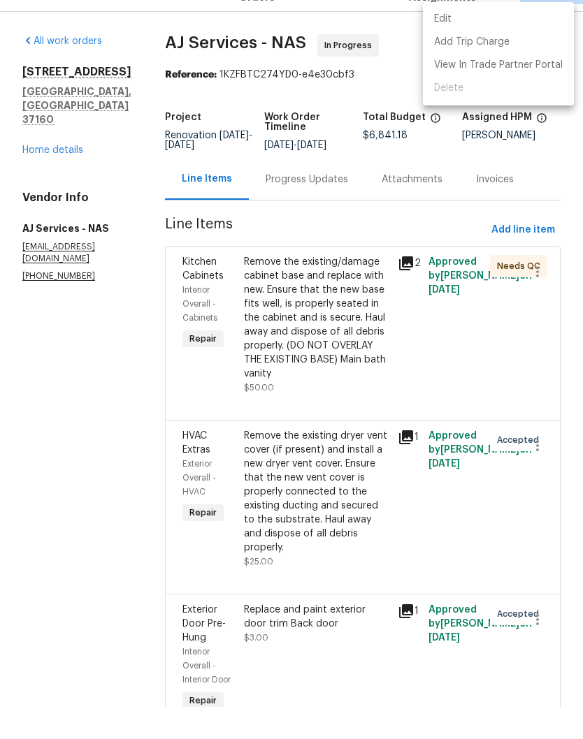
click at [473, 40] on li "Edit" at bounding box center [498, 51] width 151 height 23
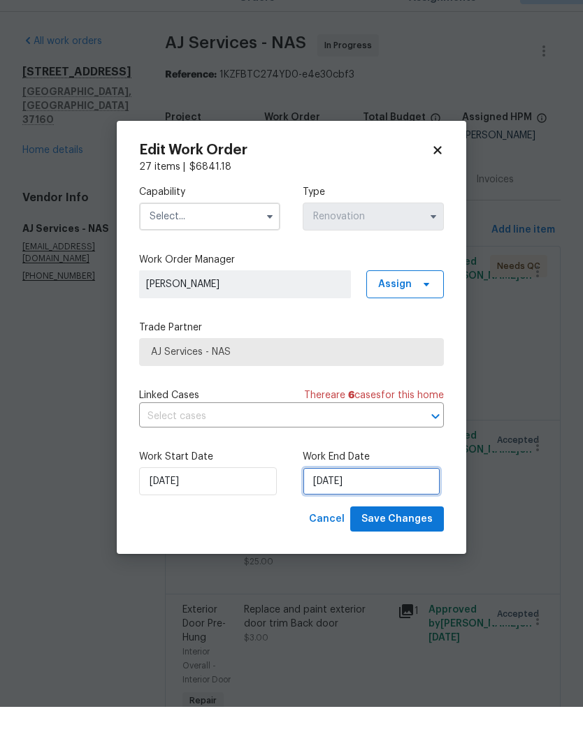
click at [386, 500] on input "[DATE]" at bounding box center [372, 514] width 138 height 28
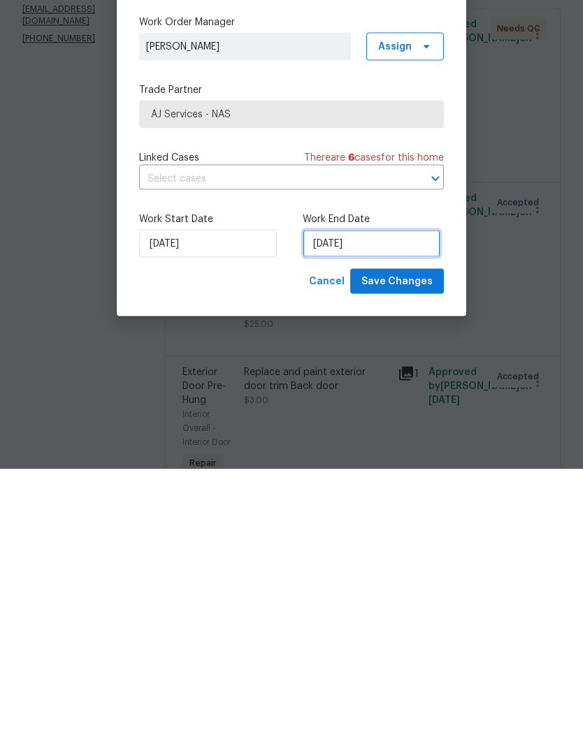
select select "9"
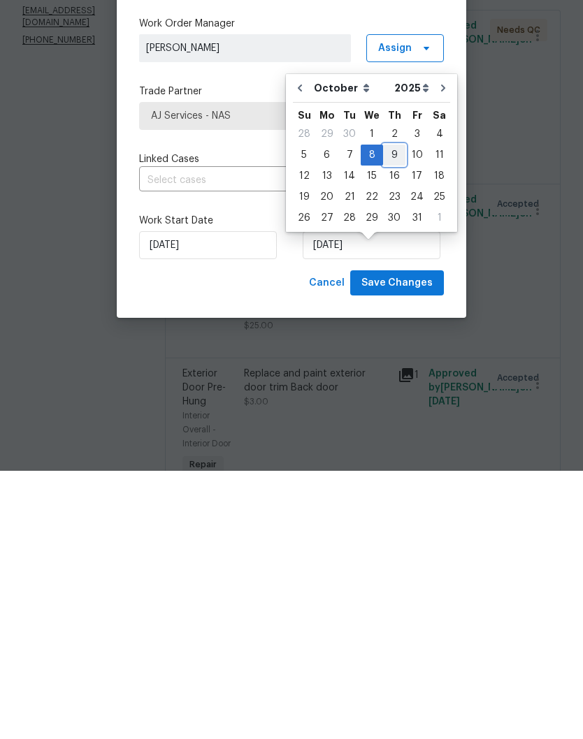
click at [393, 414] on div "9" at bounding box center [394, 424] width 22 height 20
type input "10/9/2025"
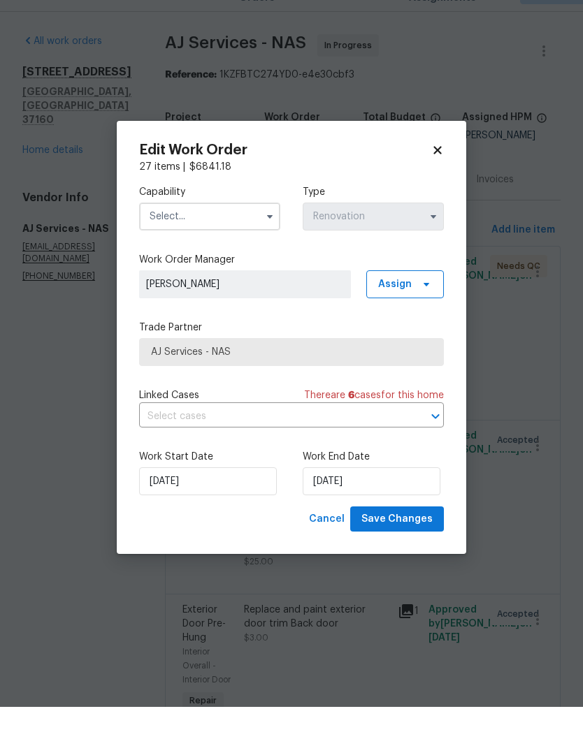
click at [238, 235] on input "text" at bounding box center [209, 249] width 141 height 28
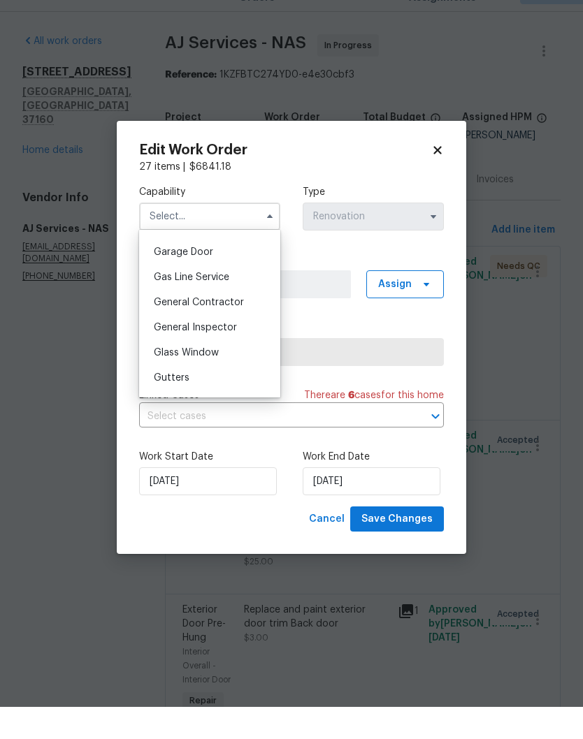
scroll to position [619, 0]
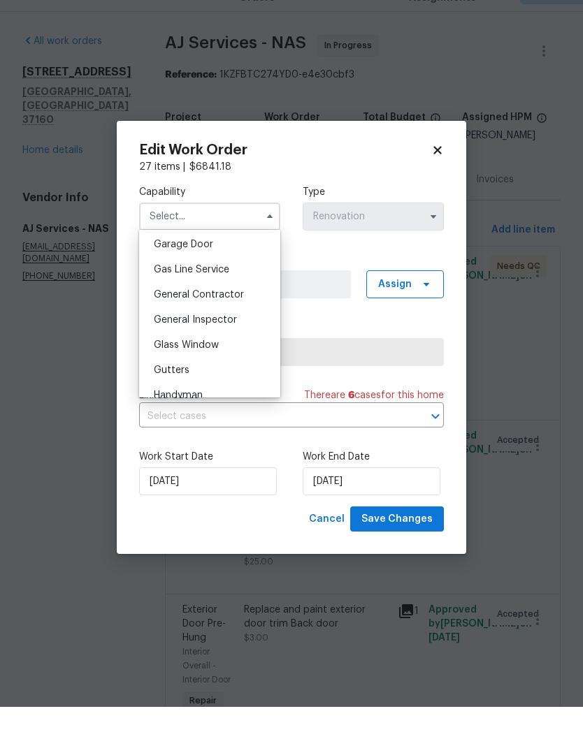
click at [235, 322] on span "General Contractor" at bounding box center [199, 327] width 90 height 10
type input "General Contractor"
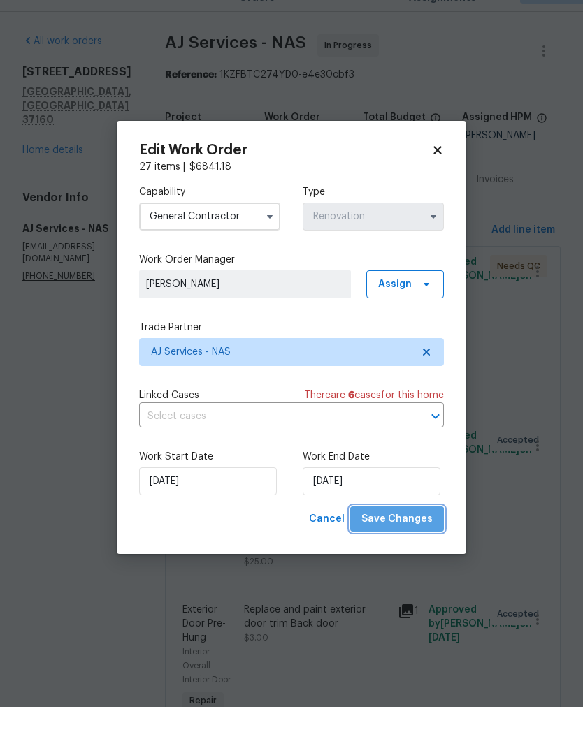
click at [411, 543] on span "Save Changes" at bounding box center [396, 551] width 71 height 17
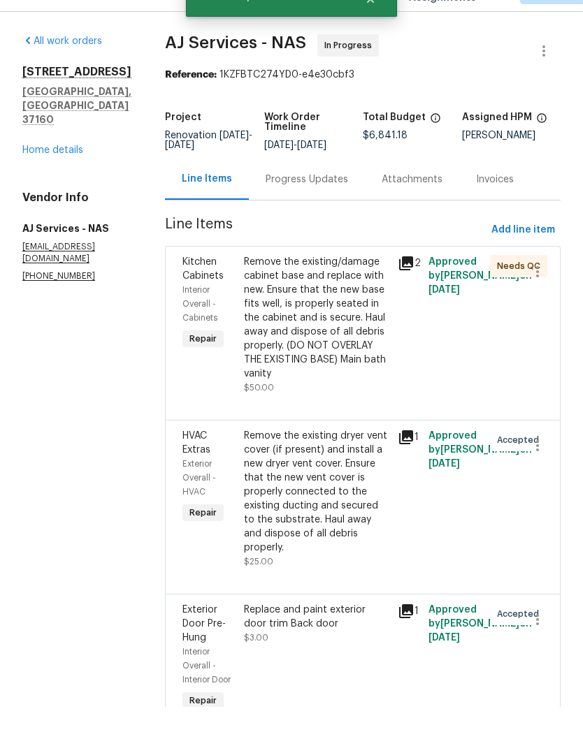
click at [71, 177] on link "Home details" at bounding box center [52, 182] width 61 height 10
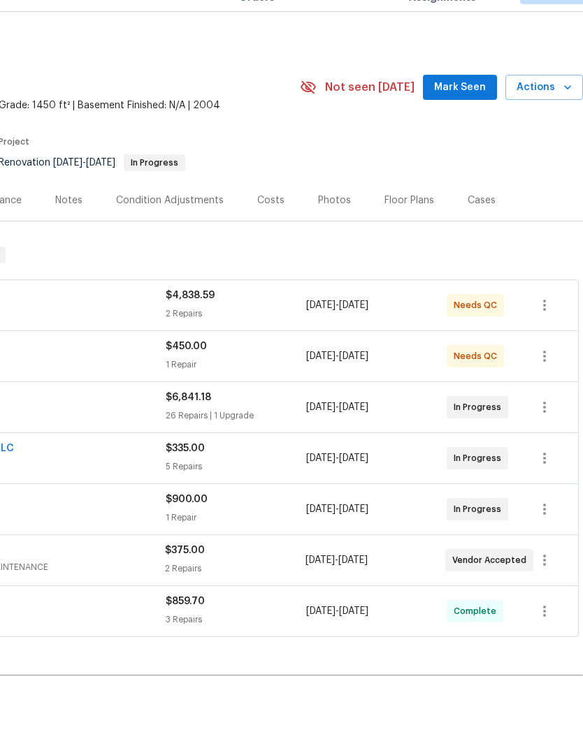
scroll to position [-1, 208]
click at [464, 111] on span "Mark Seen" at bounding box center [460, 119] width 52 height 17
click at [467, 113] on span "Seen today" at bounding box center [463, 120] width 67 height 14
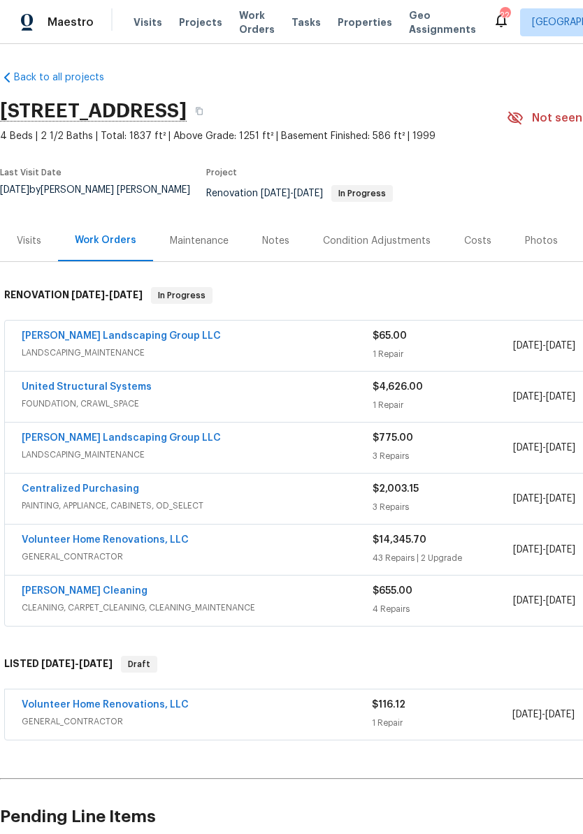
scroll to position [1, 0]
click at [277, 234] on div "Notes" at bounding box center [275, 241] width 27 height 14
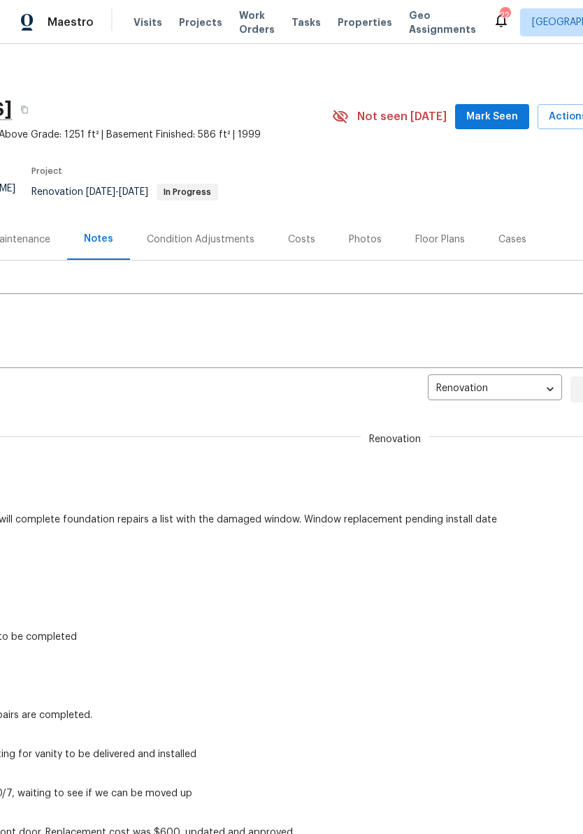
scroll to position [3, 175]
click at [488, 113] on span "Mark Seen" at bounding box center [491, 116] width 52 height 17
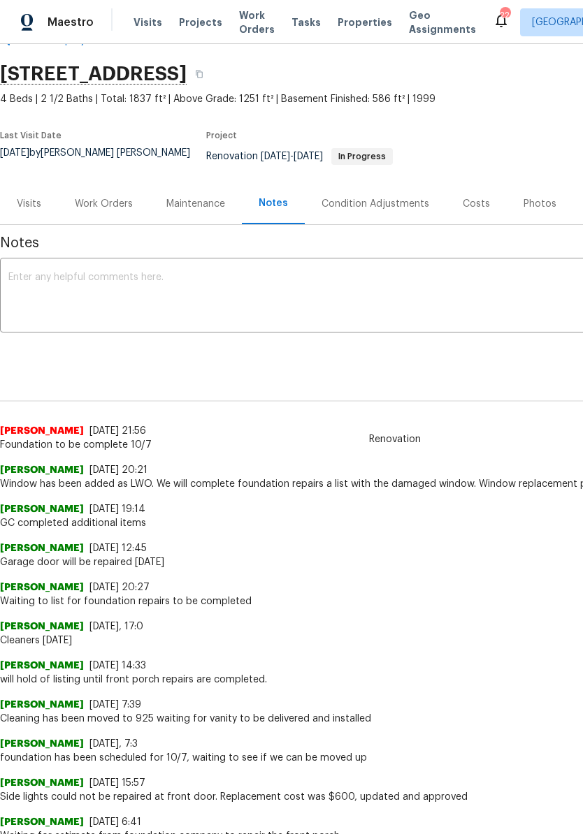
scroll to position [39, 0]
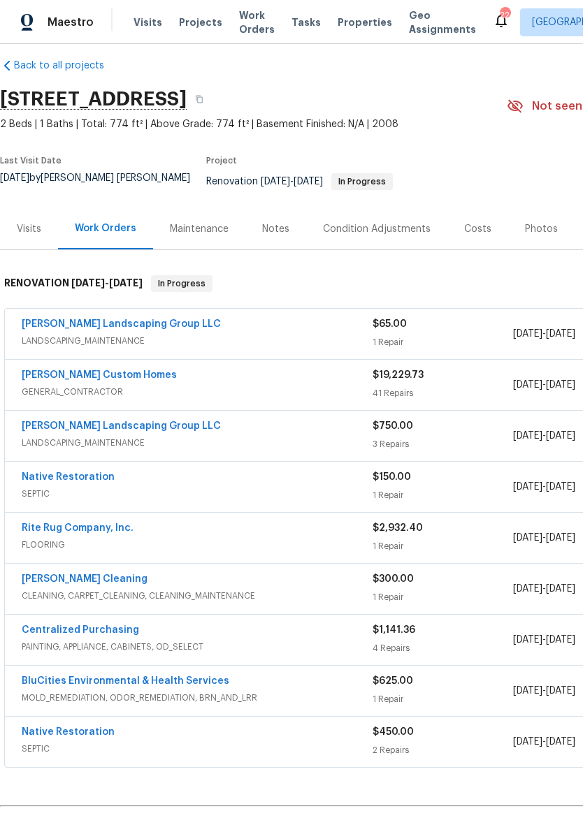
scroll to position [13, 0]
click at [107, 370] on link "[PERSON_NAME] Custom Homes" at bounding box center [99, 375] width 155 height 10
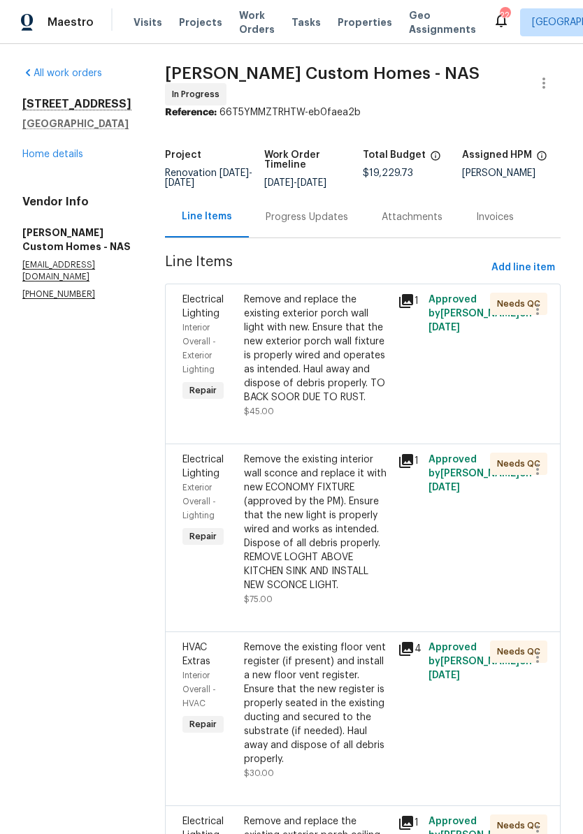
click at [338, 222] on div "Progress Updates" at bounding box center [307, 217] width 82 height 14
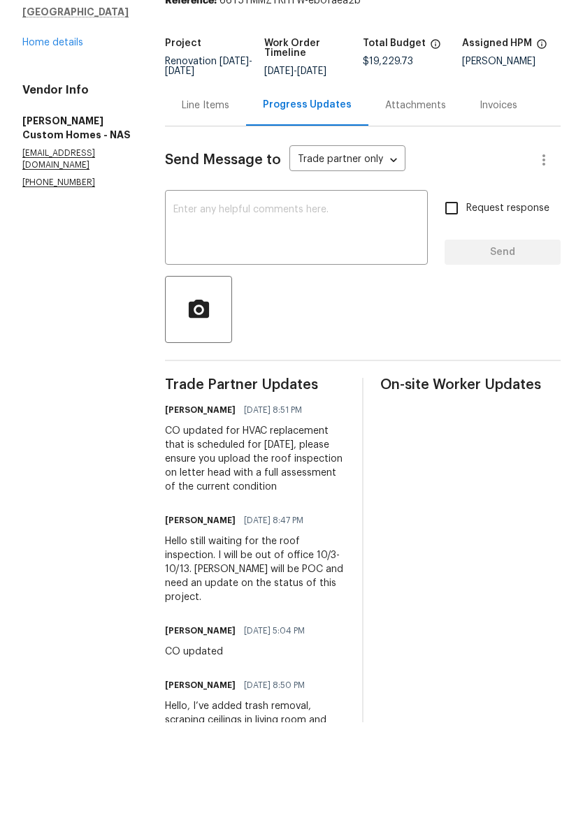
click at [263, 317] on textarea at bounding box center [296, 341] width 246 height 49
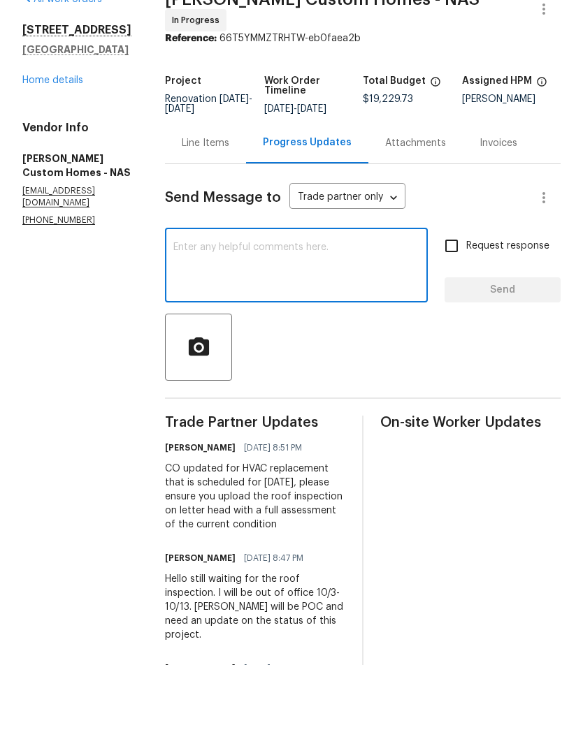
type textarea "I"
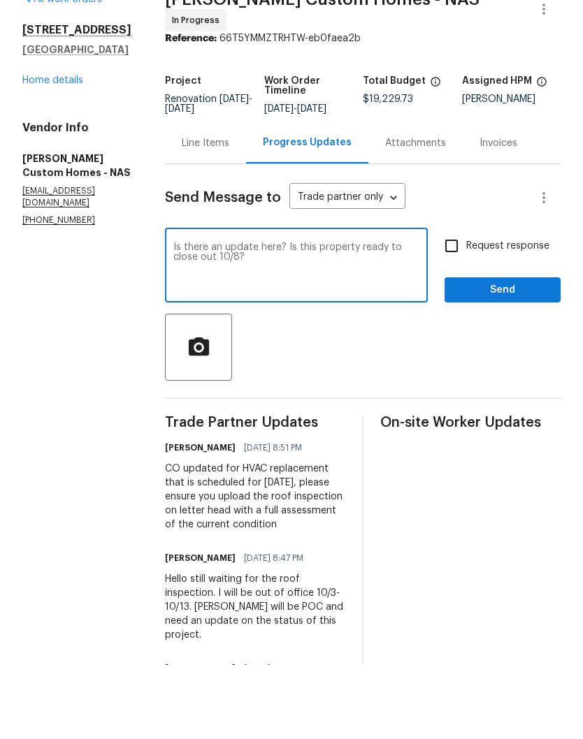
type textarea "Is there an update here? Is this property ready to close out 10/8?"
click at [498, 356] on span "Send" at bounding box center [503, 364] width 94 height 17
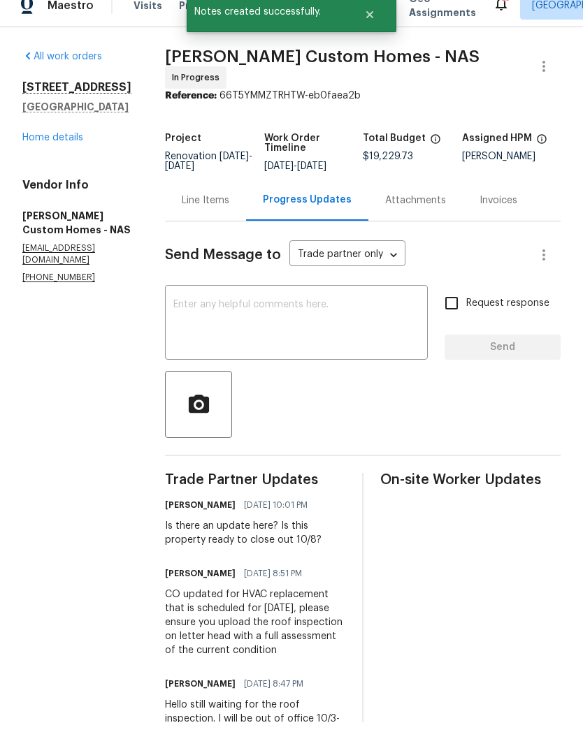
click at [71, 150] on link "Home details" at bounding box center [52, 155] width 61 height 10
